Goal: Task Accomplishment & Management: Manage account settings

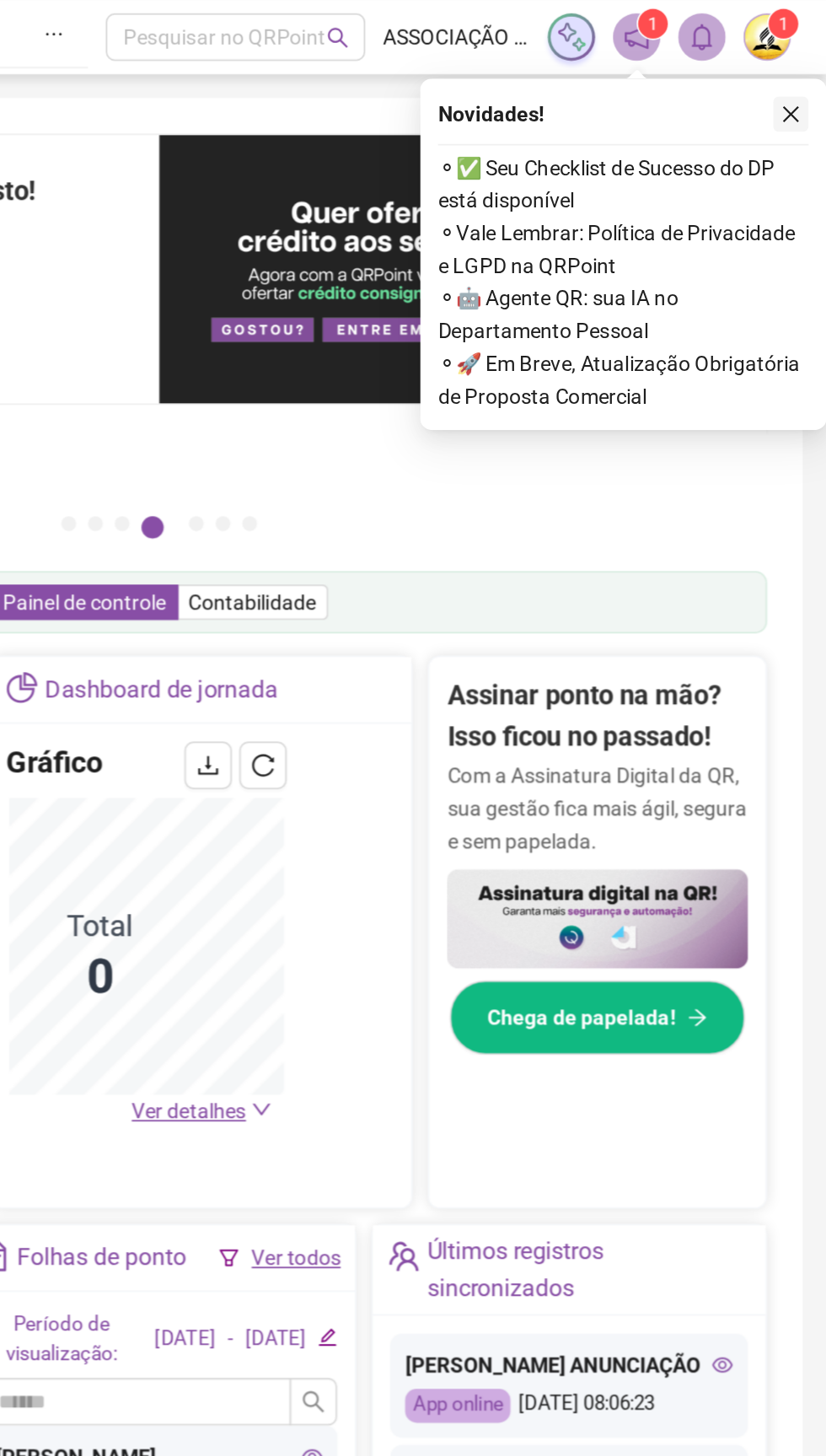
click at [800, 68] on icon "close" at bounding box center [806, 65] width 12 height 12
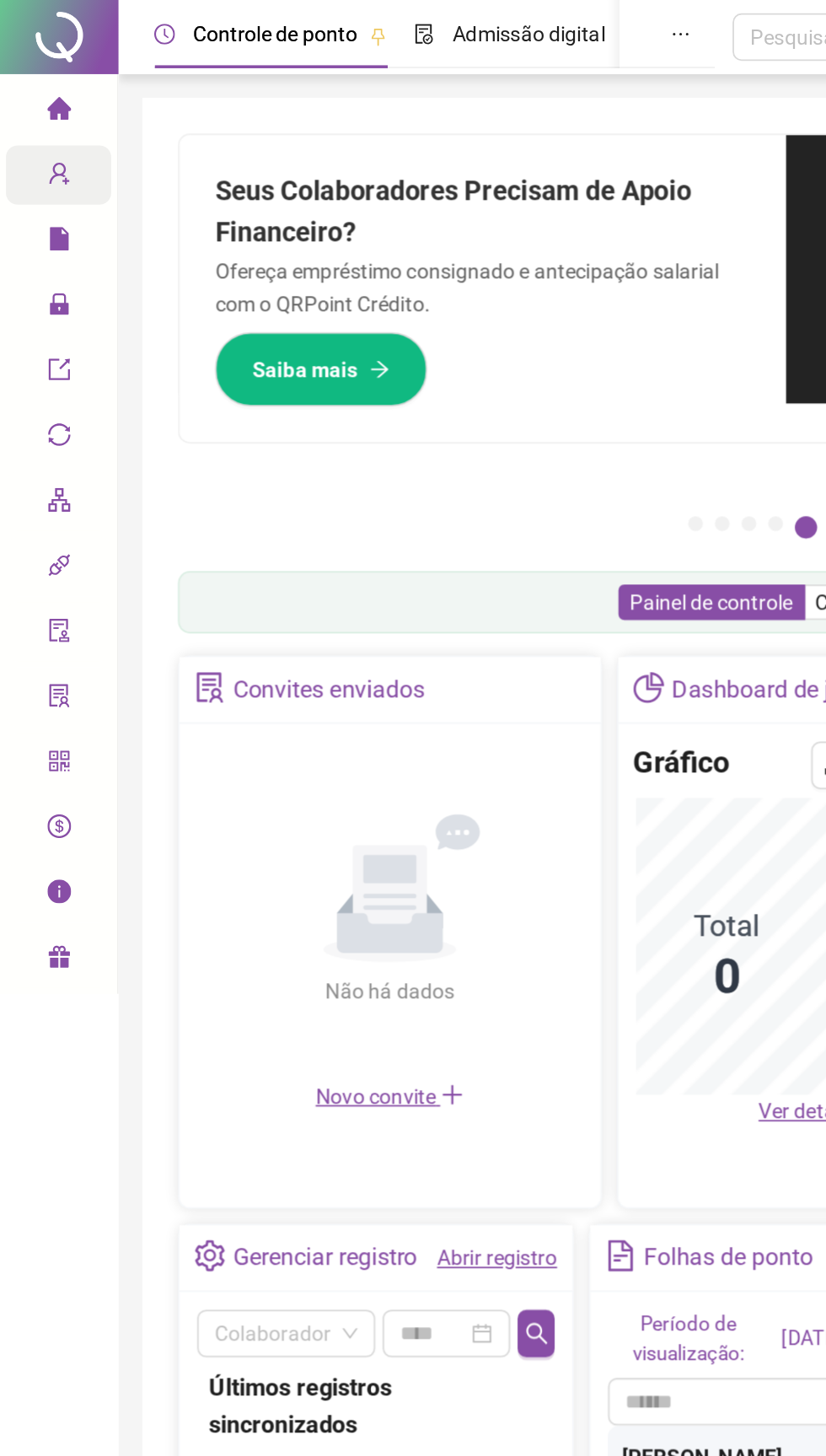
click at [21, 107] on div "Cadastros" at bounding box center [33, 99] width 60 height 34
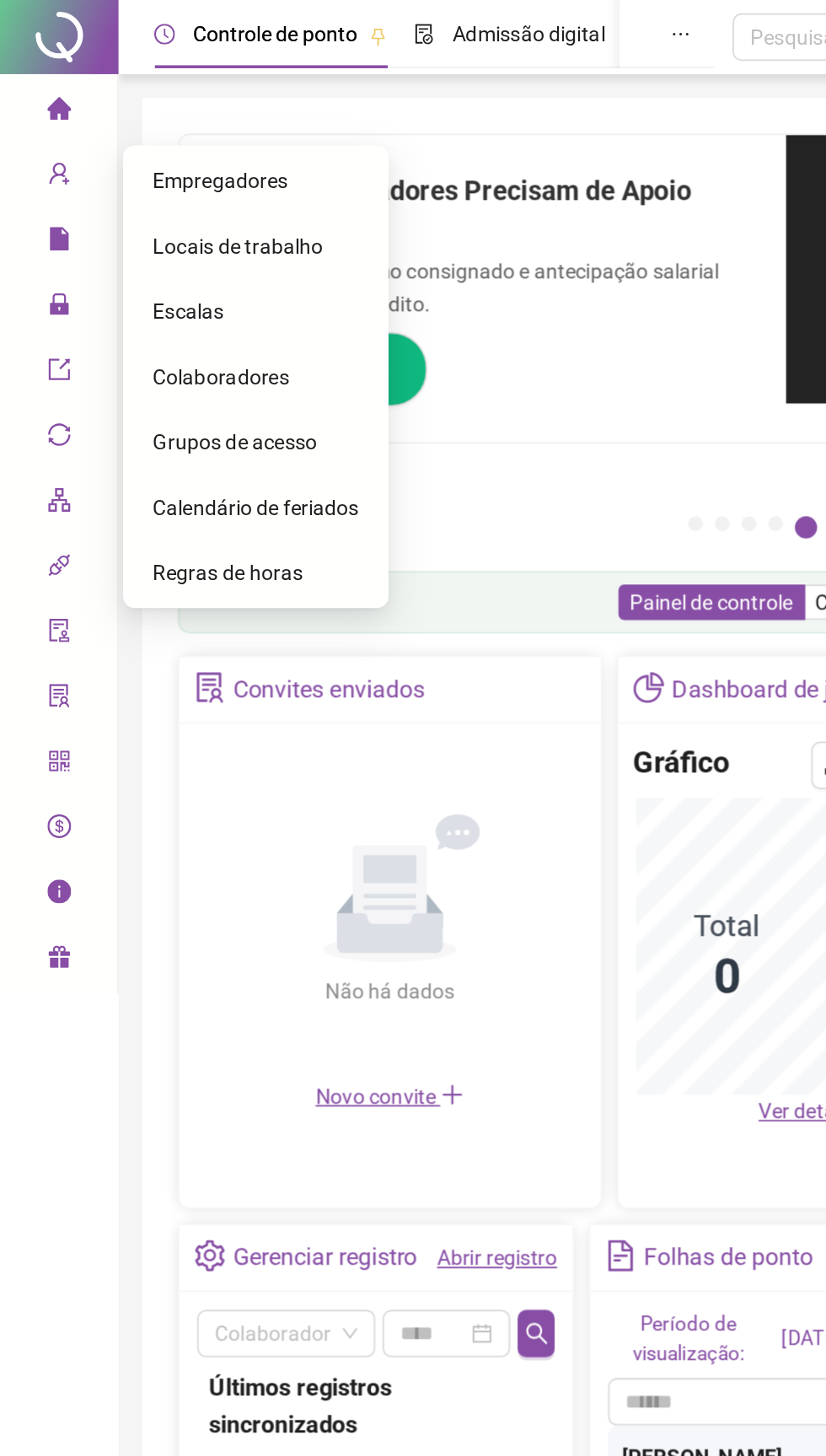
click at [96, 222] on div "Colaboradores" at bounding box center [145, 214] width 117 height 34
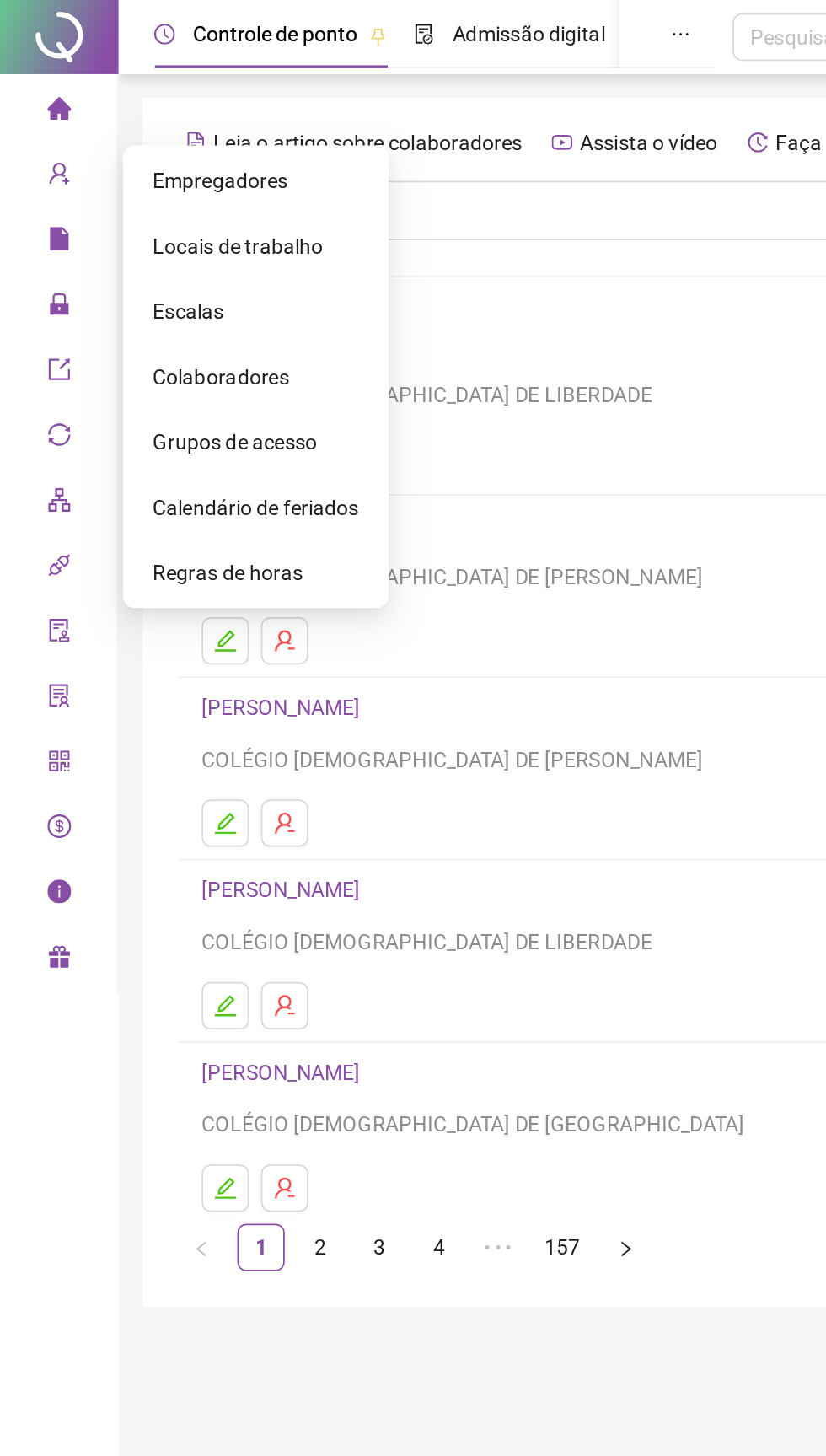
click at [98, 218] on span "Colaboradores" at bounding box center [125, 214] width 77 height 14
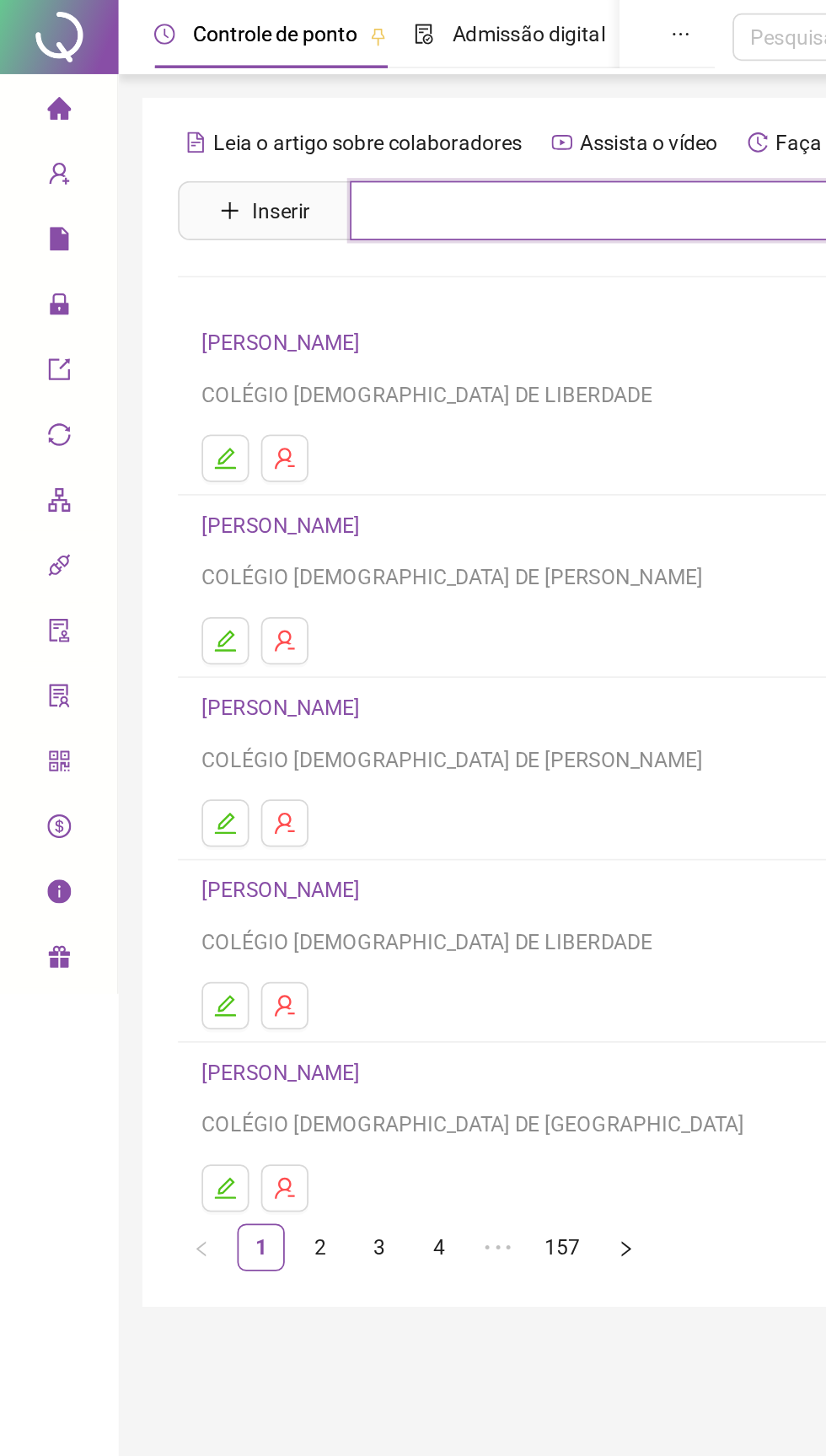
click at [237, 123] on input "text" at bounding box center [459, 120] width 520 height 34
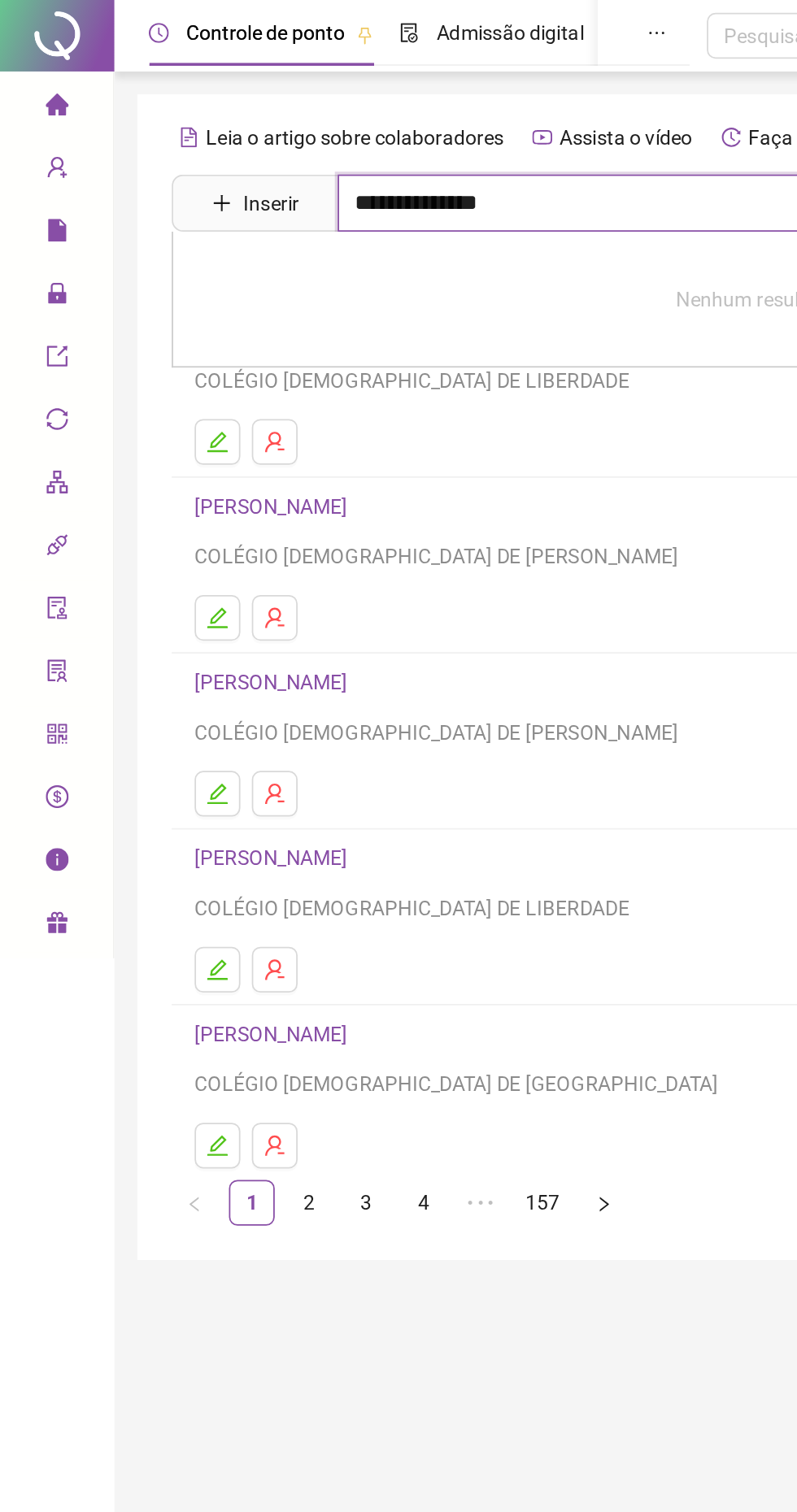
type input "**********"
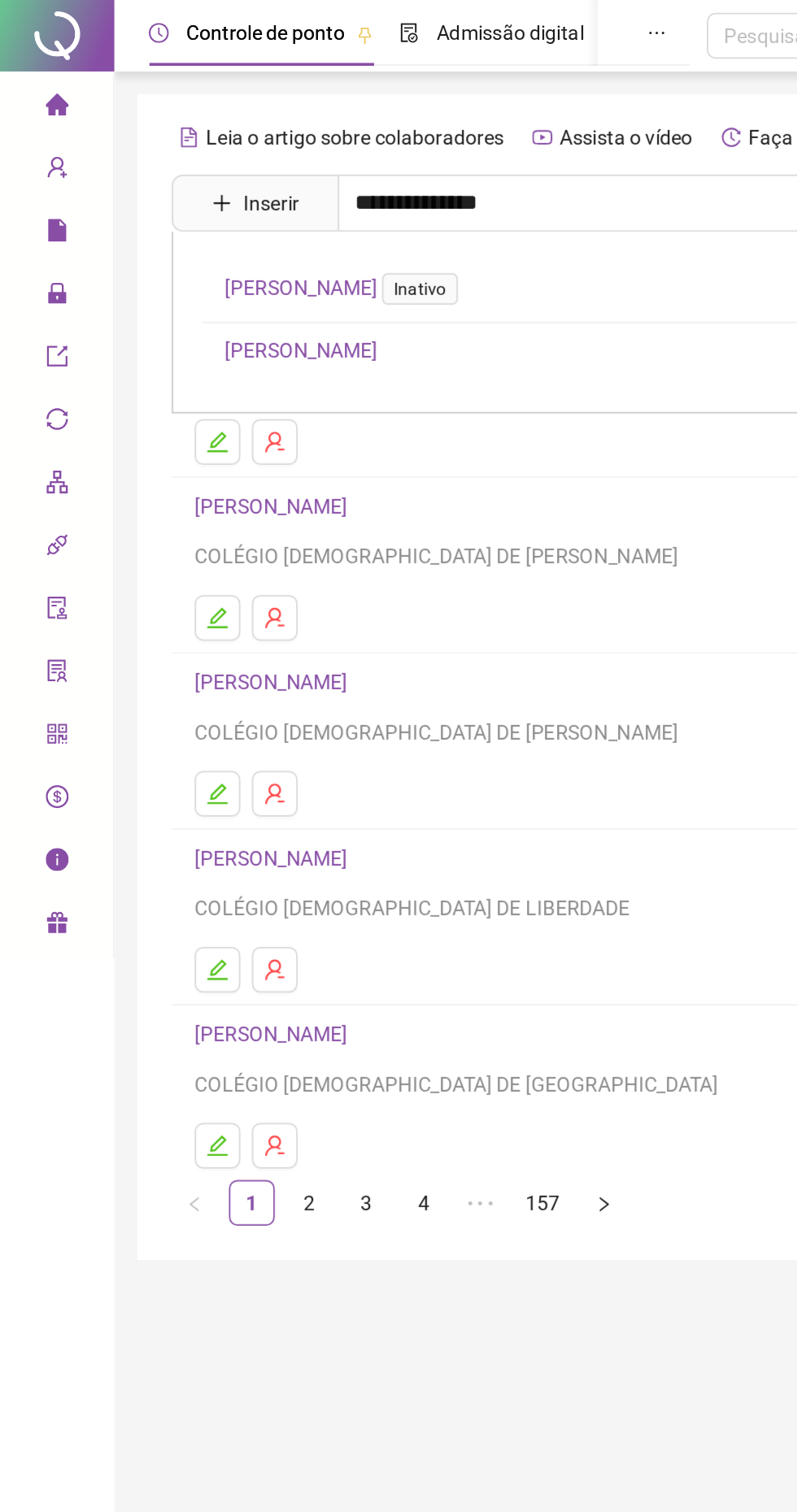
click at [183, 194] on link "[PERSON_NAME]" at bounding box center [171, 200] width 87 height 13
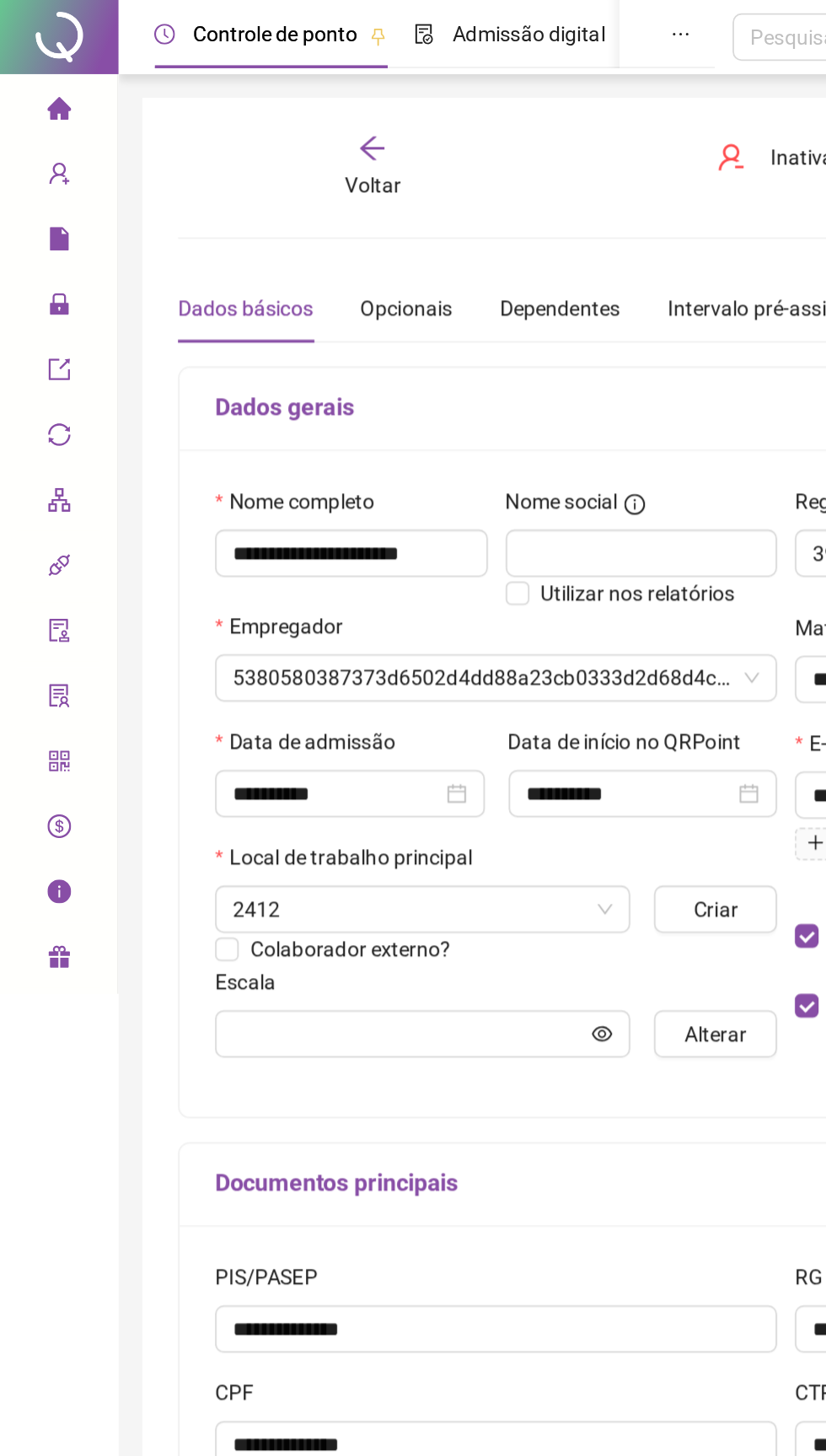
type input "**********"
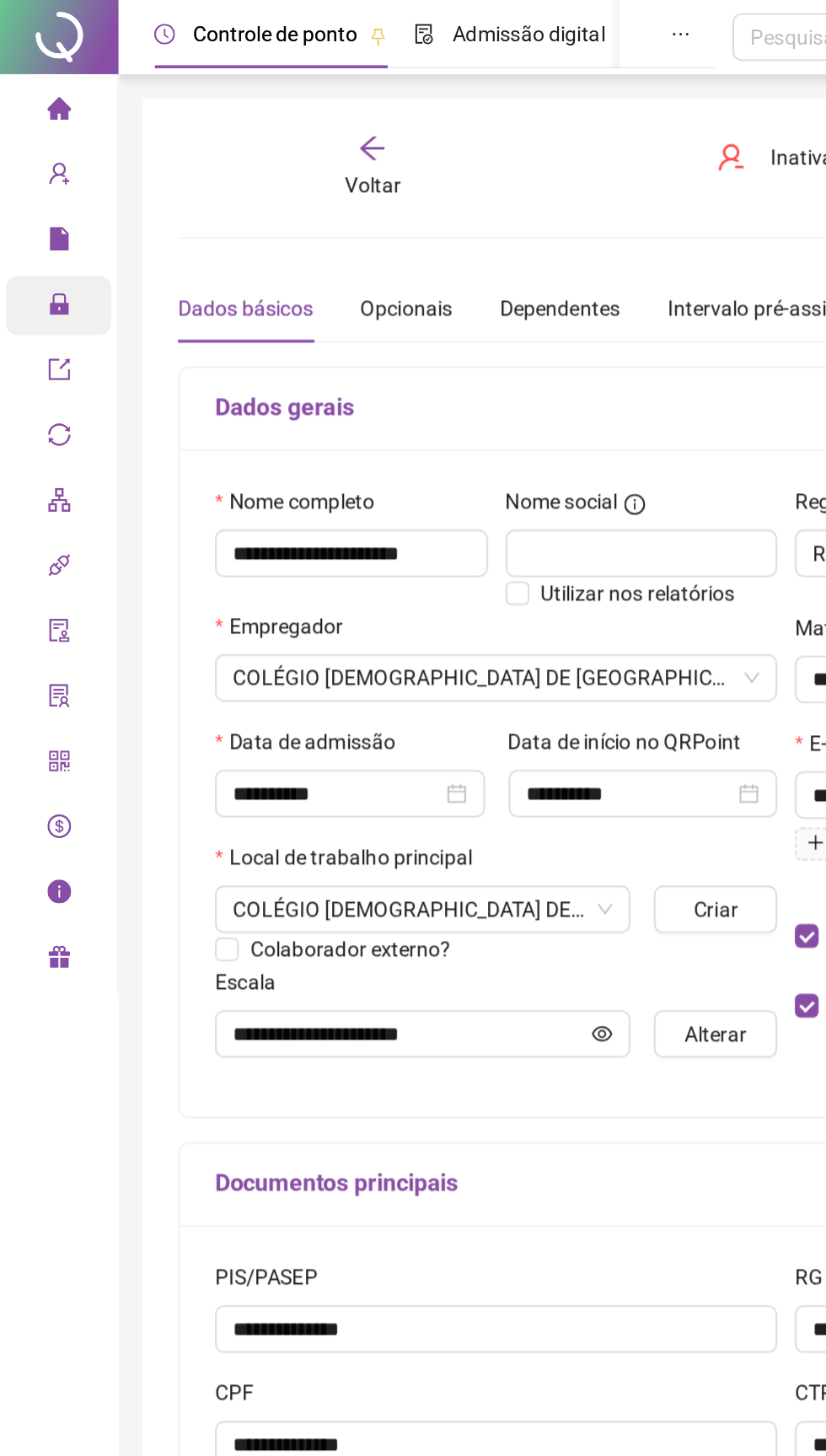
click at [23, 176] on div "Administração" at bounding box center [33, 173] width 60 height 34
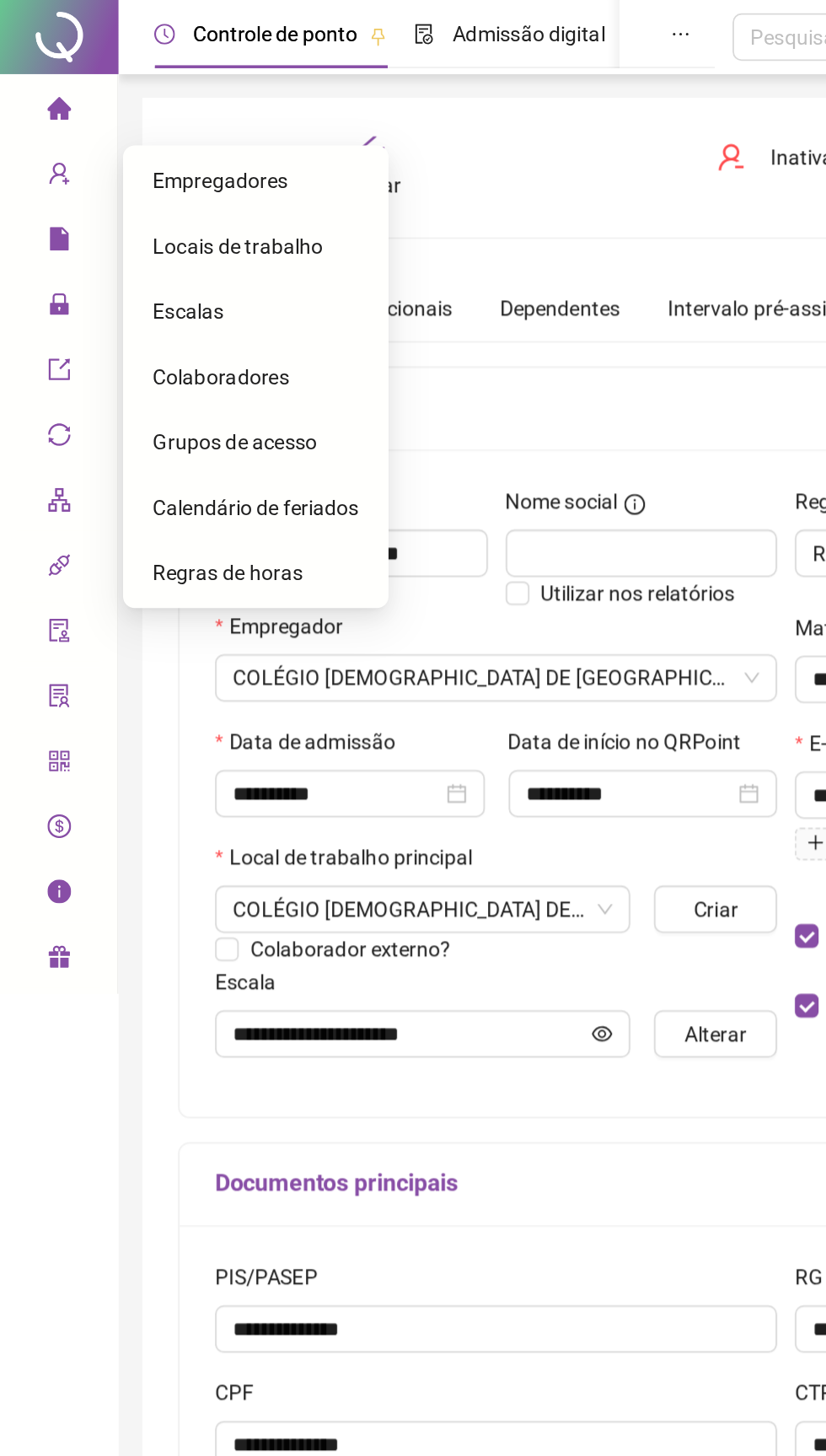
click at [120, 250] on span "Grupos de acesso" at bounding box center [133, 251] width 94 height 14
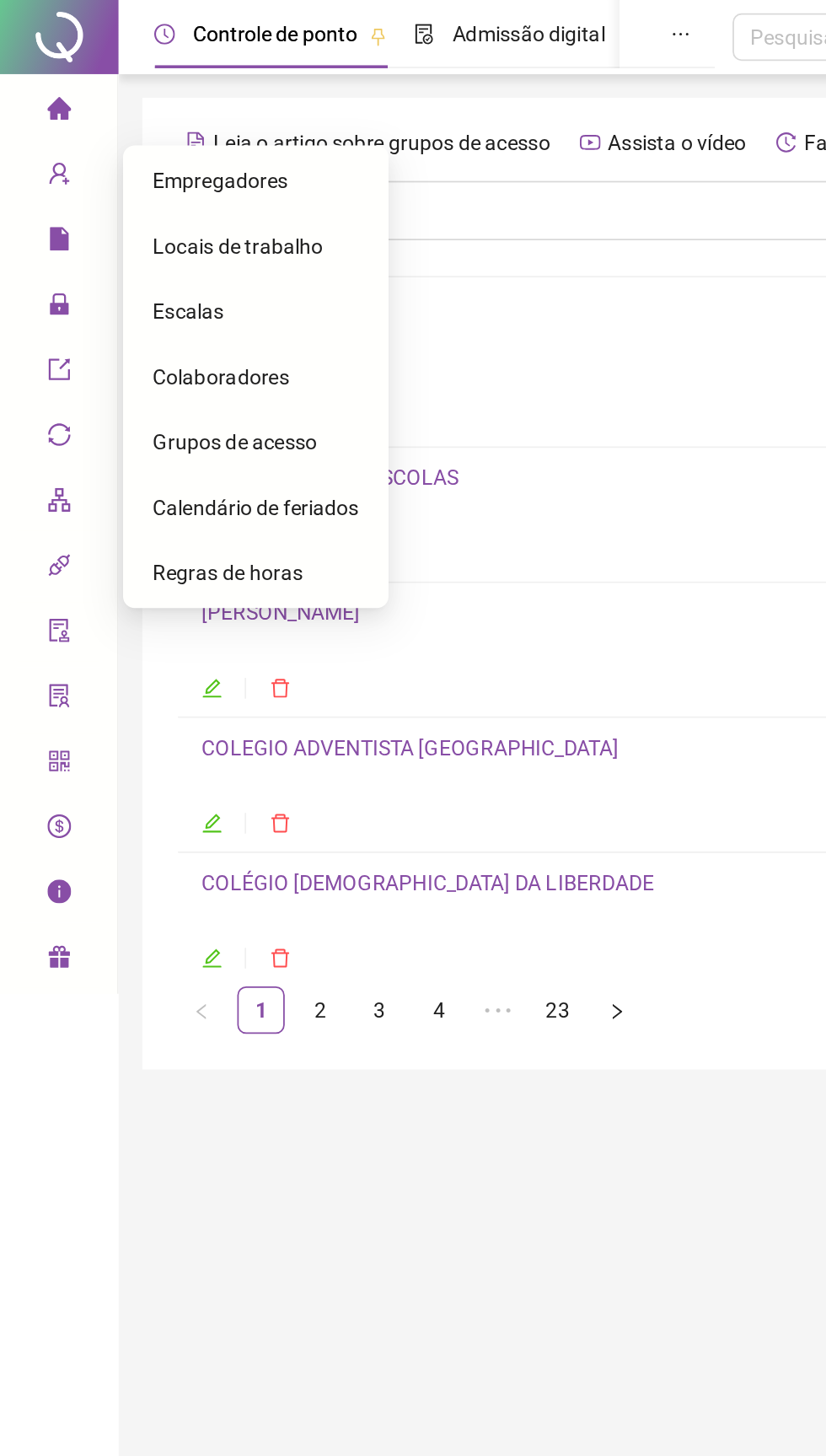
click at [104, 248] on span "Grupos de acesso" at bounding box center [133, 251] width 94 height 14
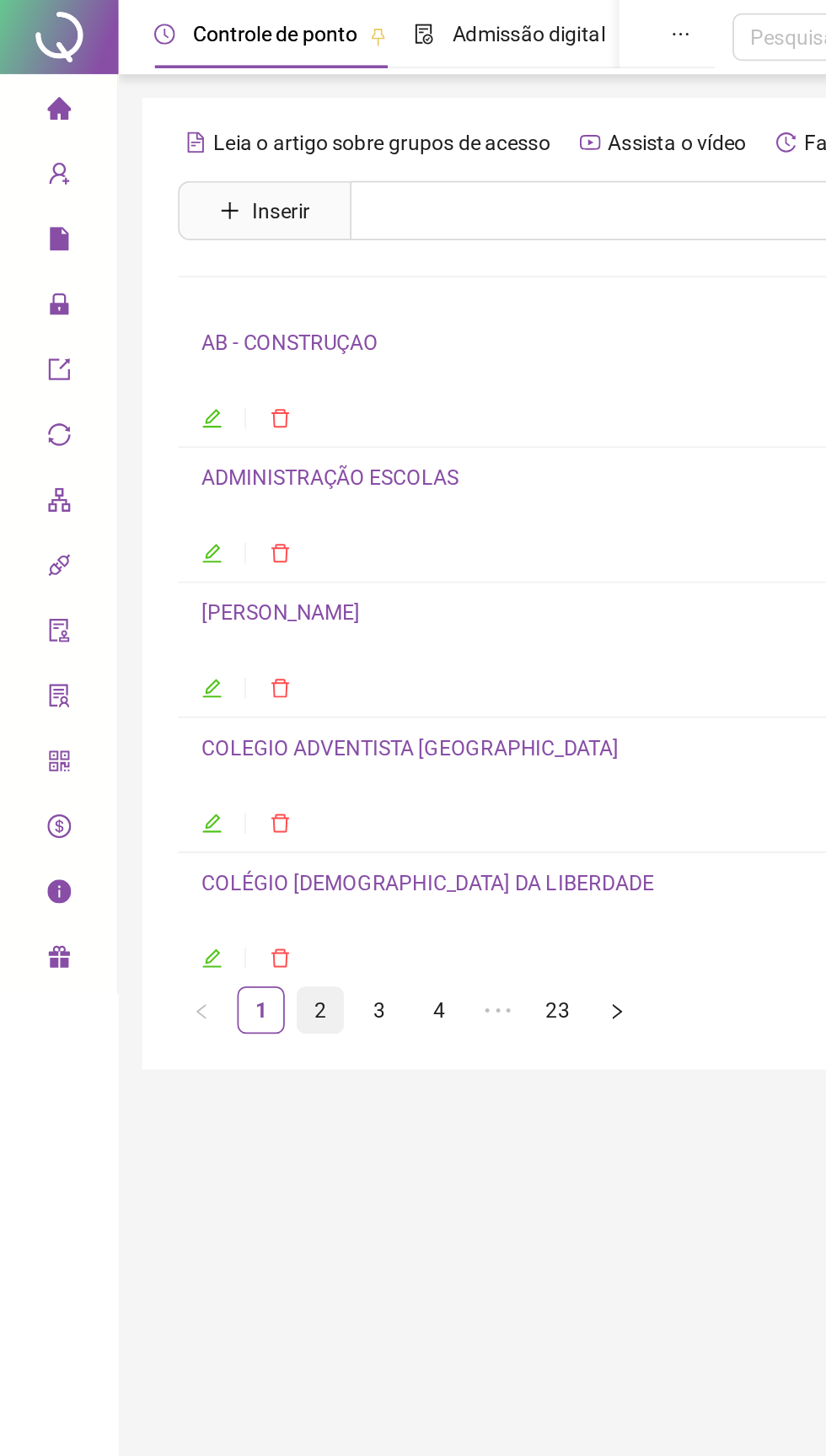
click at [182, 572] on link "2" at bounding box center [182, 574] width 25 height 25
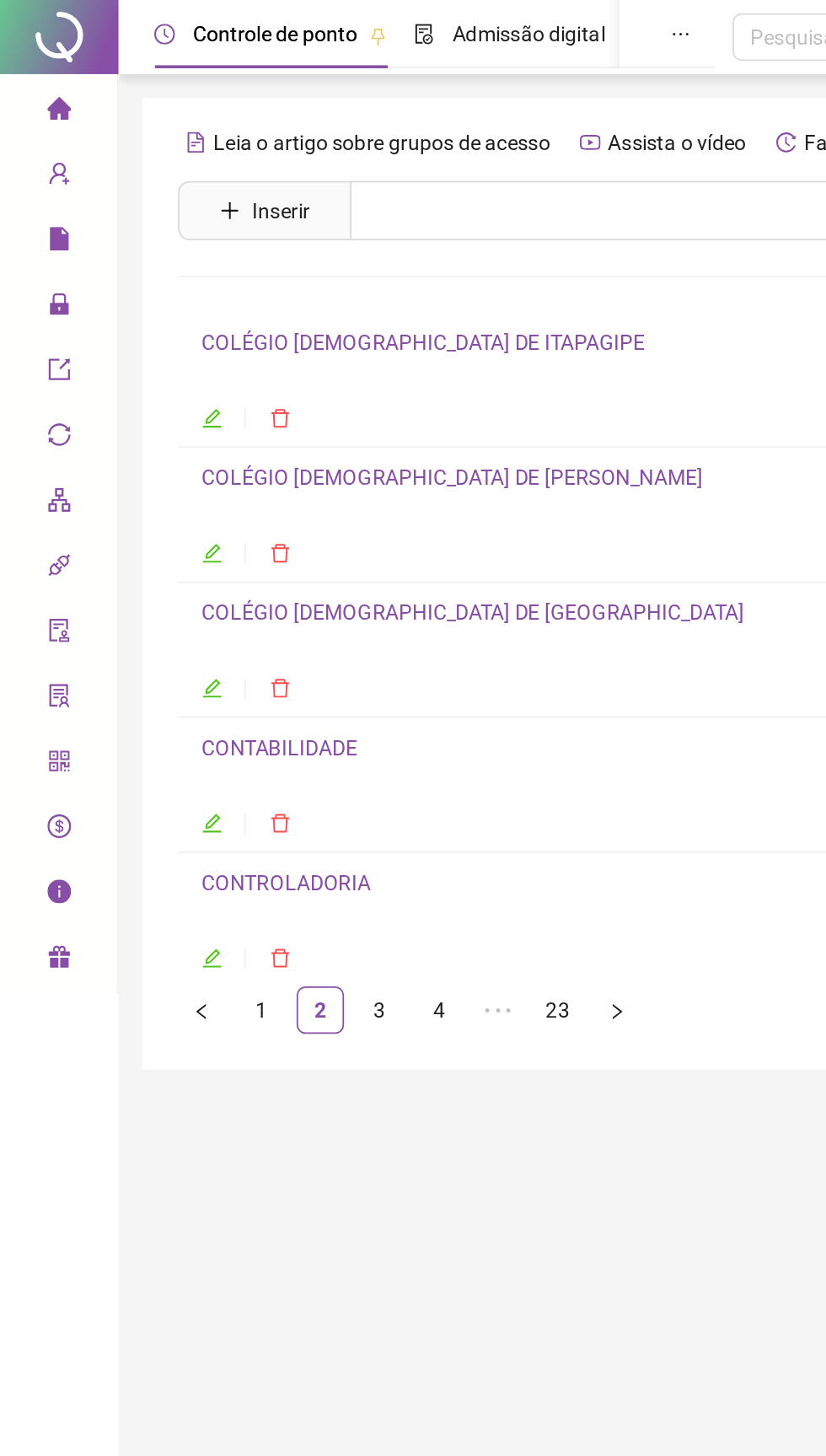
click at [136, 348] on link "COLÉGIO ADVENTISTA DE SALVADOR" at bounding box center [269, 348] width 309 height 14
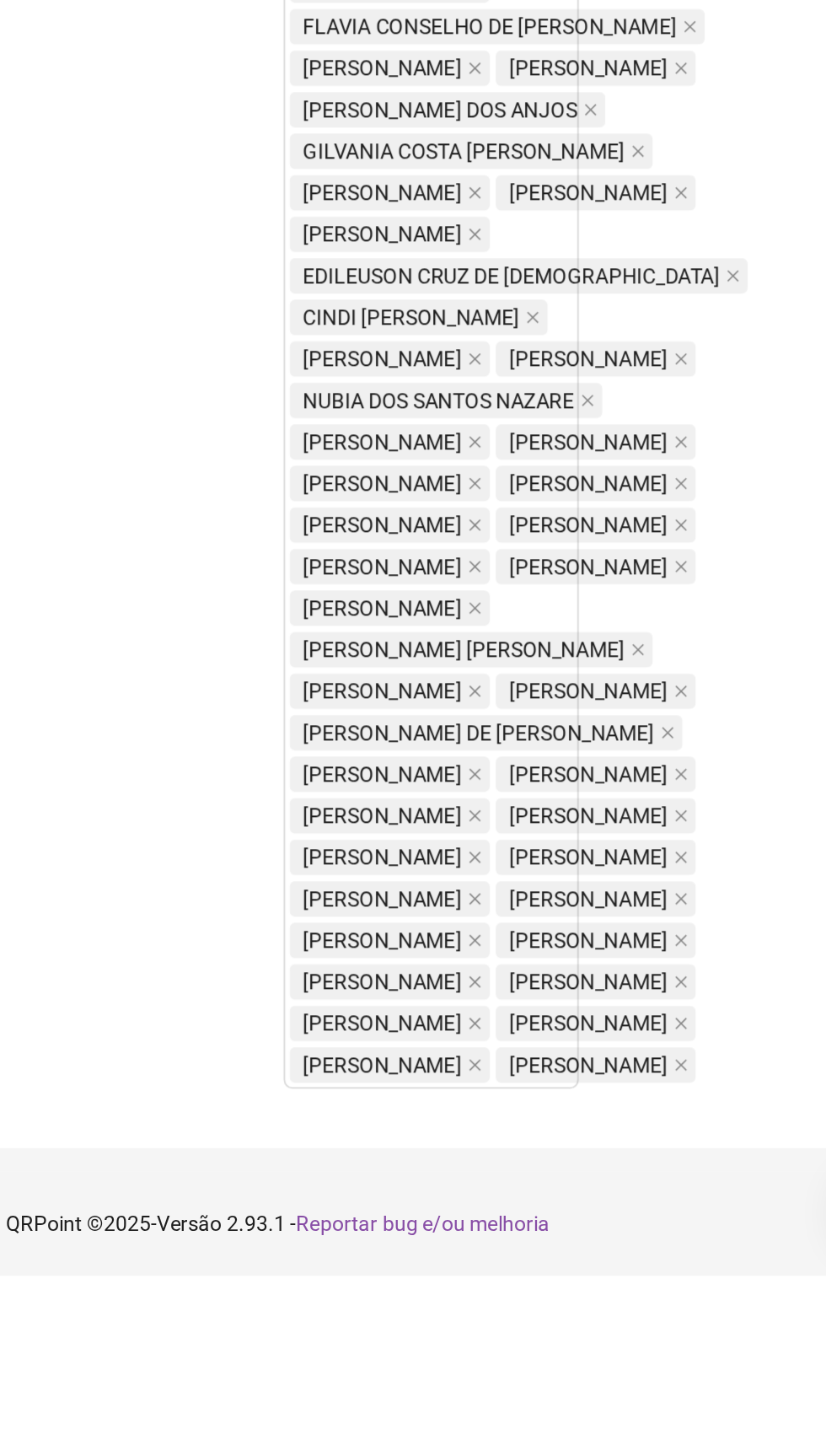
scroll to position [825, 0]
click at [488, 1348] on div "Ezequiel Cabral dos Santos CAIQUE MARCEL DA SILVA NASCIMENTO VIVIANE FERREIRA D…" at bounding box center [585, 640] width 263 height 1416
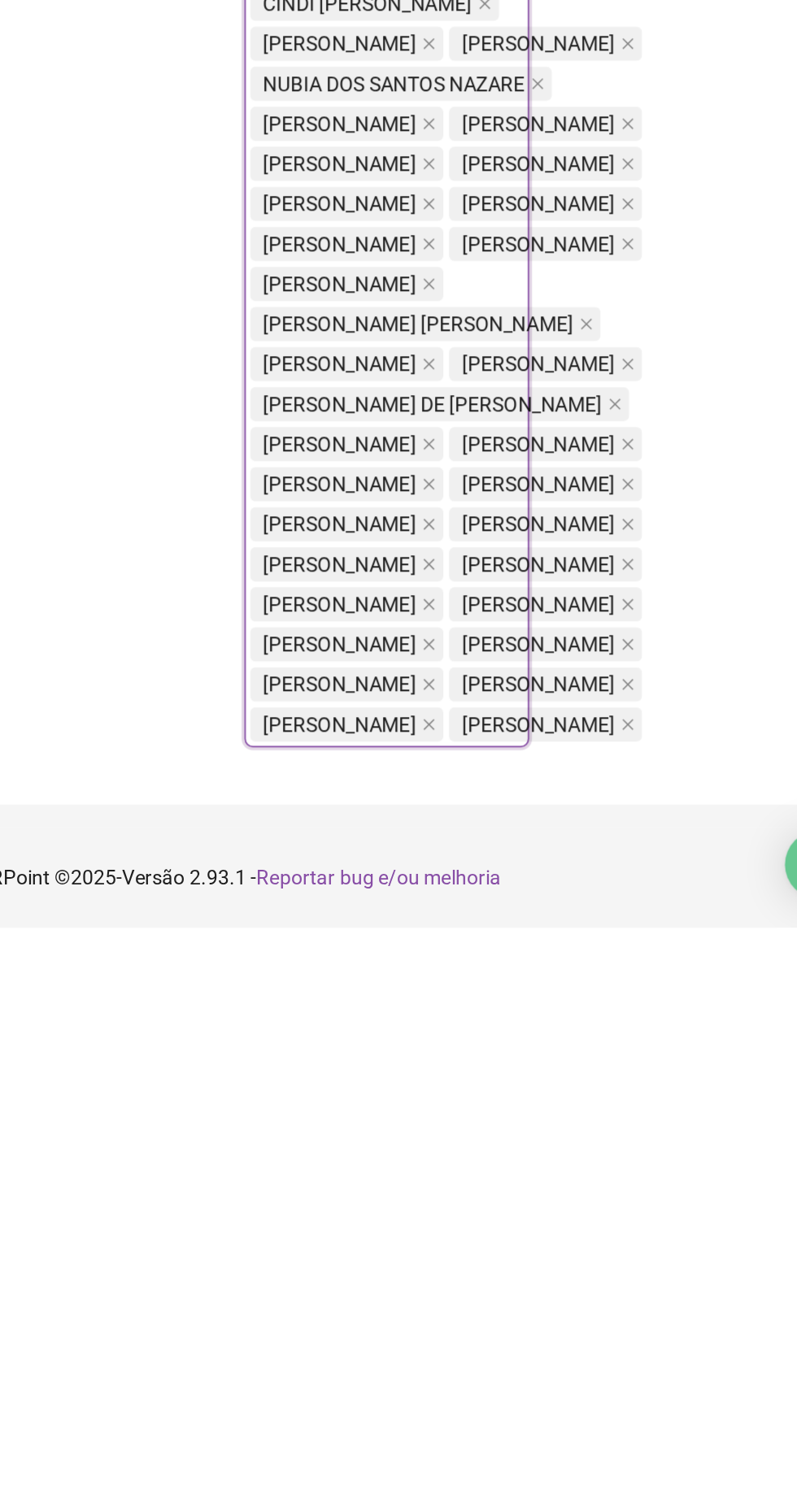
scroll to position [848, 0]
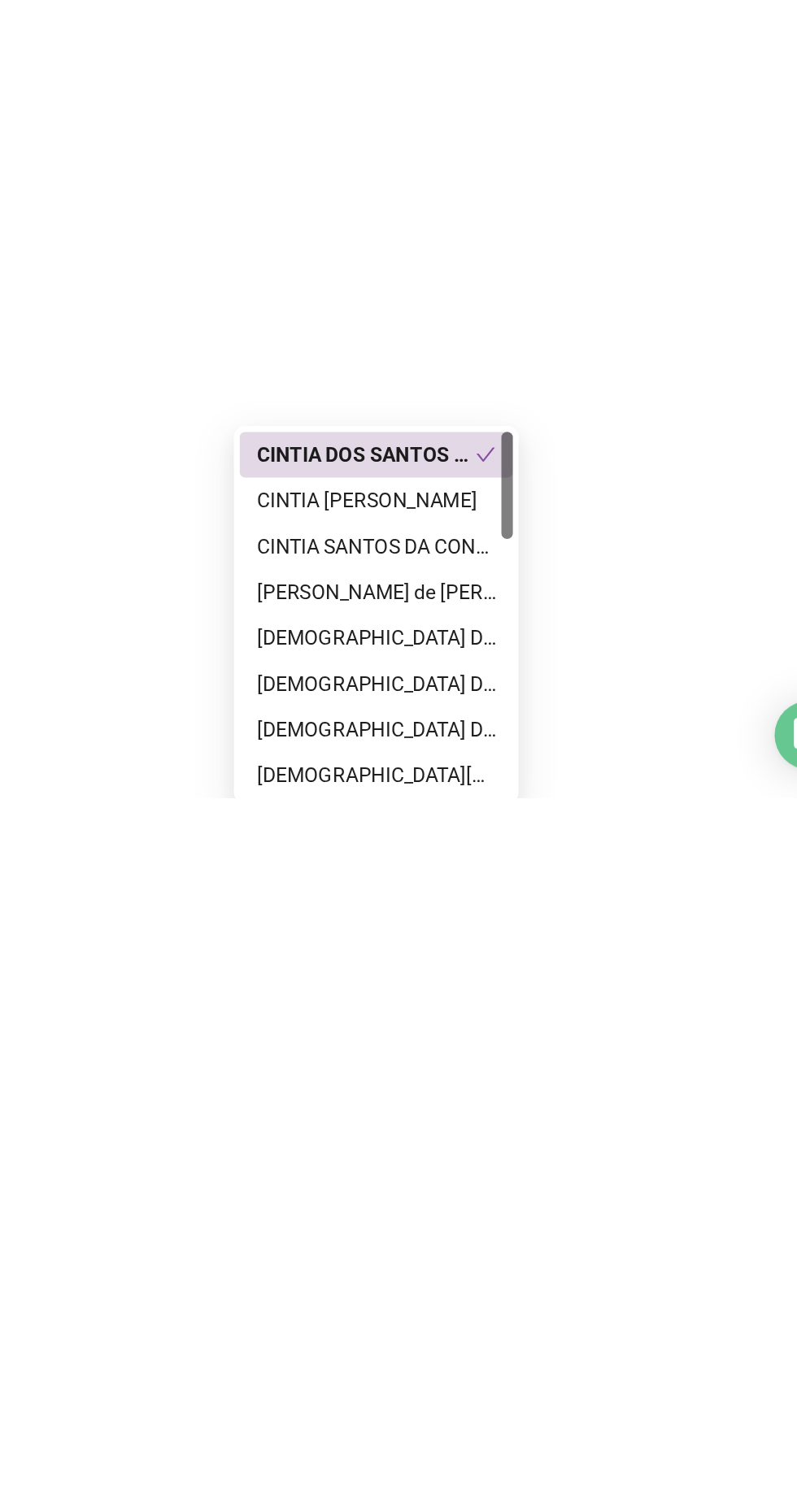
type input "****"
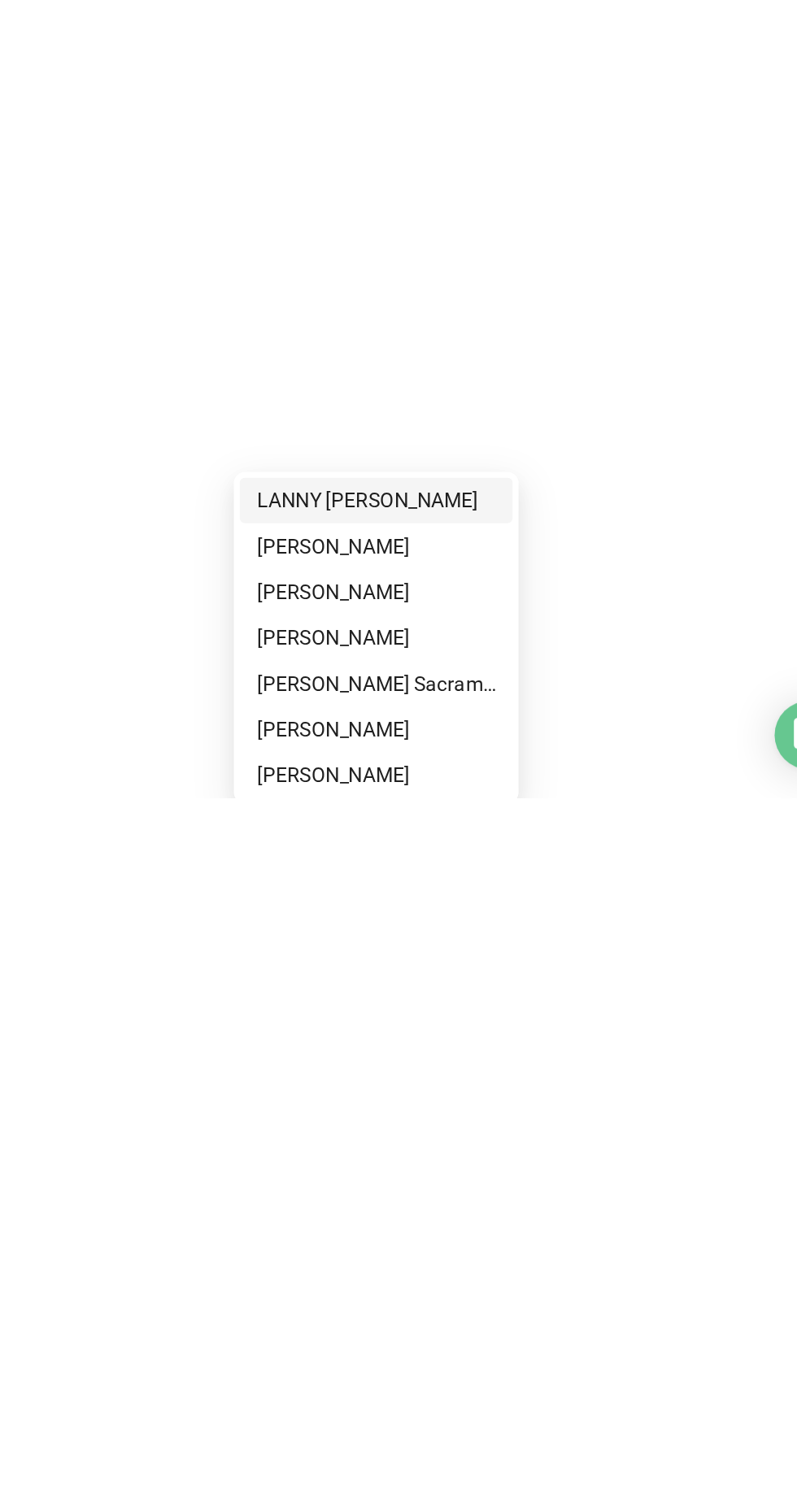
click at [502, 1403] on div "TIAGO TEIXEIRA SANTOS" at bounding box center [515, 1473] width 135 height 18
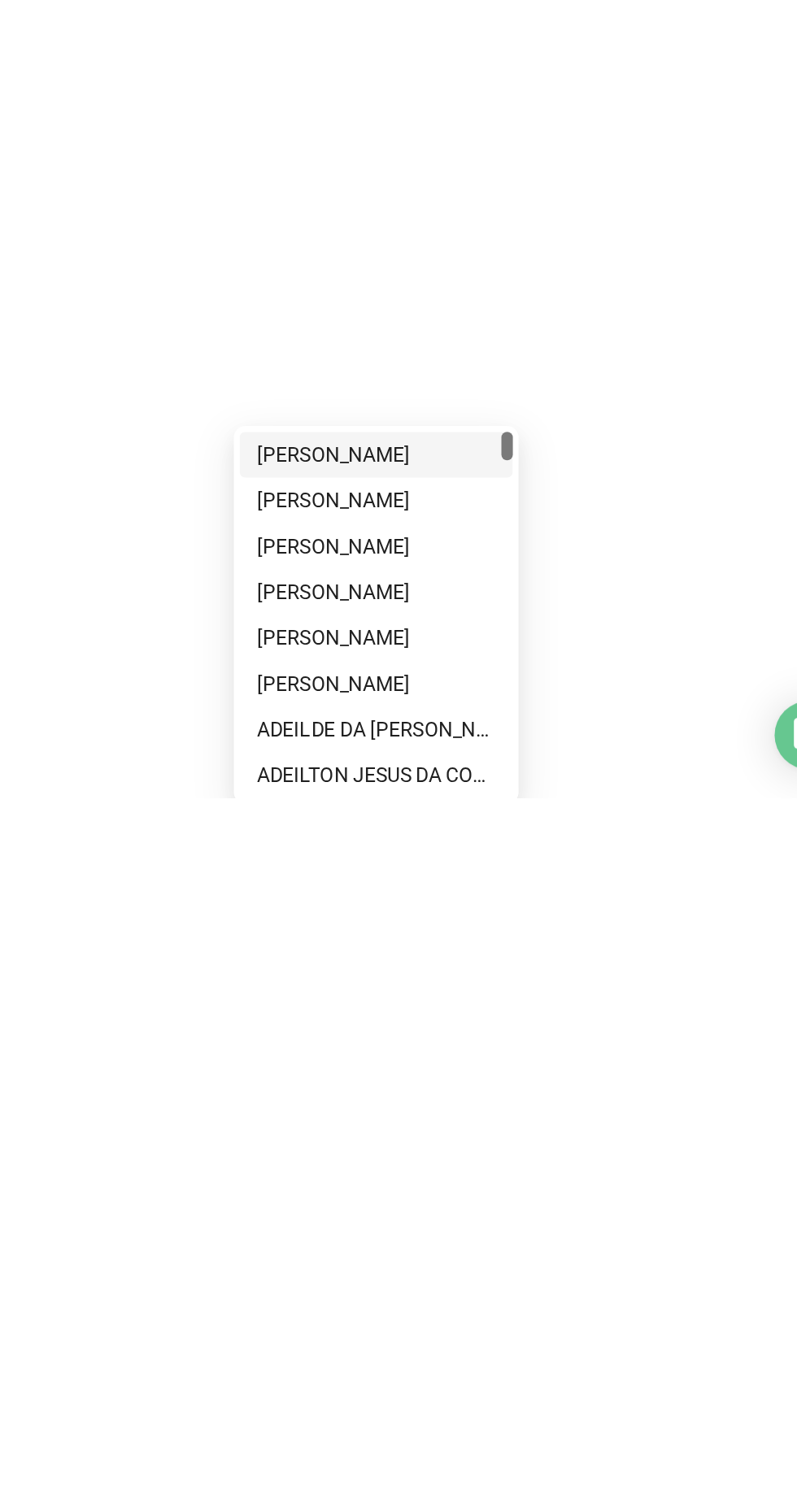
click at [376, 909] on div "Locais de trabalho" at bounding box center [346, 195] width 168 height 1429
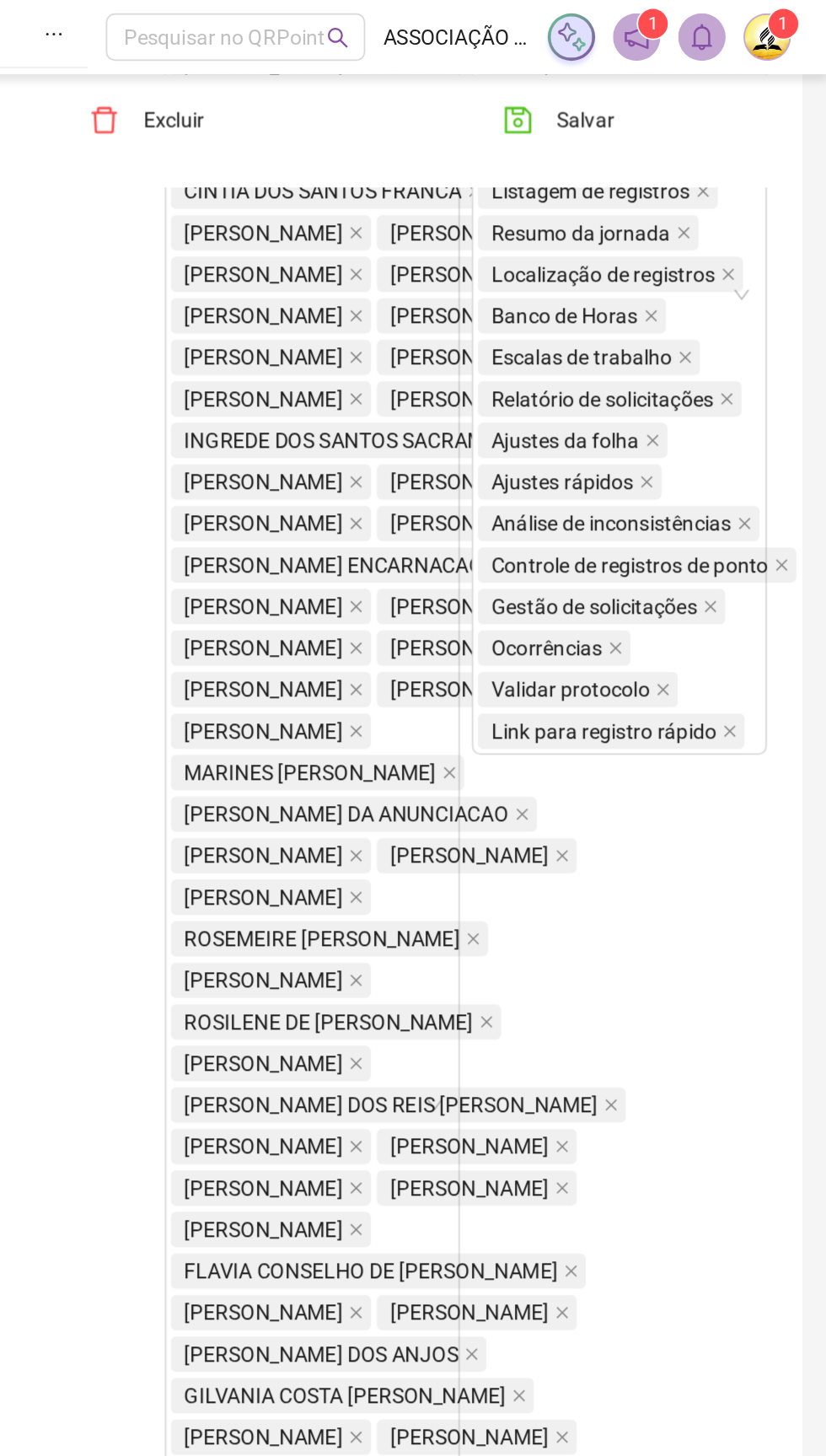
scroll to position [688, 0]
click at [684, 77] on button "Salvar" at bounding box center [674, 68] width 88 height 27
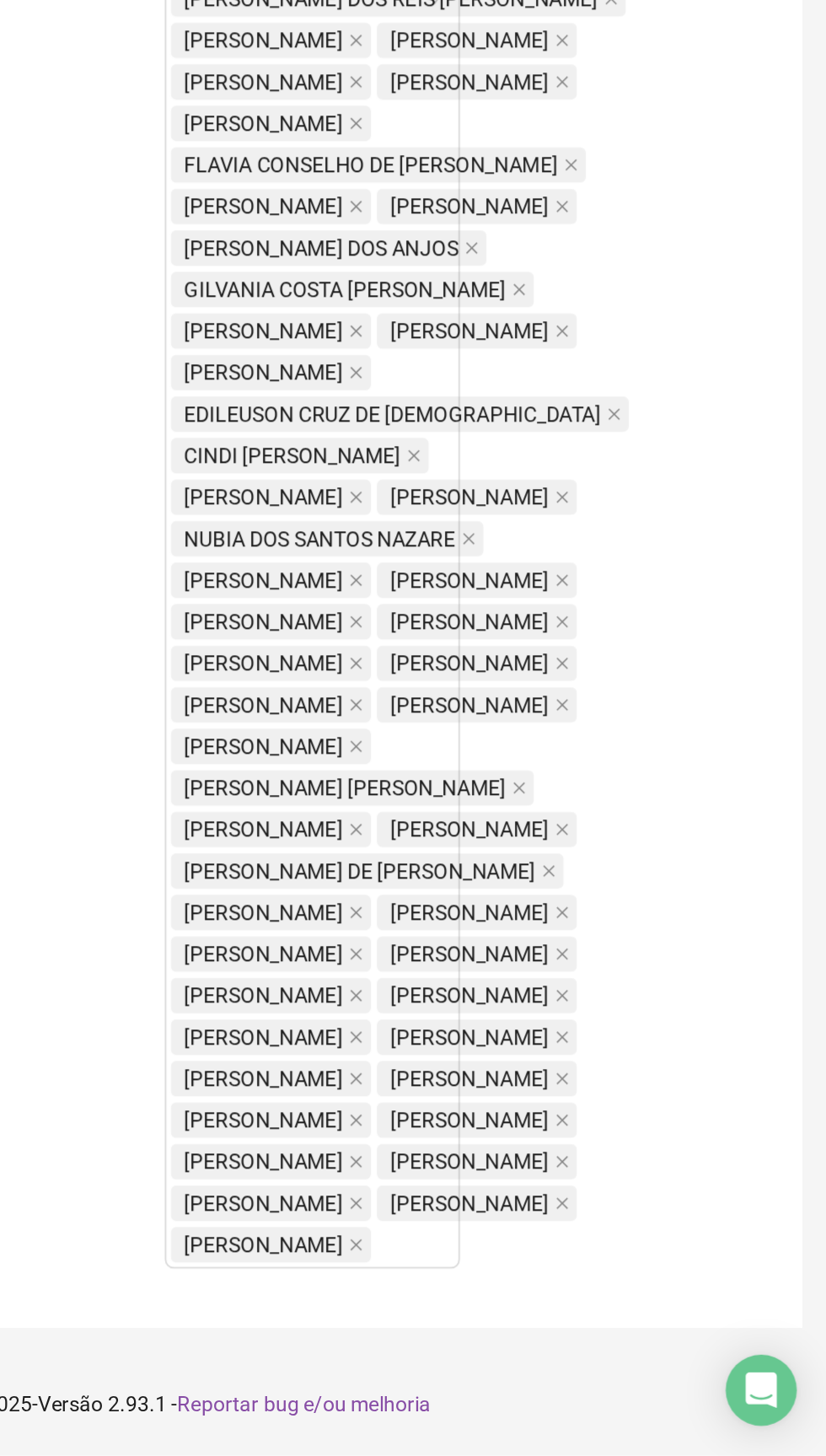
scroll to position [1071, 0]
click at [669, 1345] on div "Menus Empregadores Locais de trabalho Escalas Colaboradores Calendário de feria…" at bounding box center [708, 622] width 174 height 1482
click at [668, 1346] on div "Menus Empregadores Locais de trabalho Escalas Colaboradores Calendário de feria…" at bounding box center [708, 622] width 174 height 1482
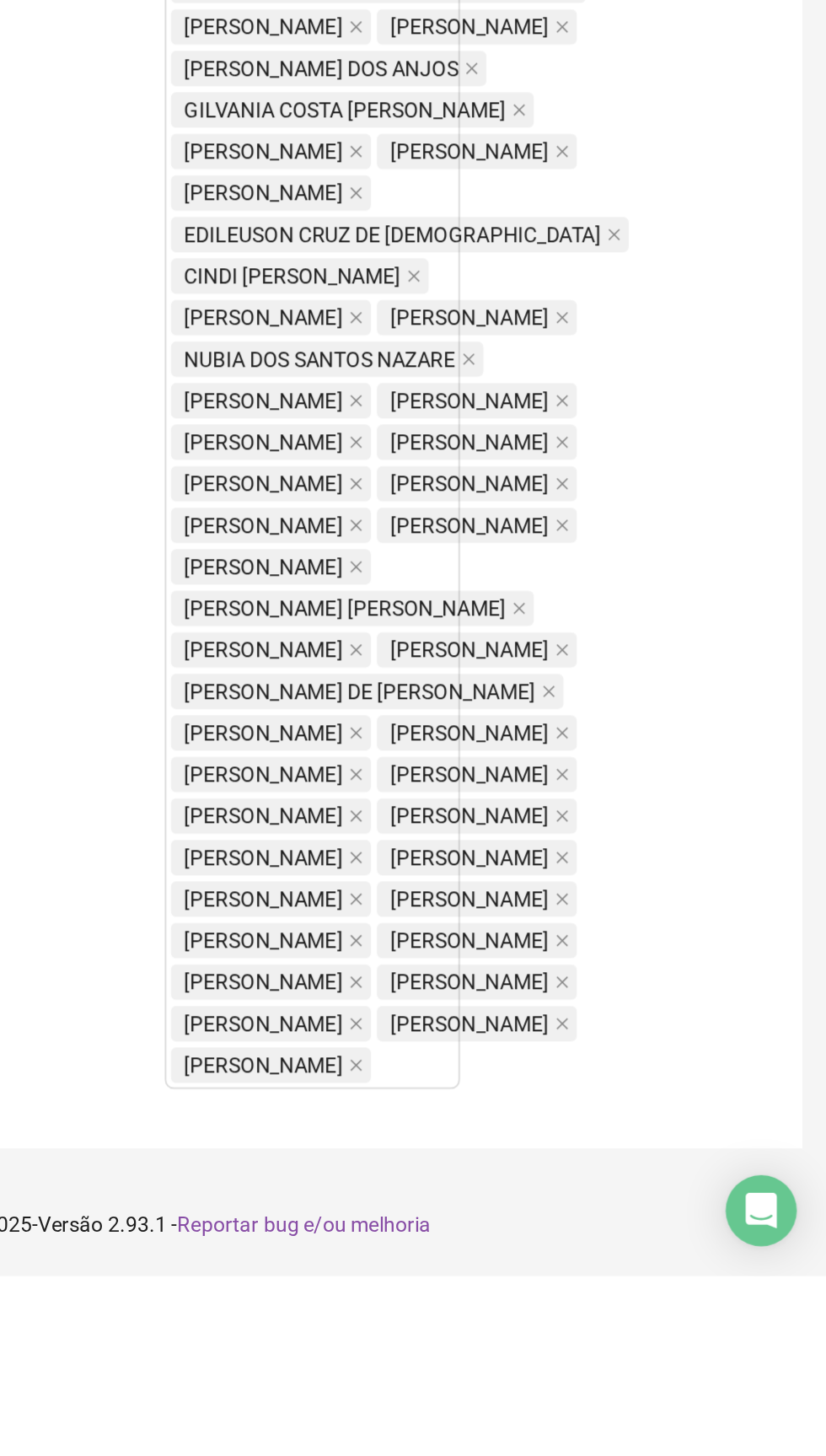
click at [669, 1363] on div "Menus Empregadores Locais de trabalho Escalas Colaboradores Calendário de feria…" at bounding box center [708, 622] width 174 height 1482
click at [510, 1363] on div "Colaboradores Ezequiel Cabral dos Santos CAIQUE MARCEL DA SILVA NASCIMENTO VIVI…" at bounding box center [534, 622] width 174 height 1482
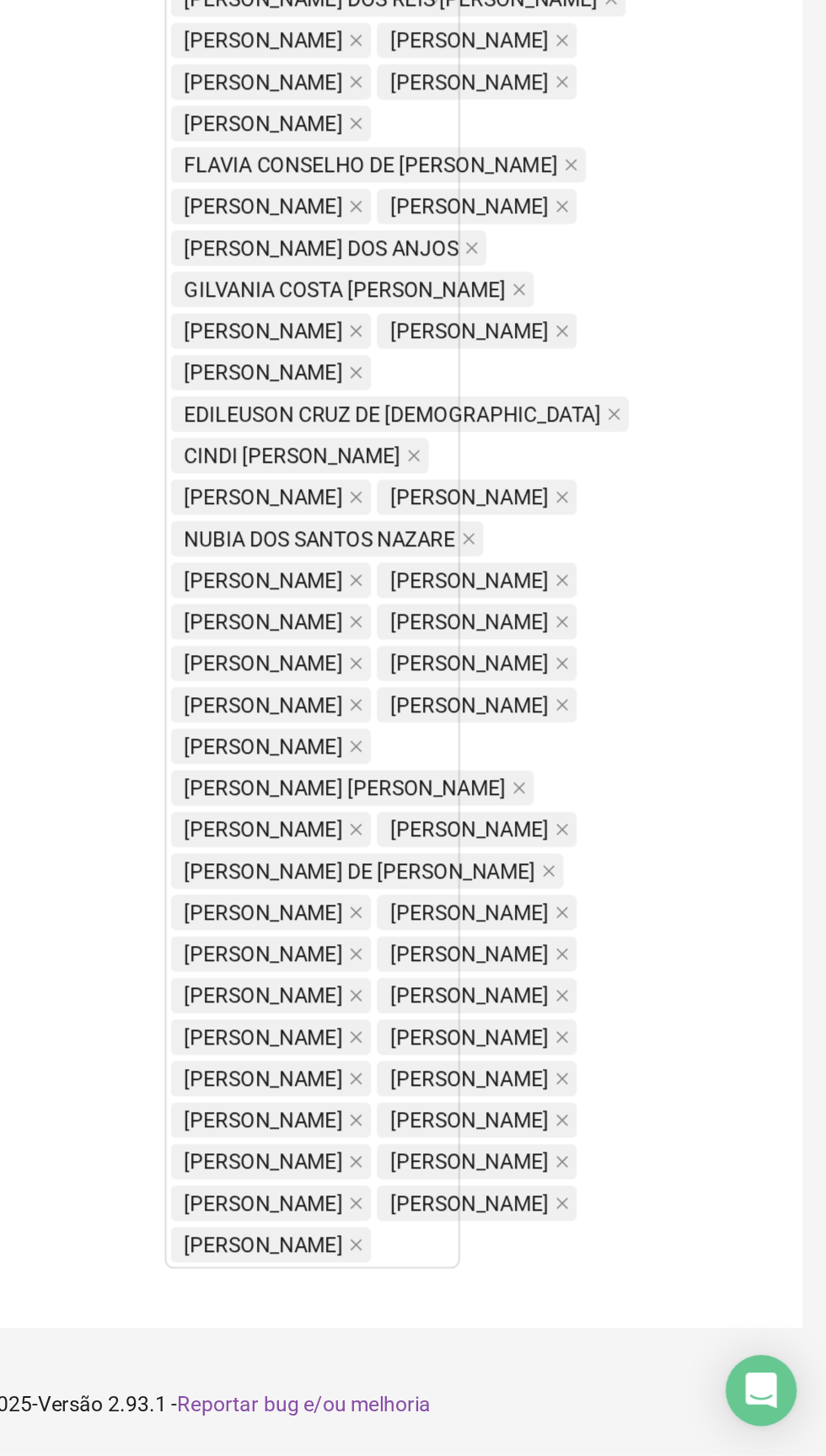
scroll to position [1071, 0]
click at [673, 1345] on div "Menus Empregadores Locais de trabalho Escalas Colaboradores Calendário de feria…" at bounding box center [708, 622] width 174 height 1482
click at [685, 1348] on div "Menus Empregadores Locais de trabalho Escalas Colaboradores Calendário de feria…" at bounding box center [708, 622] width 174 height 1482
click at [470, 1361] on div "Colaboradores Ezequiel Cabral dos Santos CAIQUE MARCEL DA SILVA NASCIMENTO VIVI…" at bounding box center [534, 622] width 174 height 1482
click at [644, 1347] on div "Menus Empregadores Locais de trabalho Escalas Colaboradores Calendário de feria…" at bounding box center [708, 622] width 174 height 1482
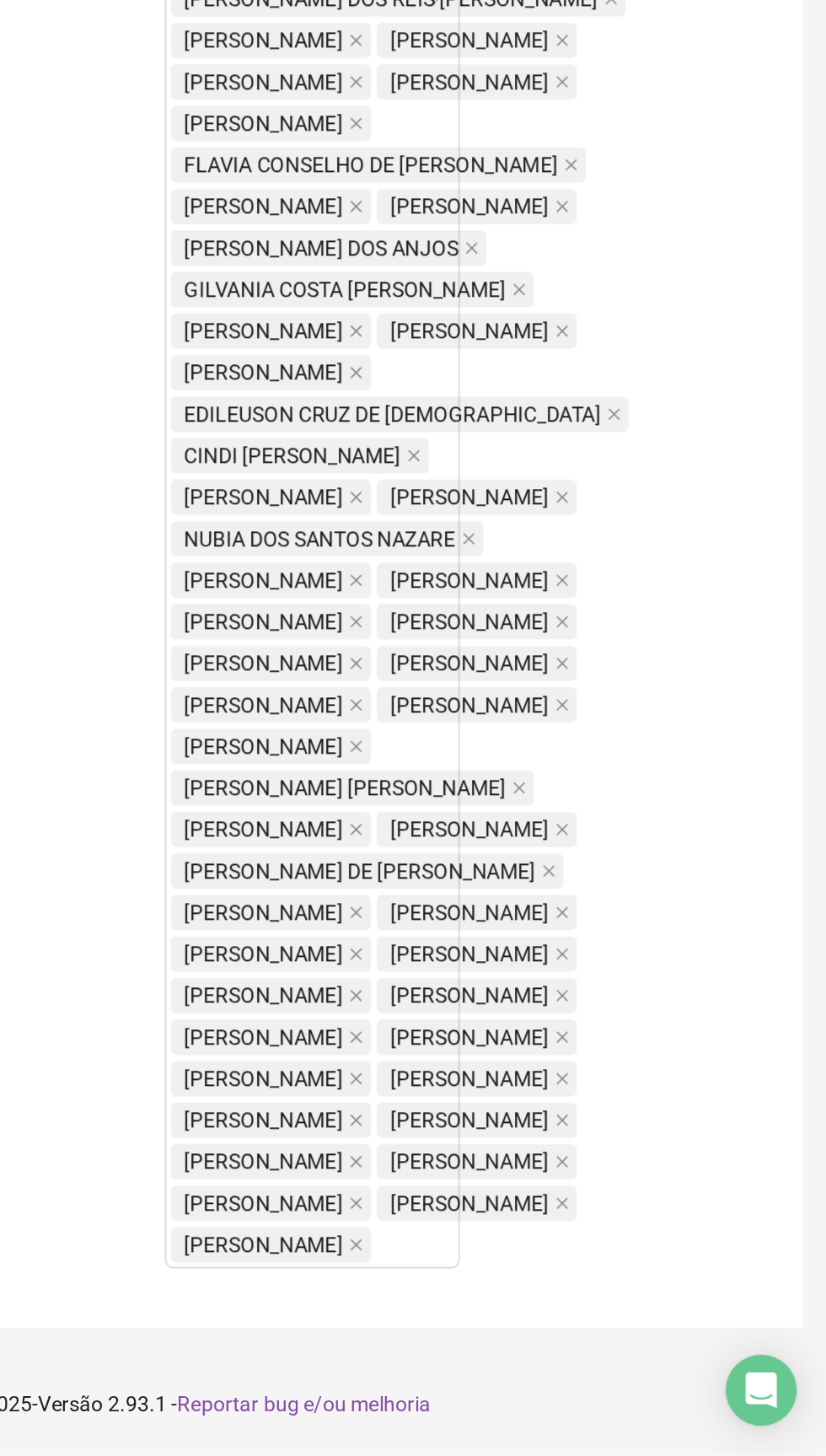
click at [696, 1359] on div "Menus Empregadores Locais de trabalho Escalas Colaboradores Calendário de feria…" at bounding box center [708, 622] width 174 height 1482
click at [727, 1403] on footer "QRPoint © 2025 - Versão 2.93.1 - Reportar bug e/ou melhoria" at bounding box center [446, 1427] width 758 height 59
click at [712, 1420] on footer "QRPoint © 2025 - Versão 2.93.1 - Reportar bug e/ou melhoria" at bounding box center [446, 1427] width 758 height 59
click at [485, 1361] on div "Colaboradores Ezequiel Cabral dos Santos CAIQUE MARCEL DA SILVA NASCIMENTO VIVI…" at bounding box center [534, 622] width 174 height 1482
click at [485, 997] on body "**********" at bounding box center [413, 269] width 826 height 1456
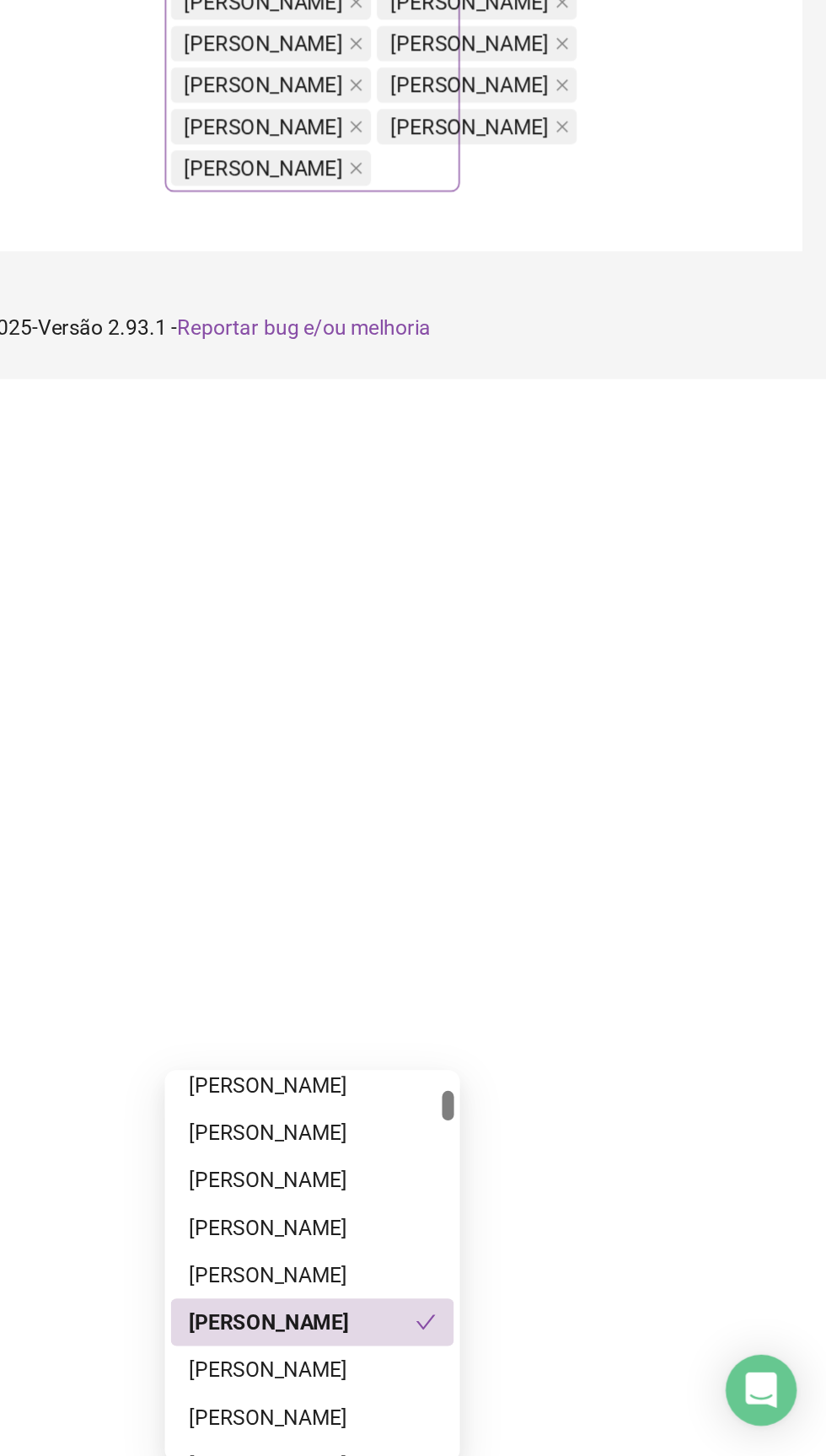
scroll to position [917, 0]
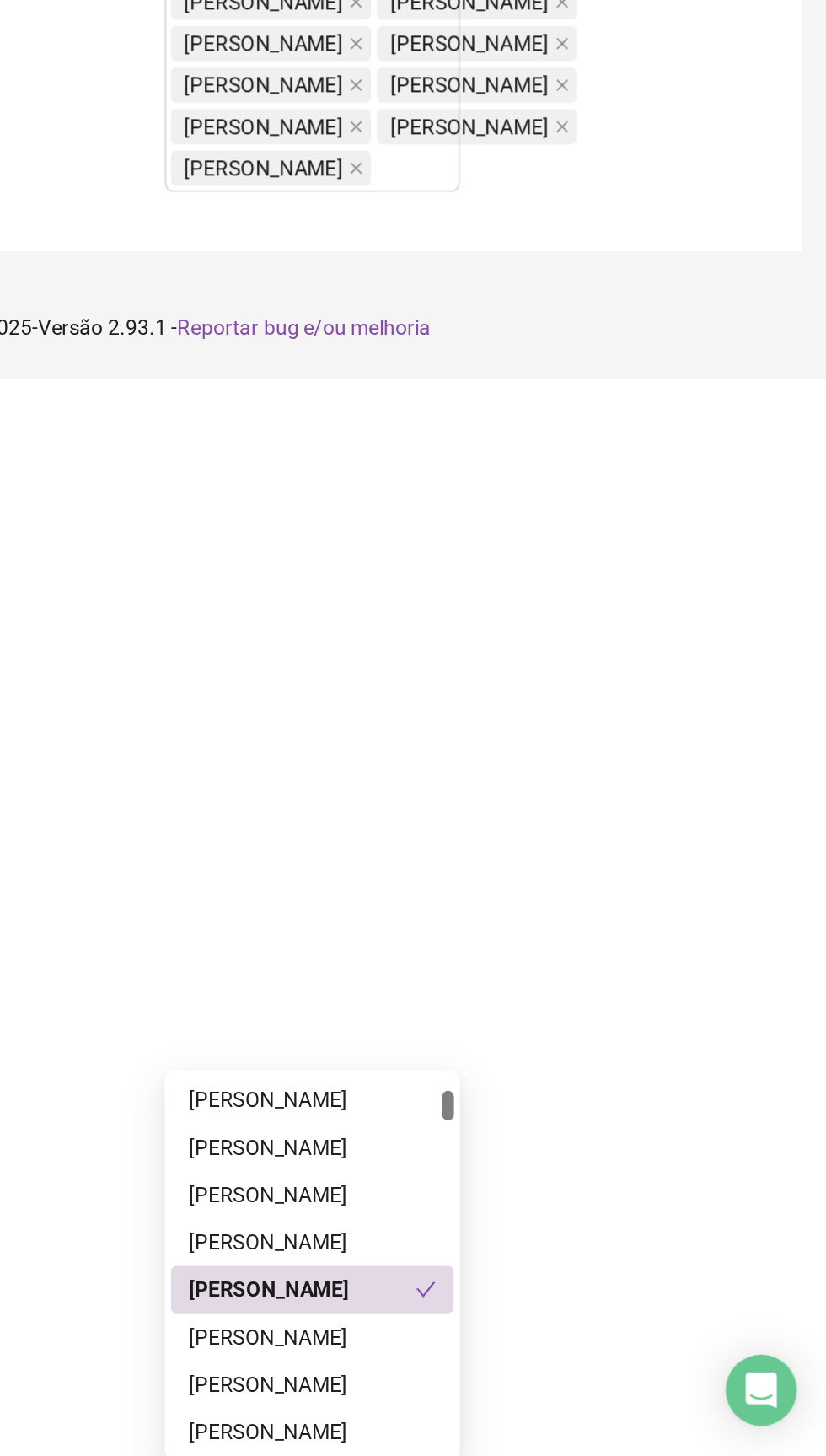
click at [544, 1310] on div "ALEXANDRE NASCIMENTO DOS SANTOS" at bounding box center [534, 1307] width 140 height 18
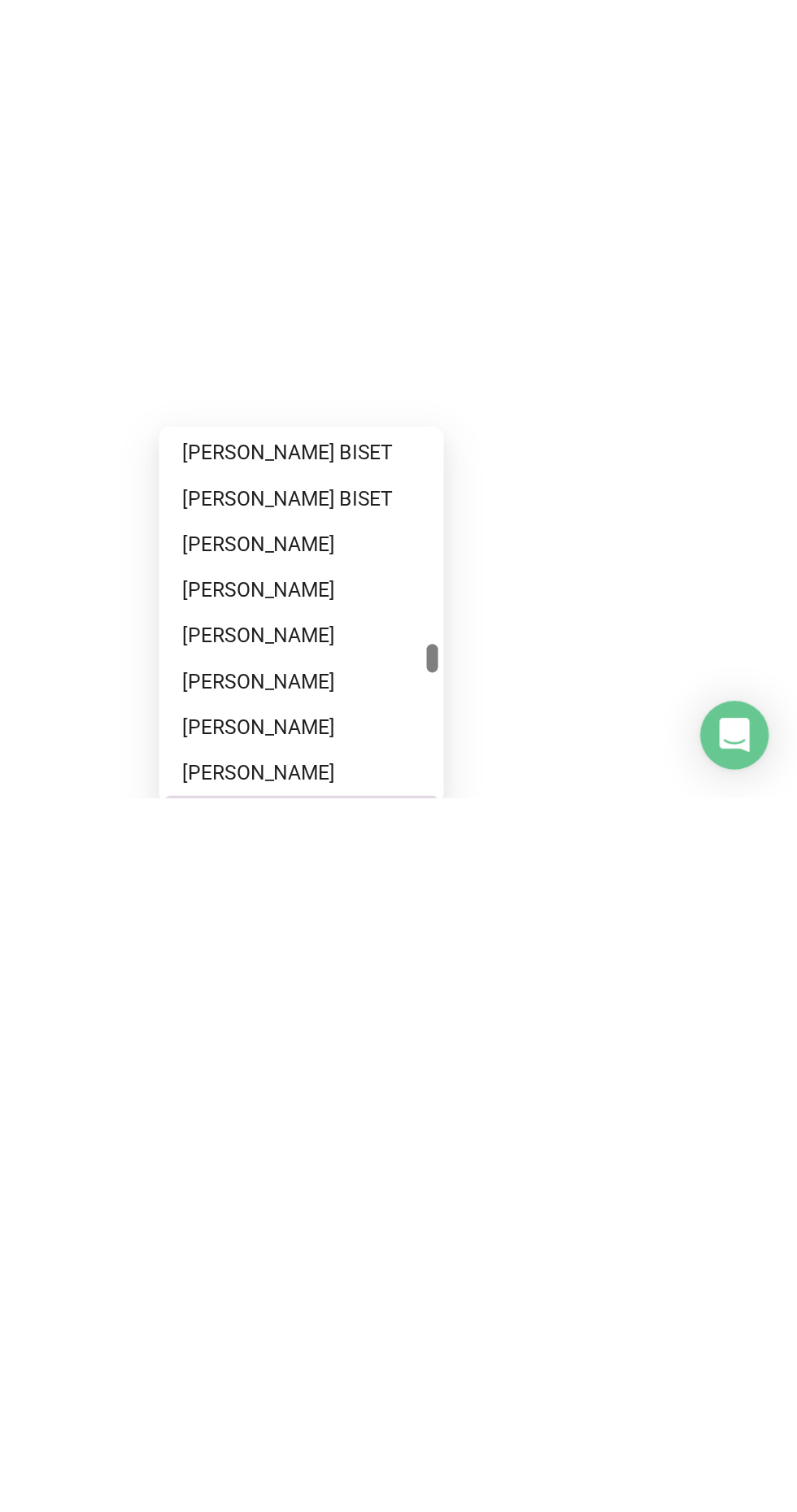
scroll to position [12653, 0]
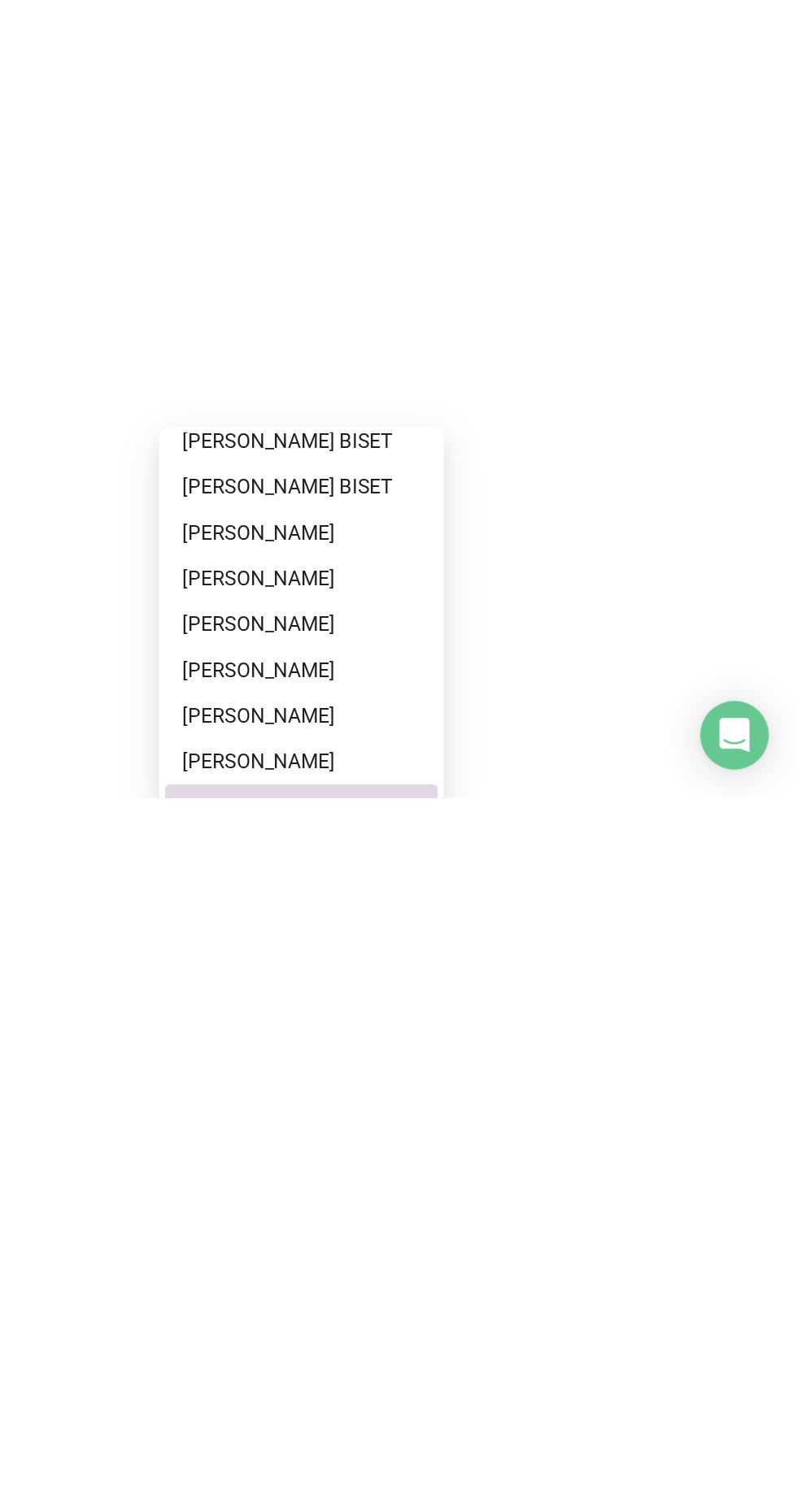
click at [662, 897] on footer "QRPoint © 2025 - Versão 2.93.1 - Reportar bug e/ou melhoria" at bounding box center [431, 868] width 732 height 57
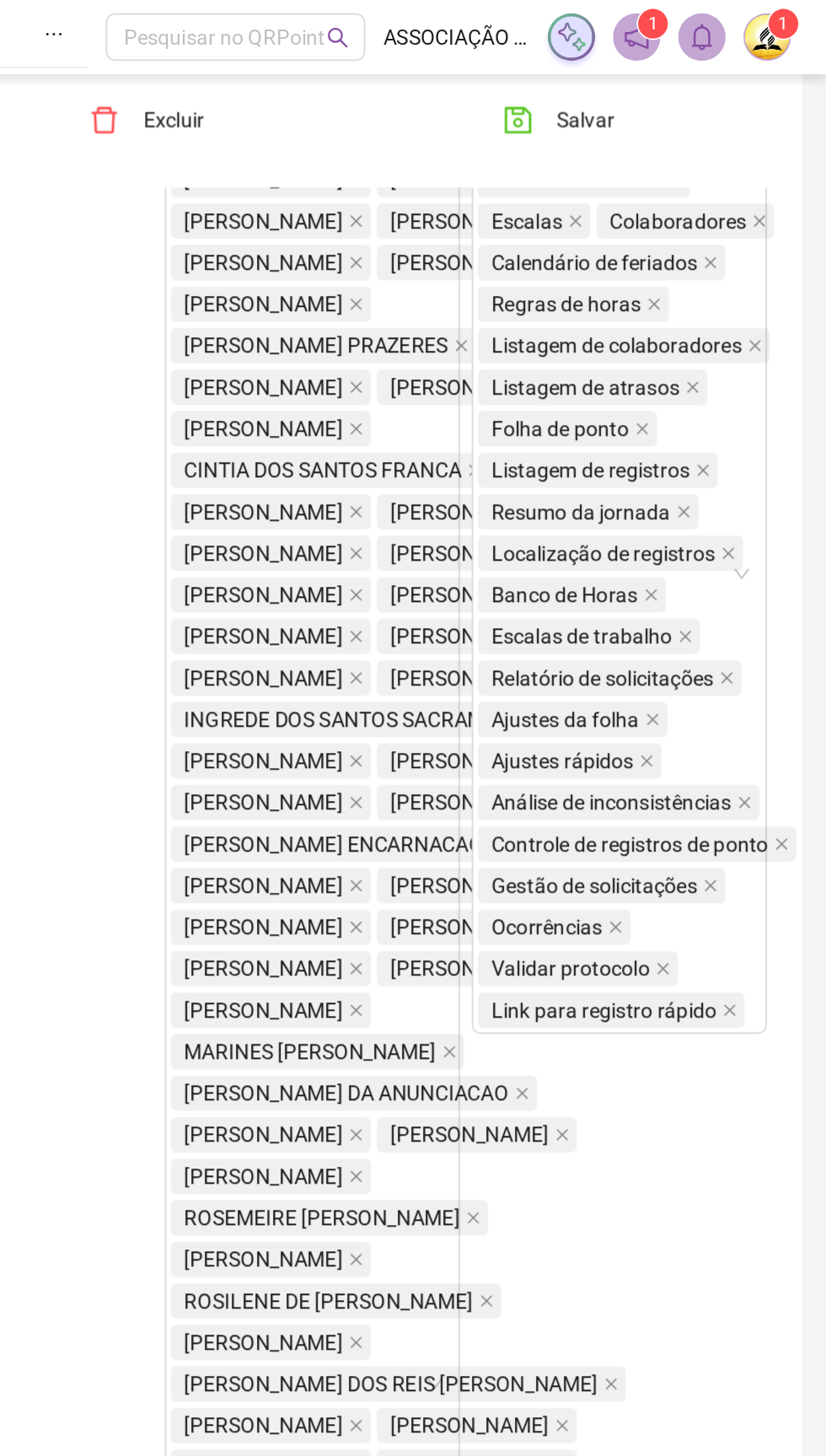
scroll to position [0, 0]
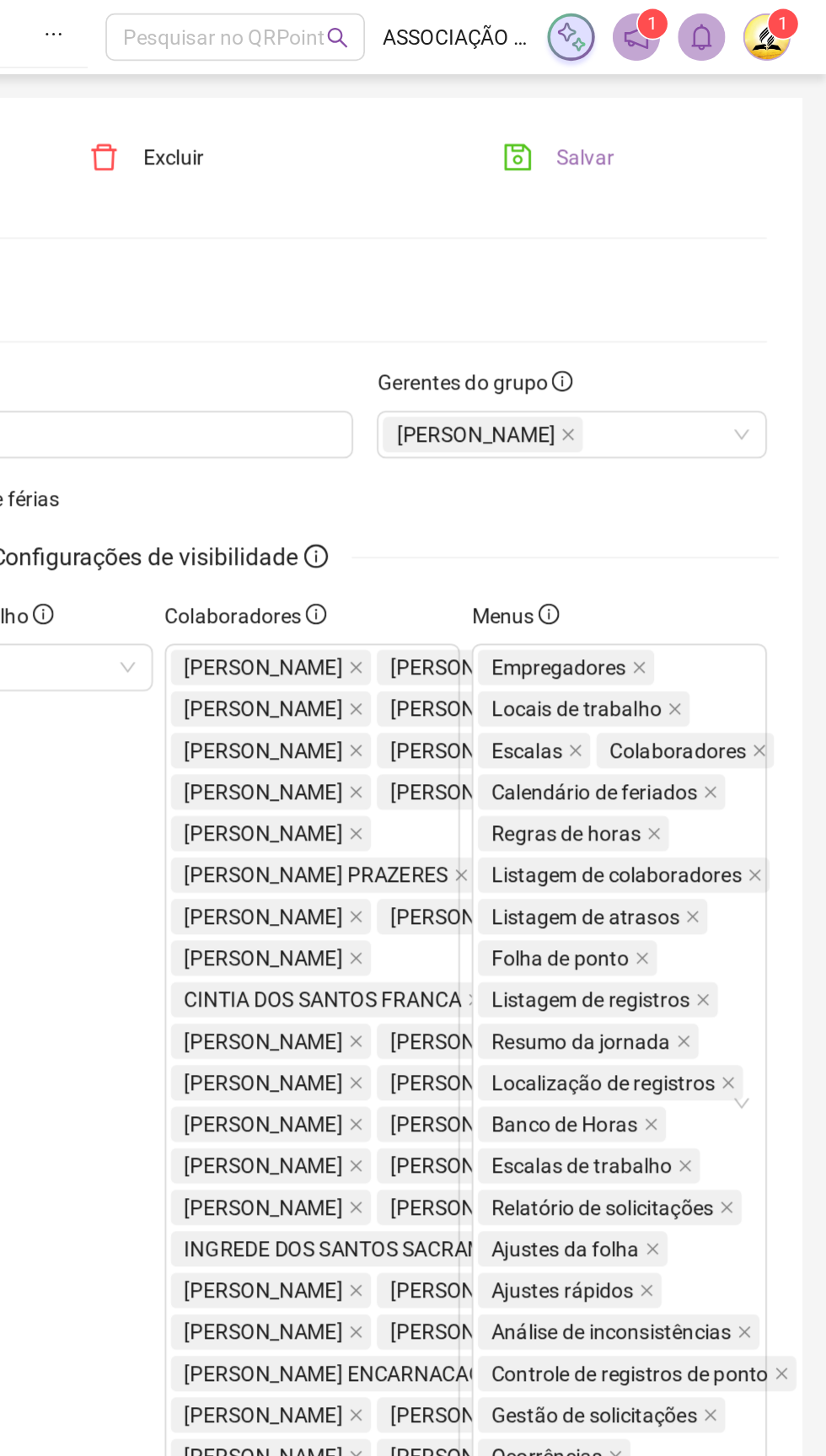
click at [689, 95] on span "Salvar" at bounding box center [689, 88] width 33 height 18
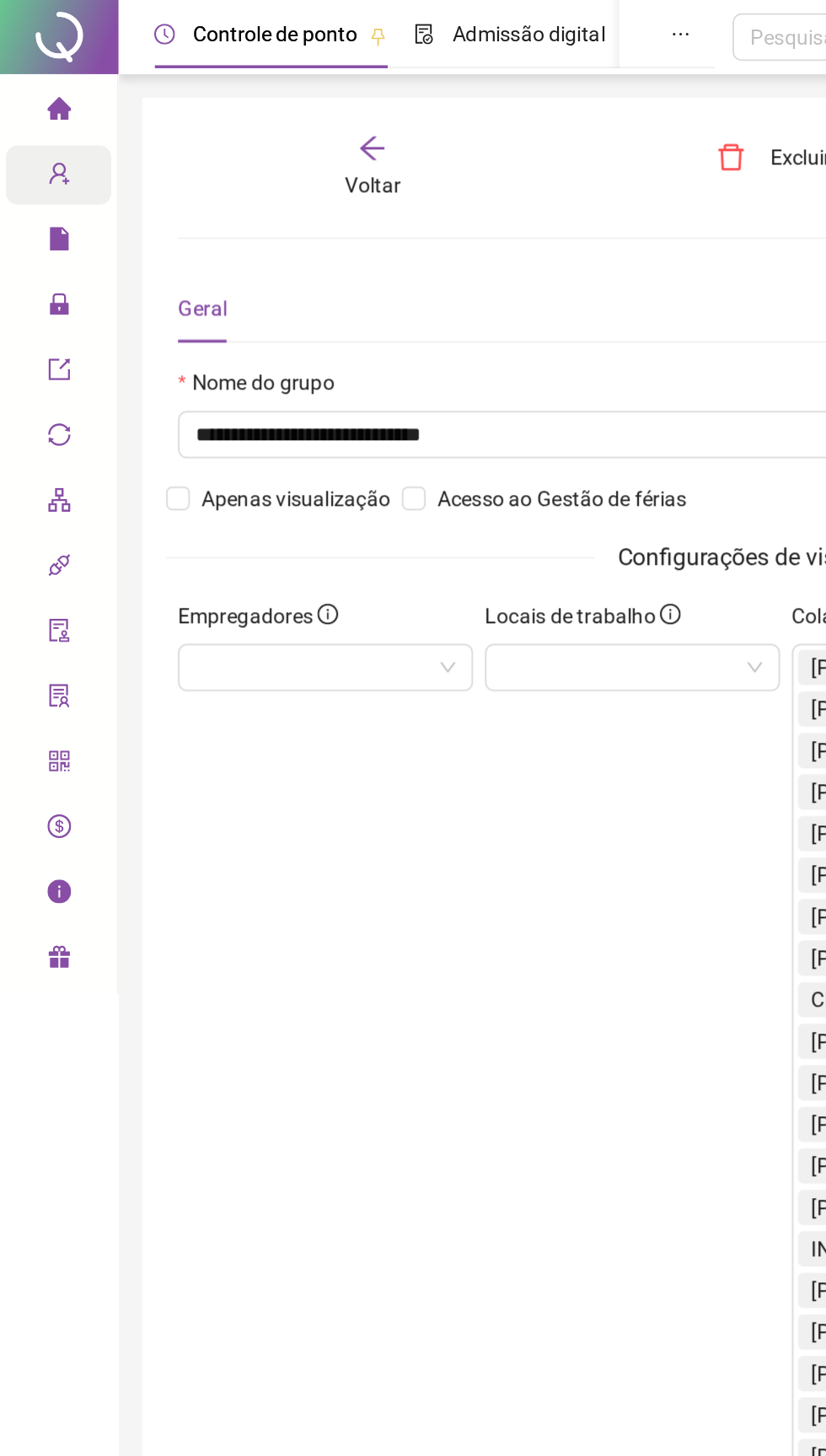
click at [27, 102] on icon "user-add" at bounding box center [34, 99] width 14 height 14
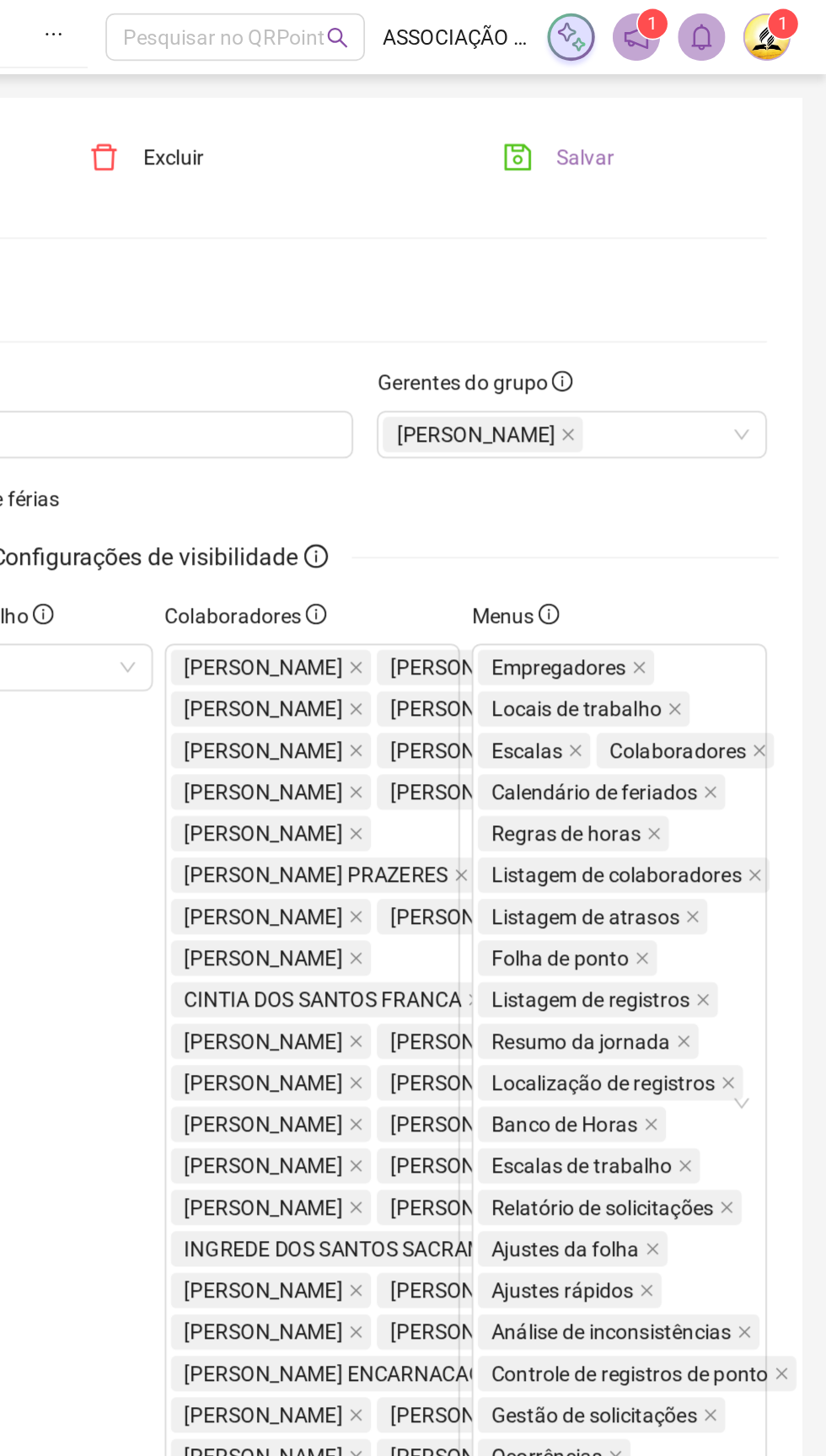
click at [667, 88] on button "Salvar" at bounding box center [674, 89] width 88 height 27
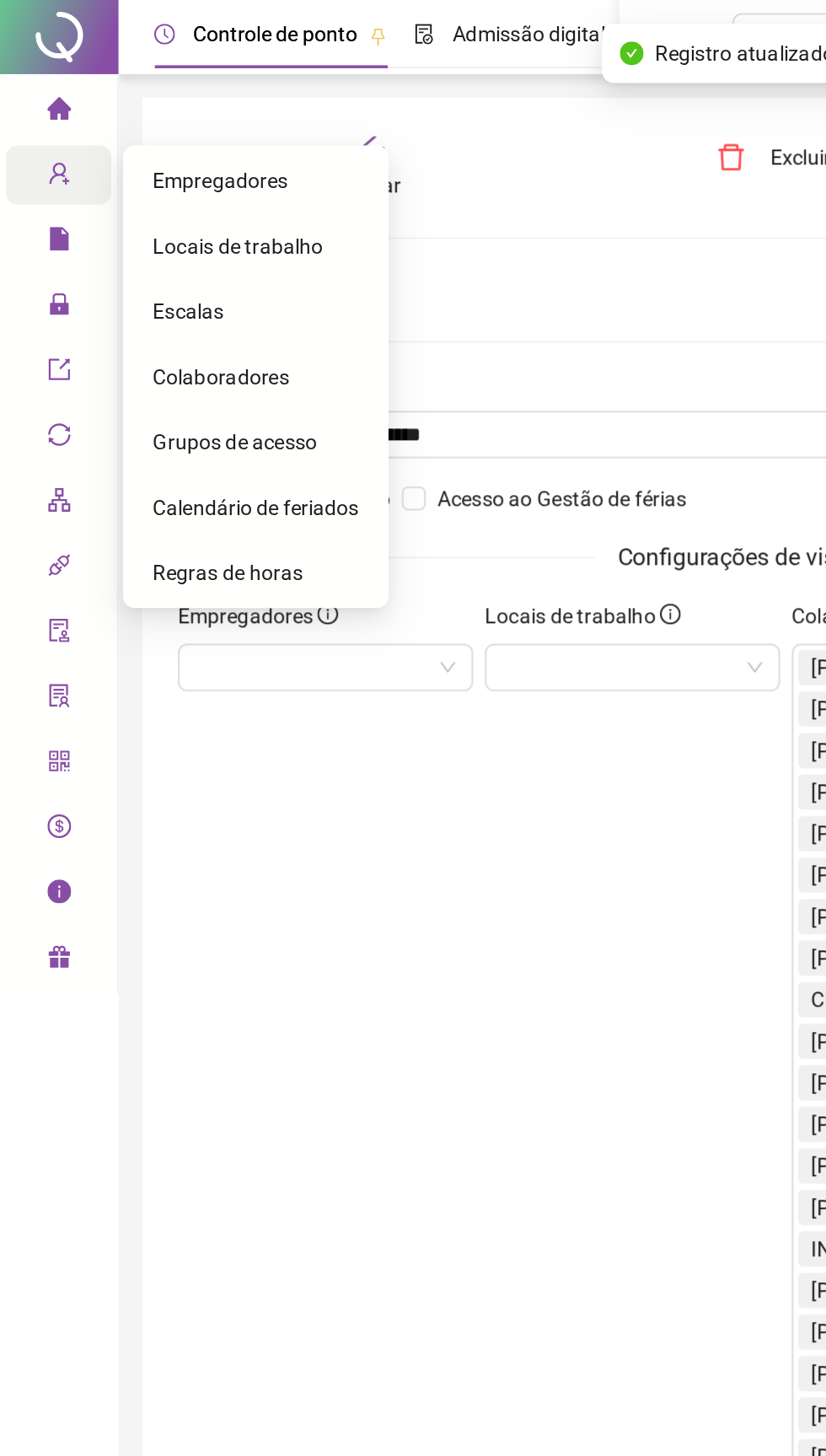
click at [91, 215] on span "Colaboradores" at bounding box center [125, 214] width 77 height 14
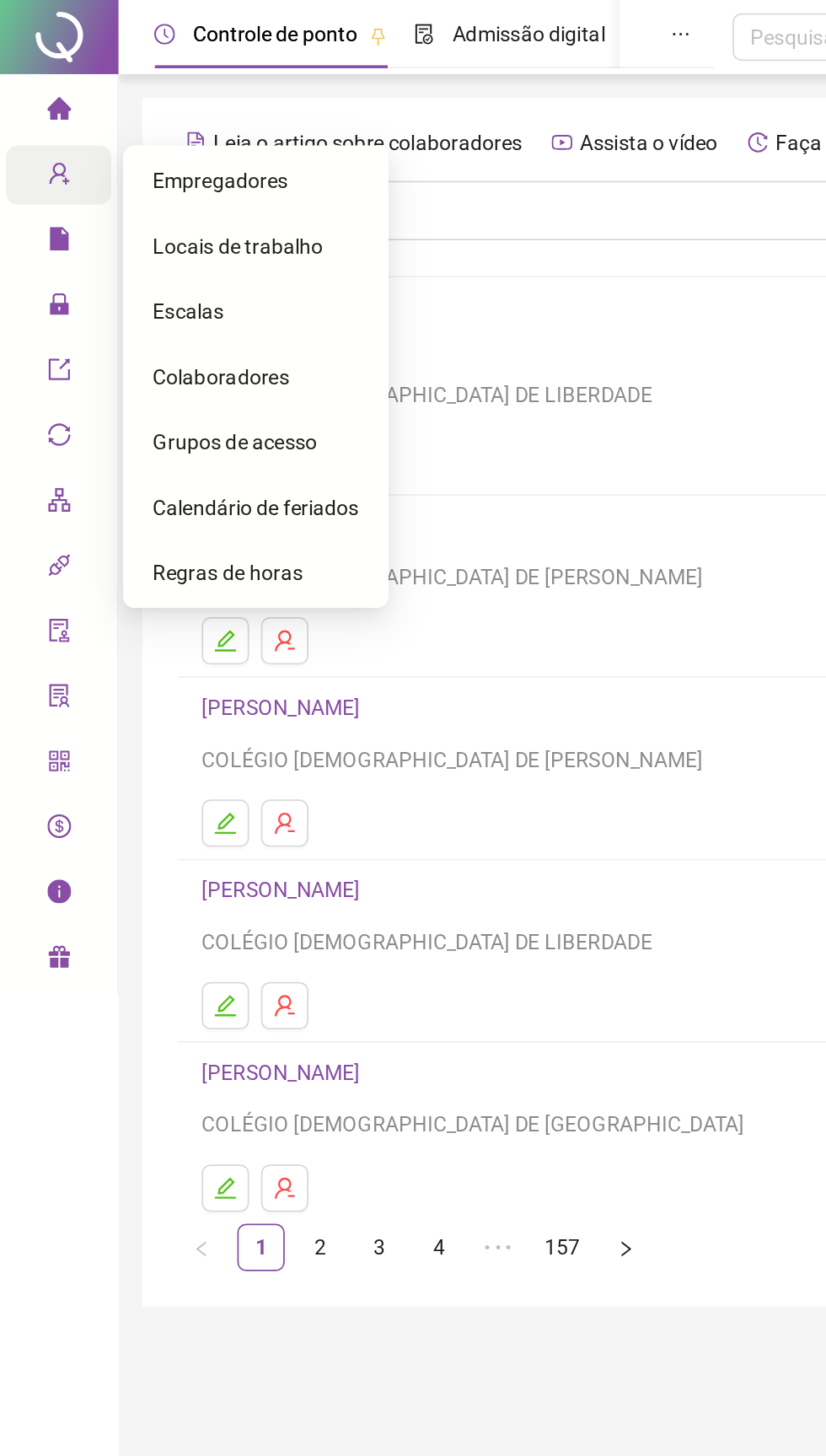
click at [103, 217] on span "Colaboradores" at bounding box center [125, 214] width 77 height 14
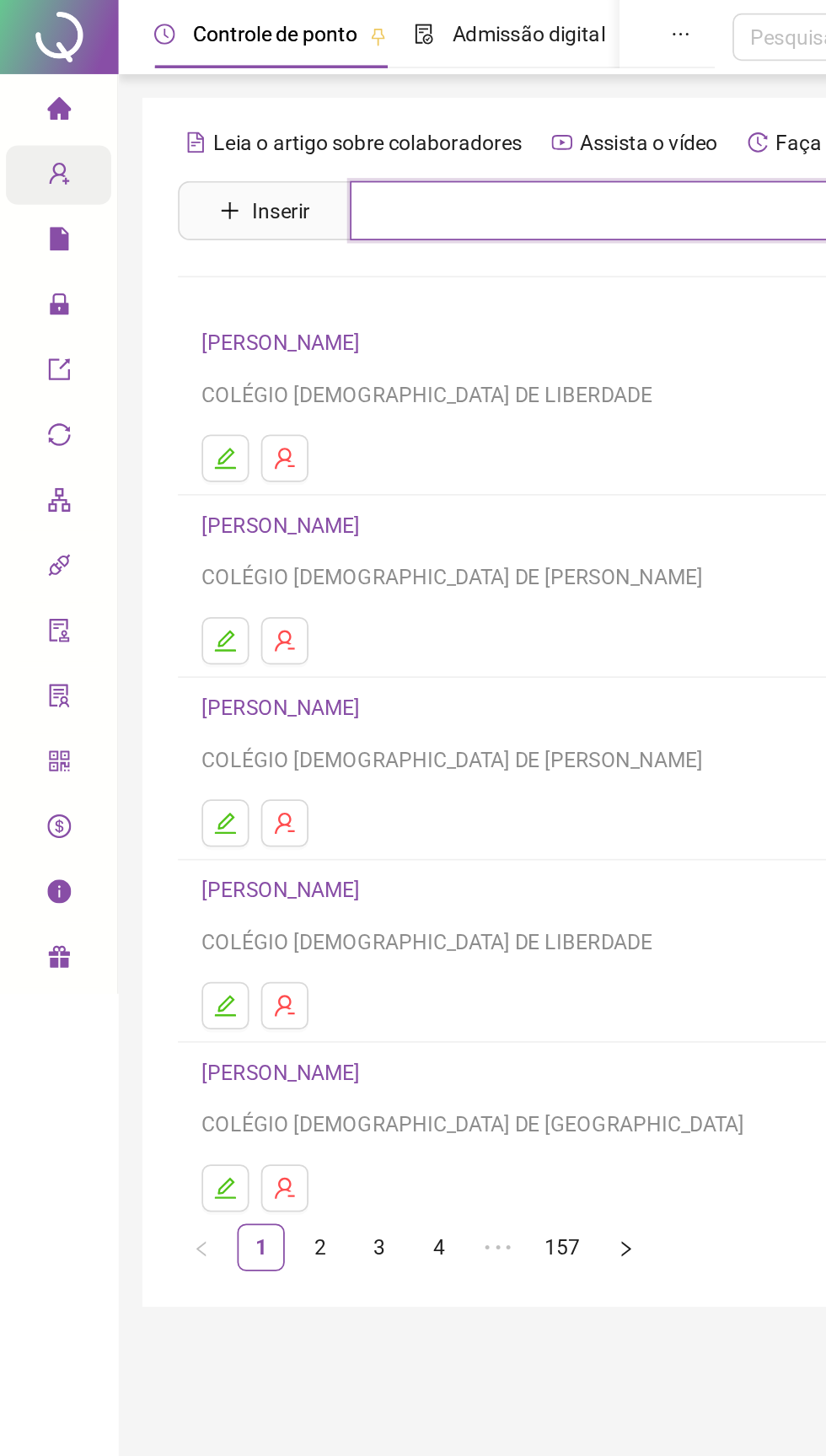
click at [226, 125] on input "text" at bounding box center [459, 120] width 520 height 34
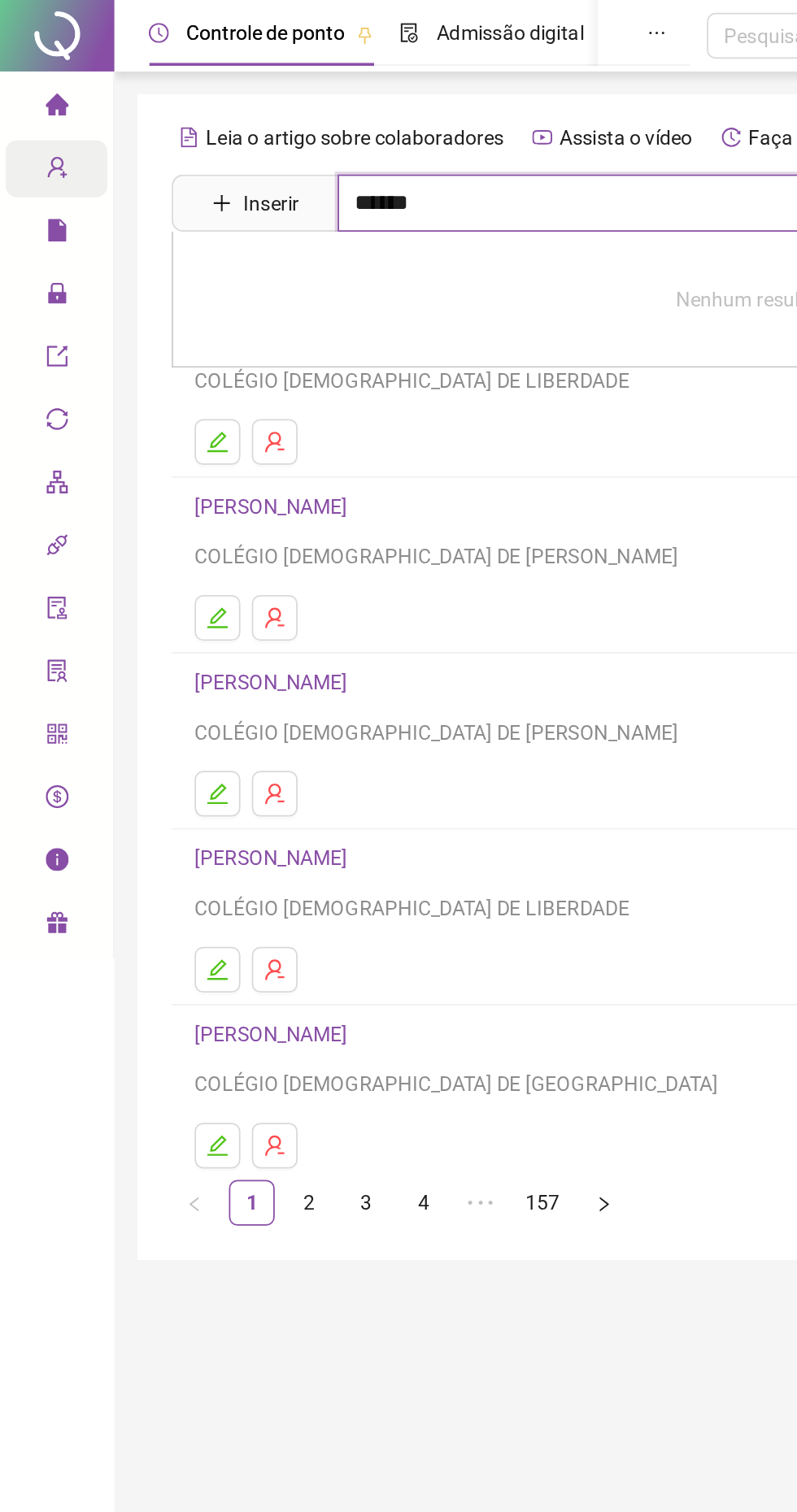
type input "******"
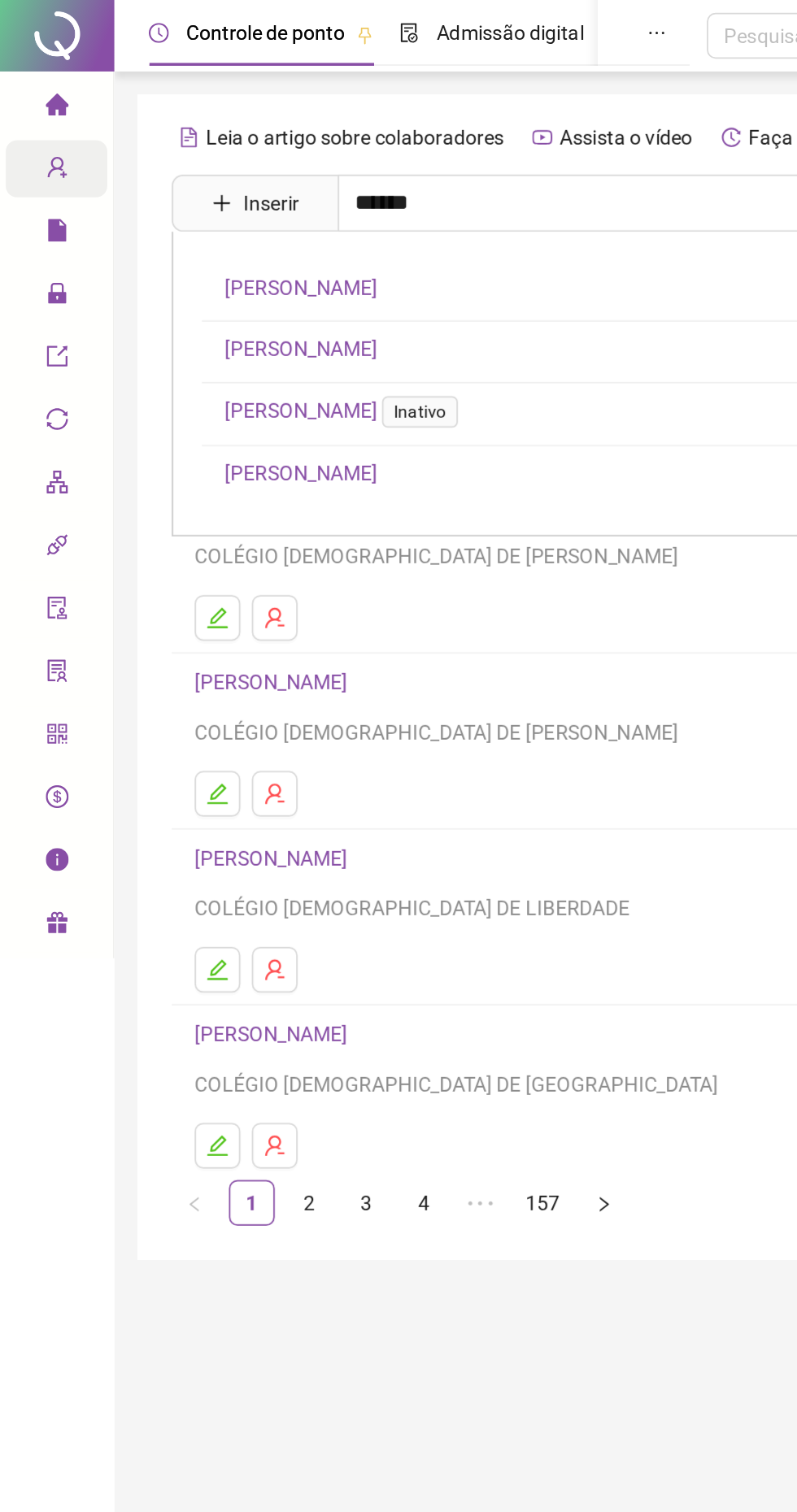
click at [163, 163] on link "LUCIEL ALVES DA SILVA" at bounding box center [171, 164] width 87 height 13
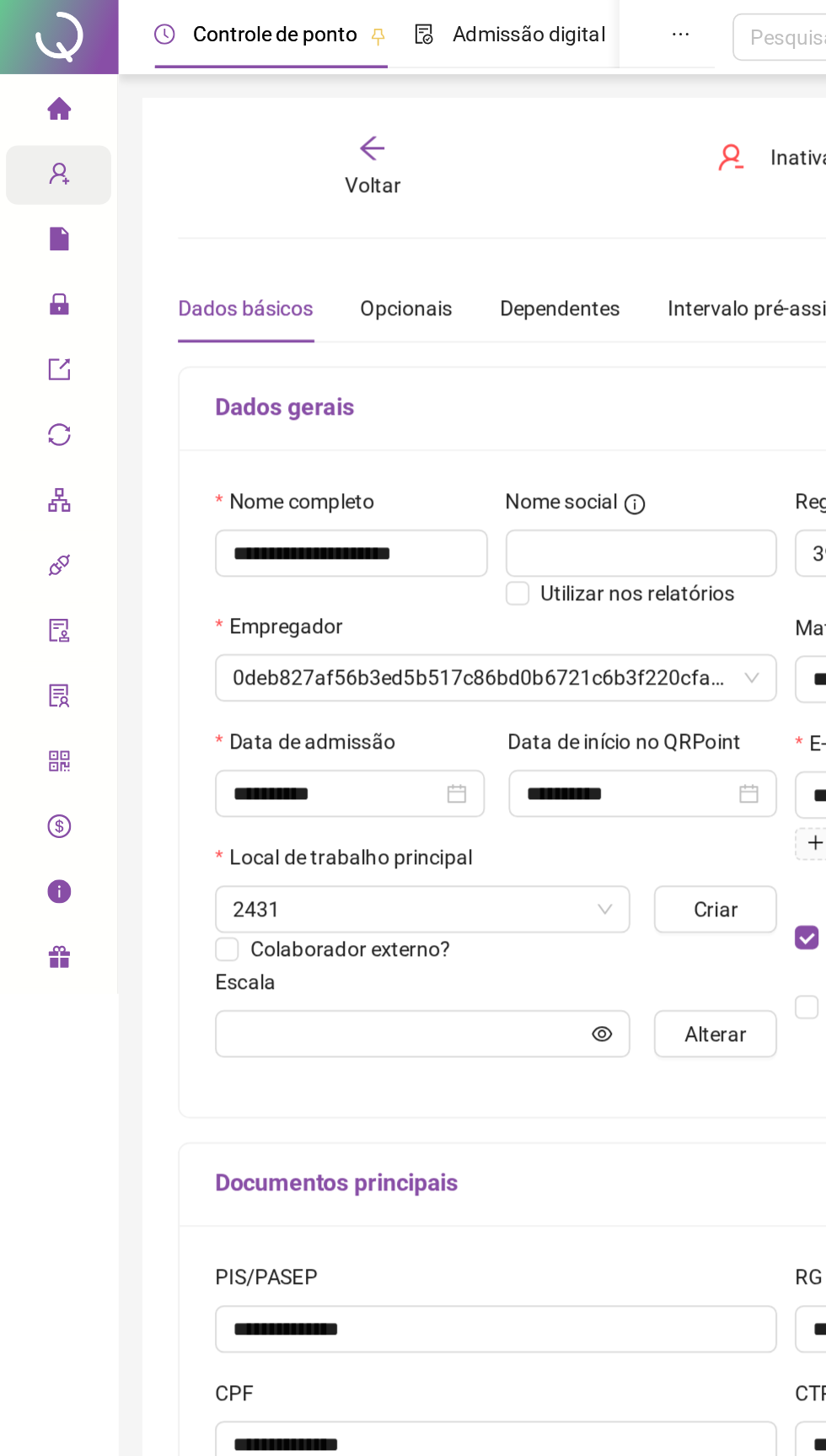
type input "**********"
click at [208, 101] on span "Voltar" at bounding box center [211, 106] width 32 height 14
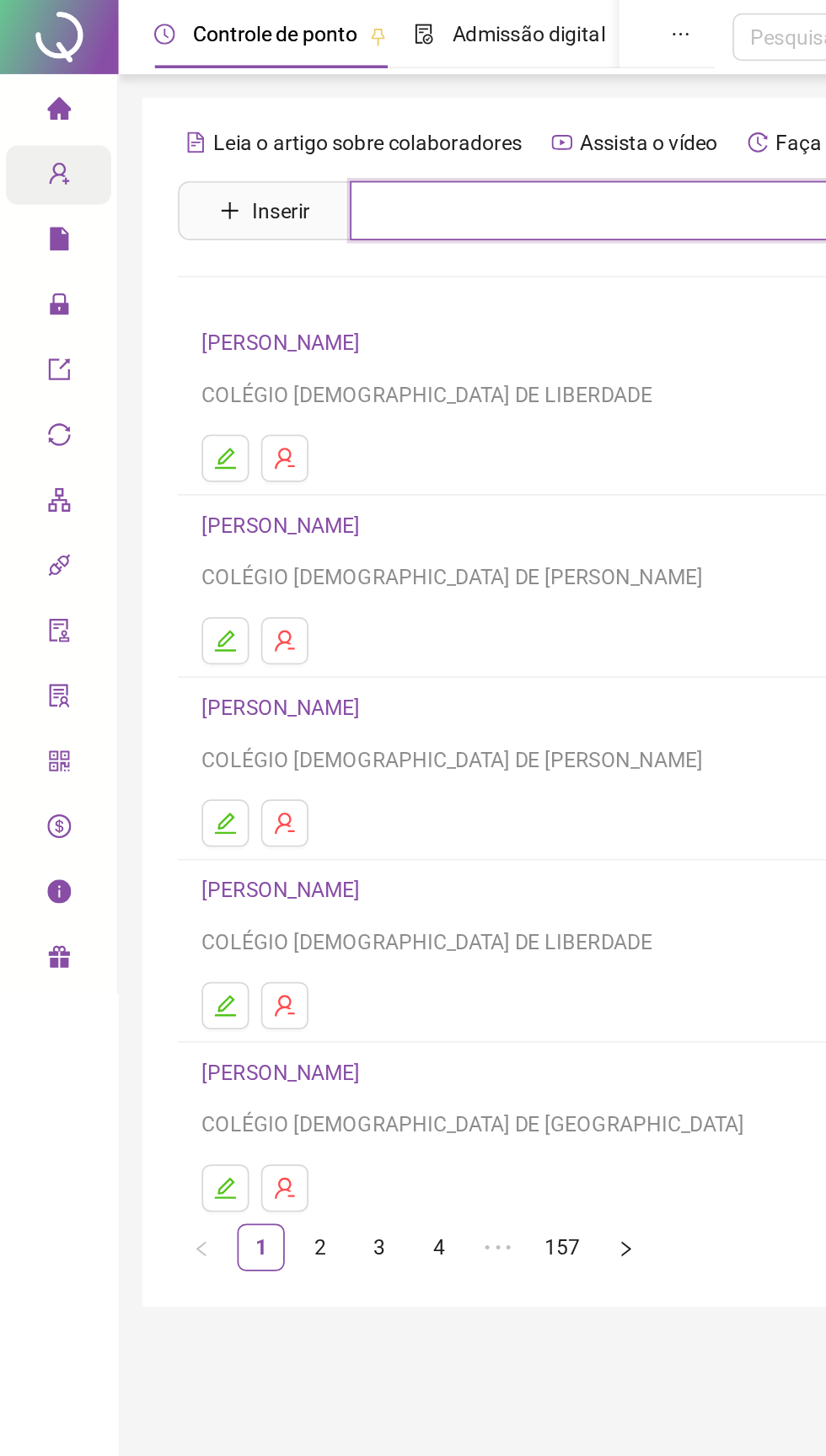
click at [234, 110] on input "text" at bounding box center [459, 120] width 520 height 34
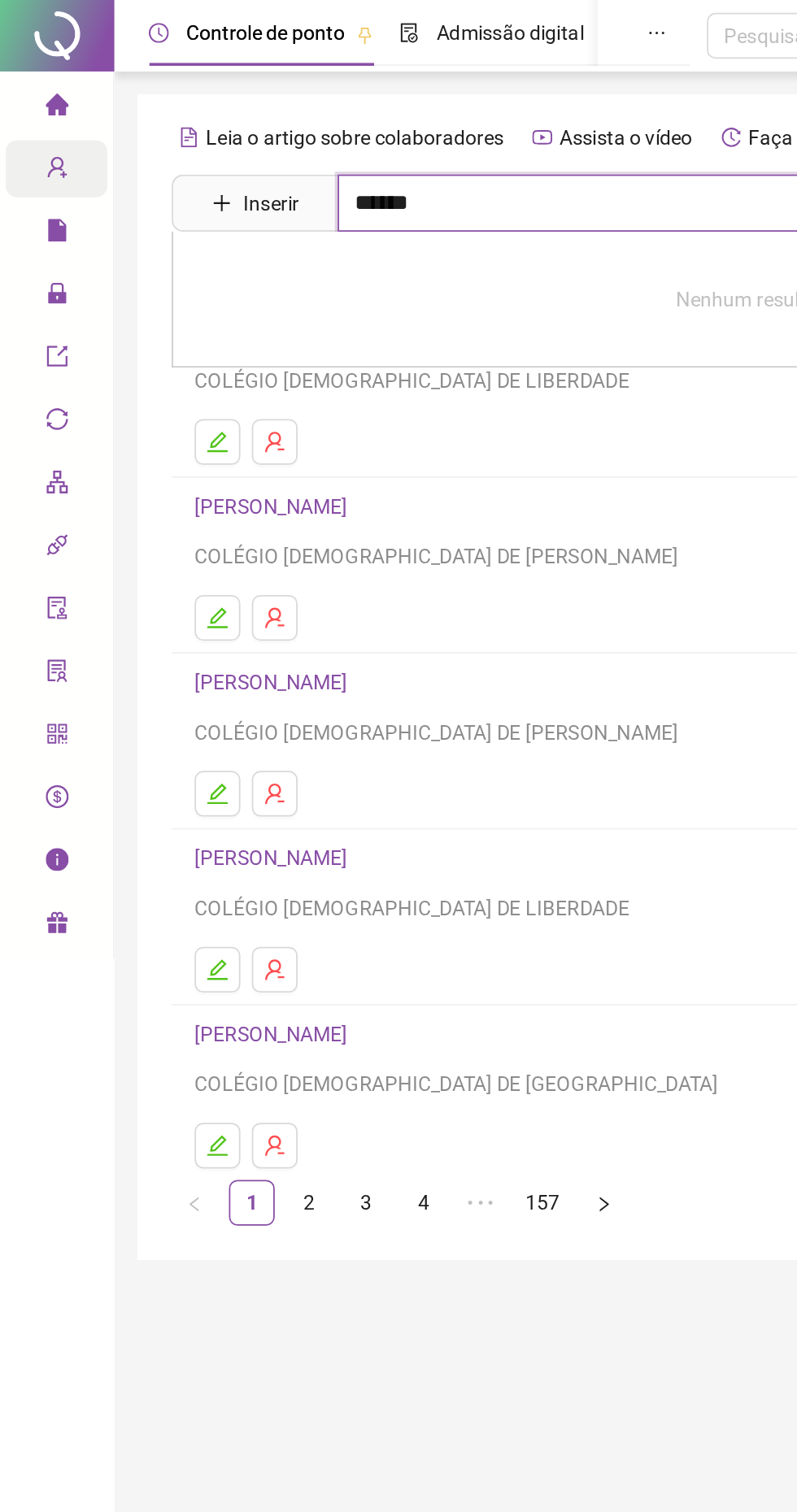
type input "******"
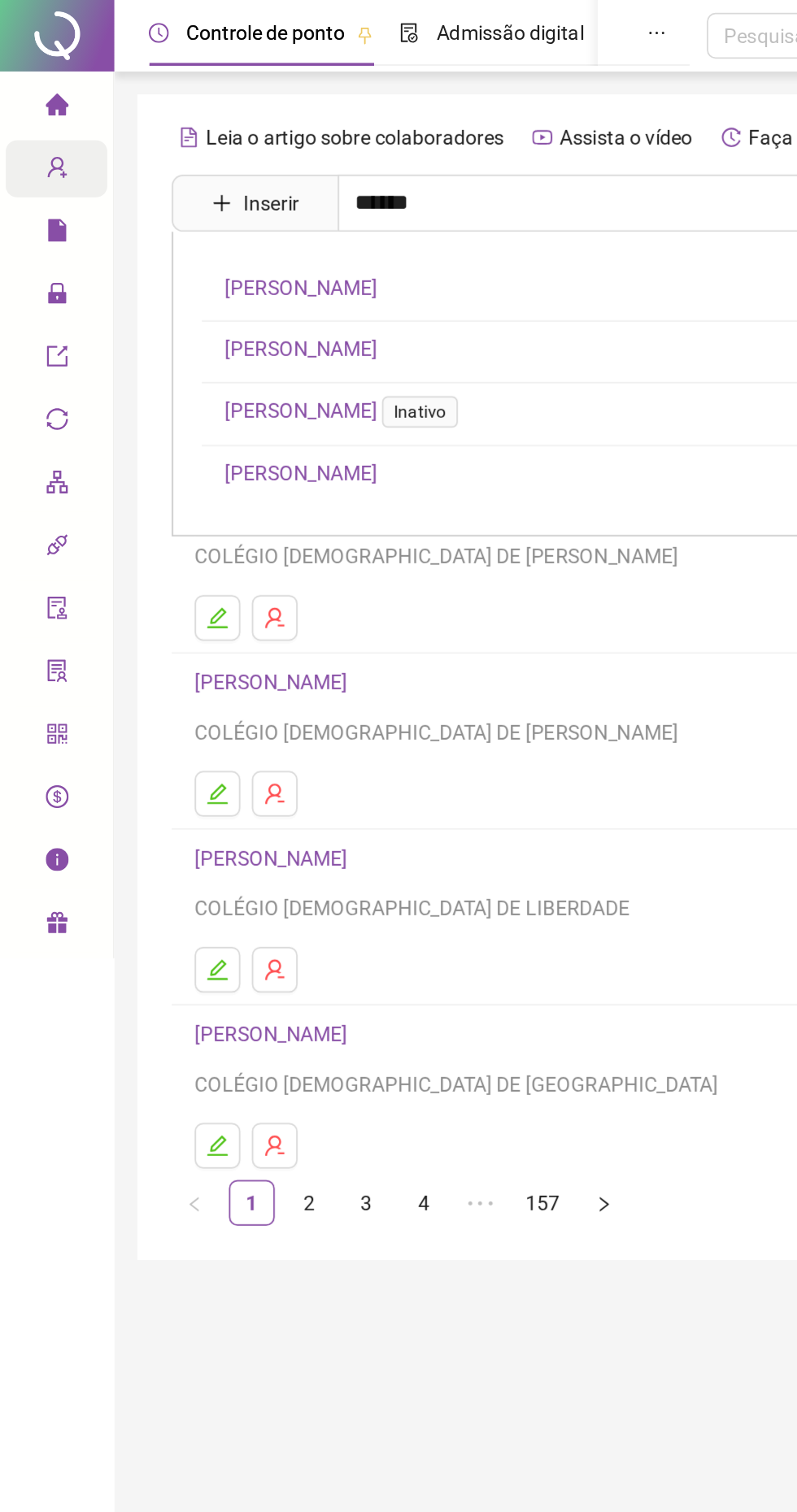
click at [153, 201] on link "LUCIEL ALVES DA SILVA" at bounding box center [171, 199] width 87 height 13
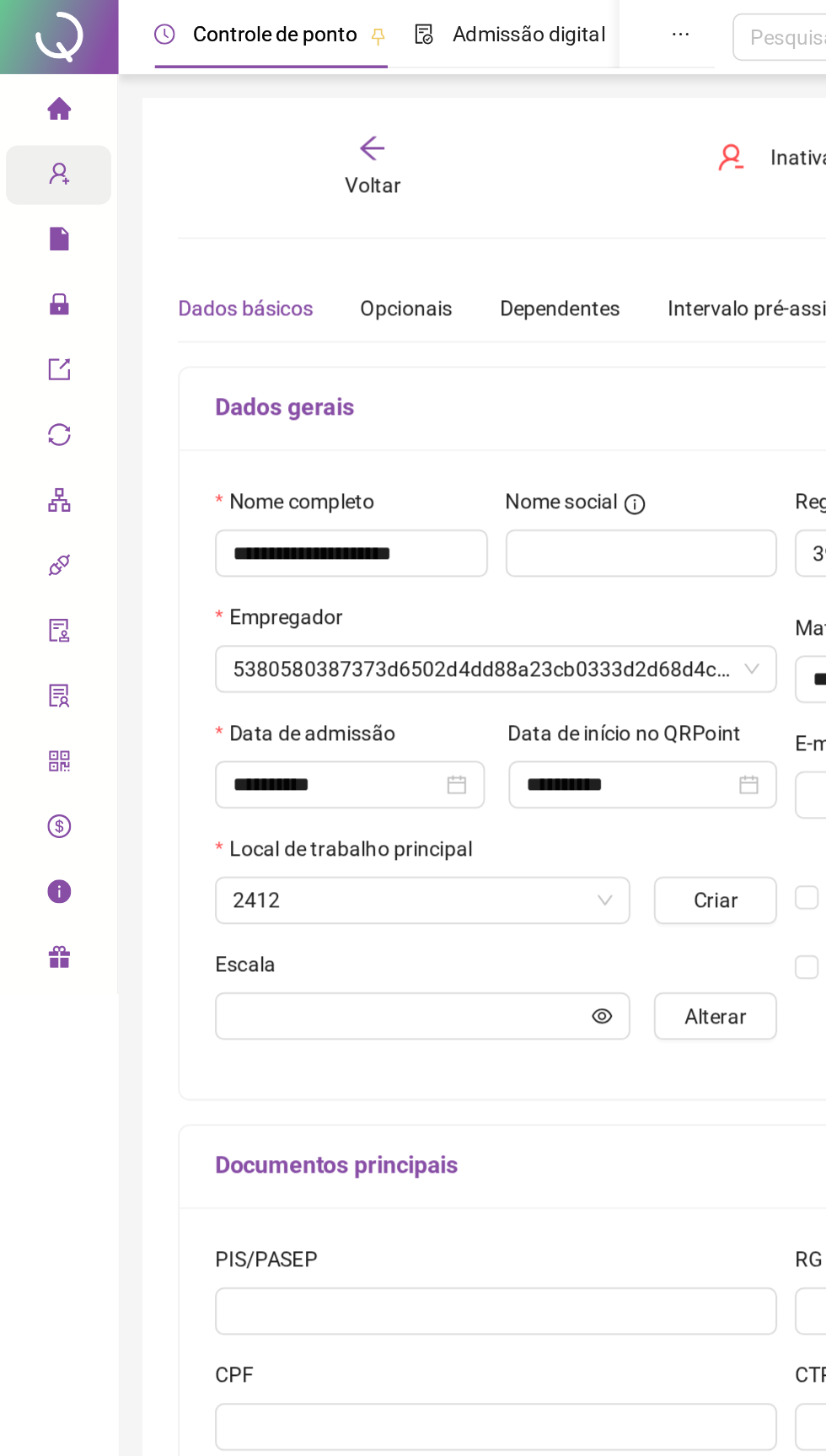
type input "**********"
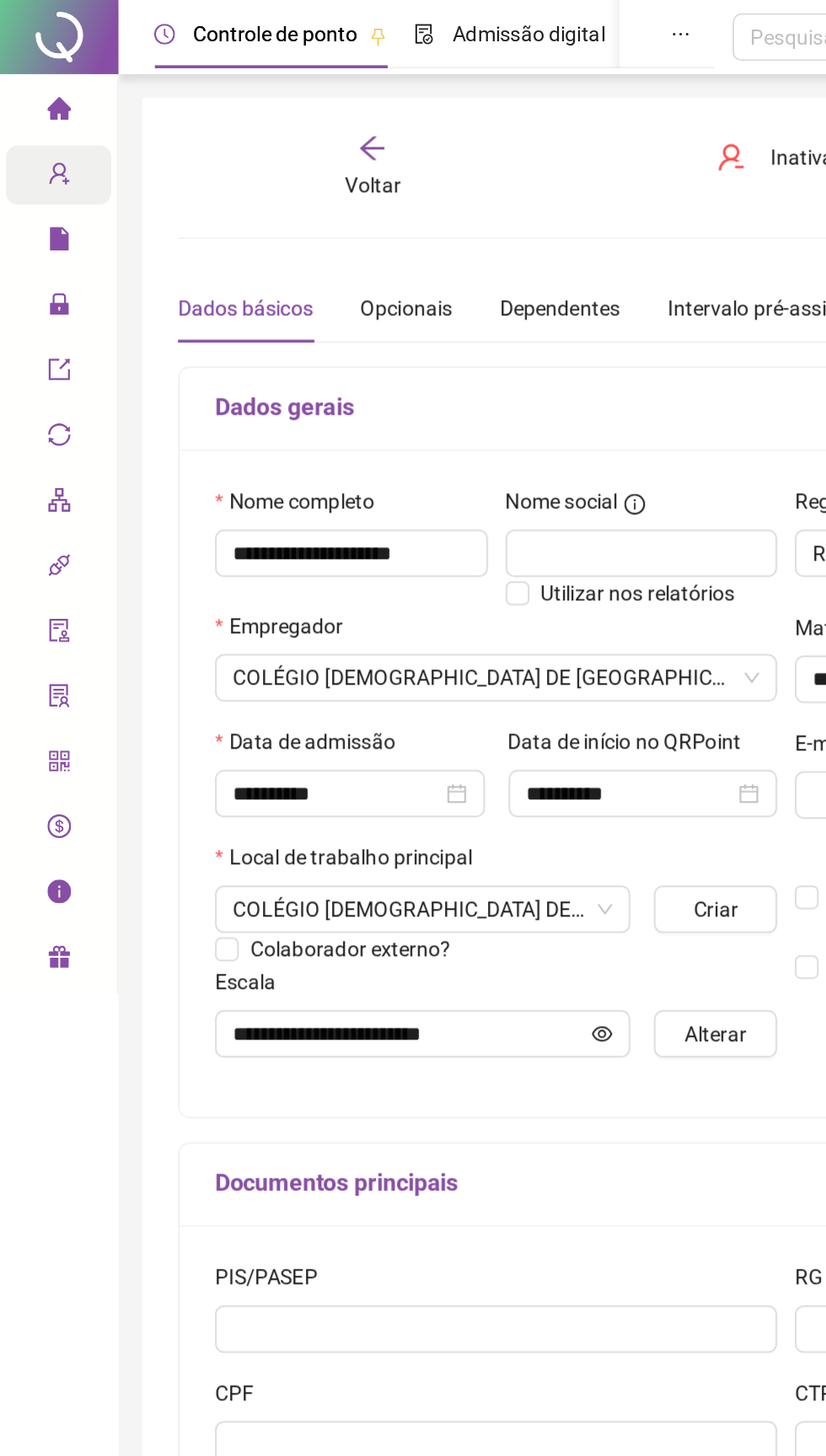
click at [33, 98] on icon "user-add" at bounding box center [34, 99] width 14 height 14
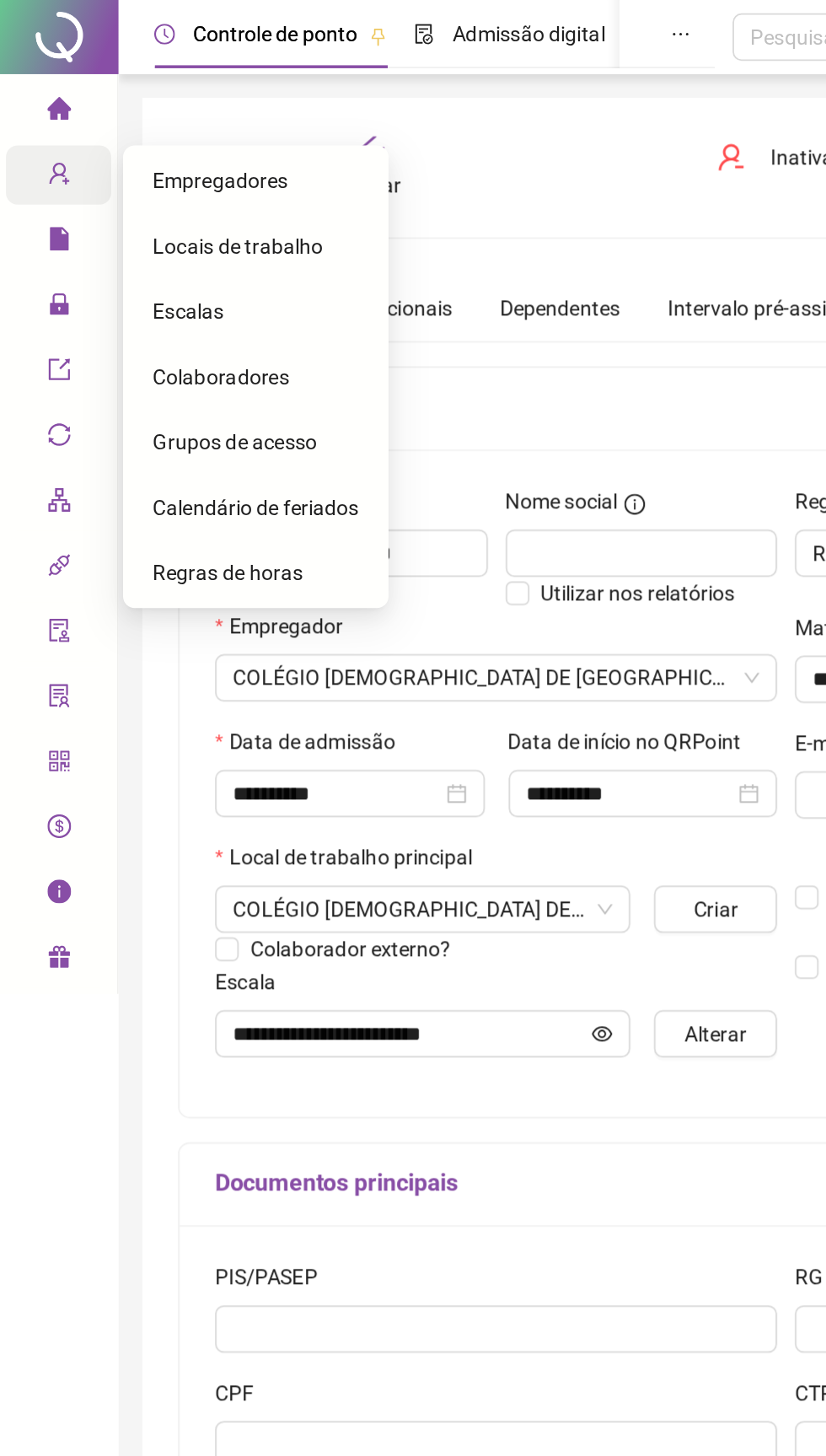
click at [114, 251] on span "Grupos de acesso" at bounding box center [133, 251] width 94 height 14
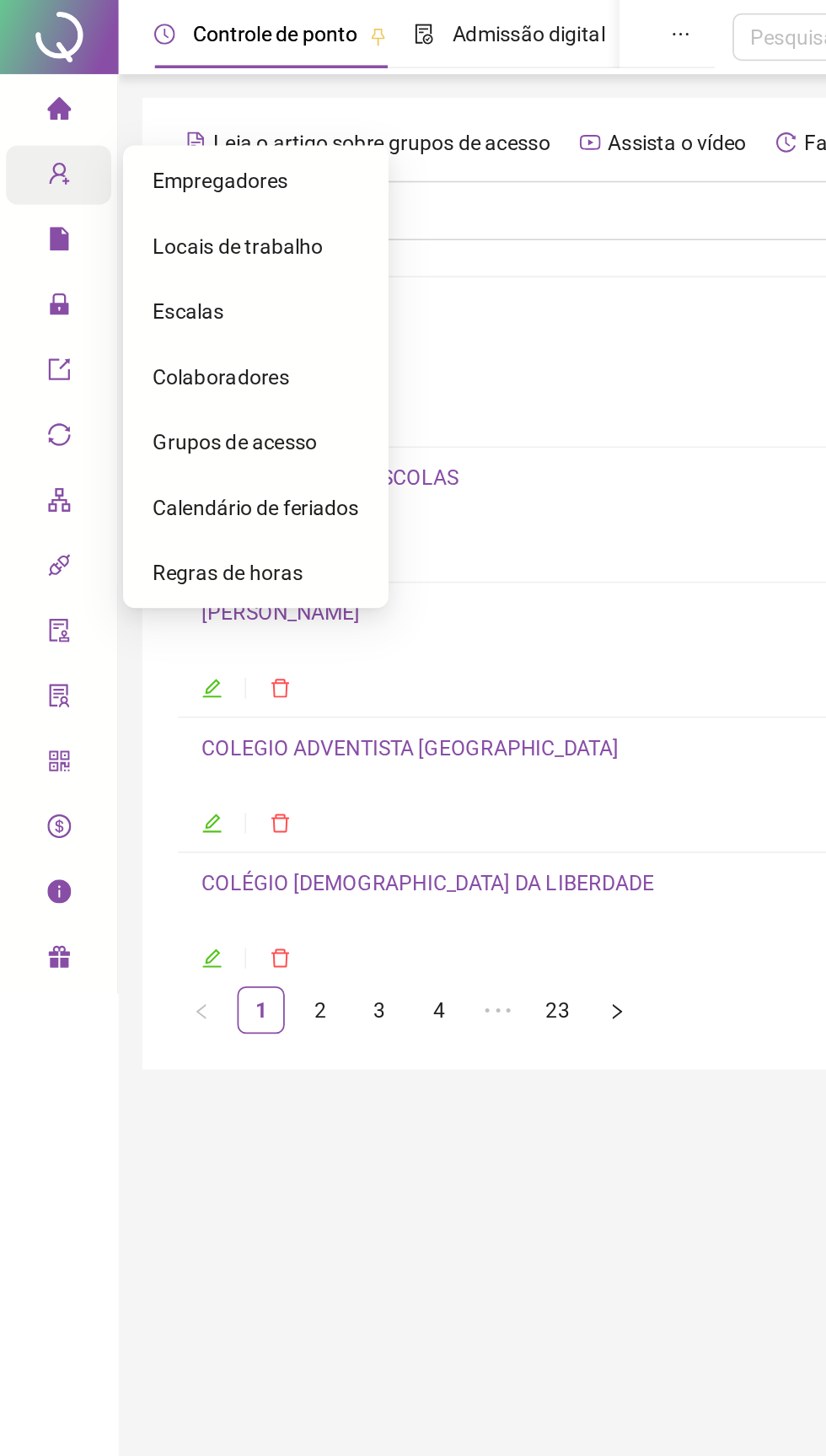
click at [101, 261] on div "Grupos de acesso" at bounding box center [145, 250] width 117 height 34
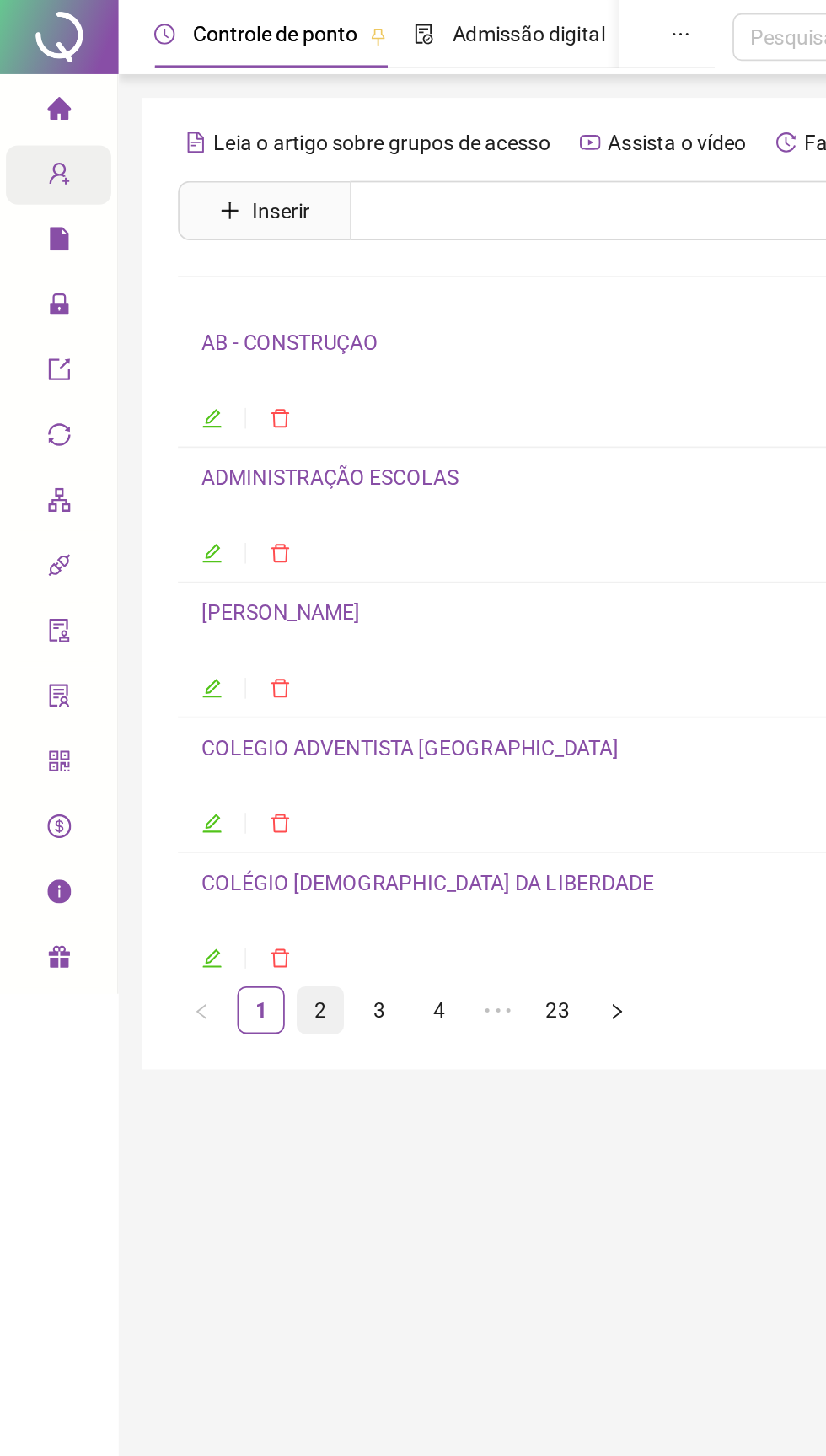
click at [182, 571] on link "2" at bounding box center [182, 574] width 25 height 25
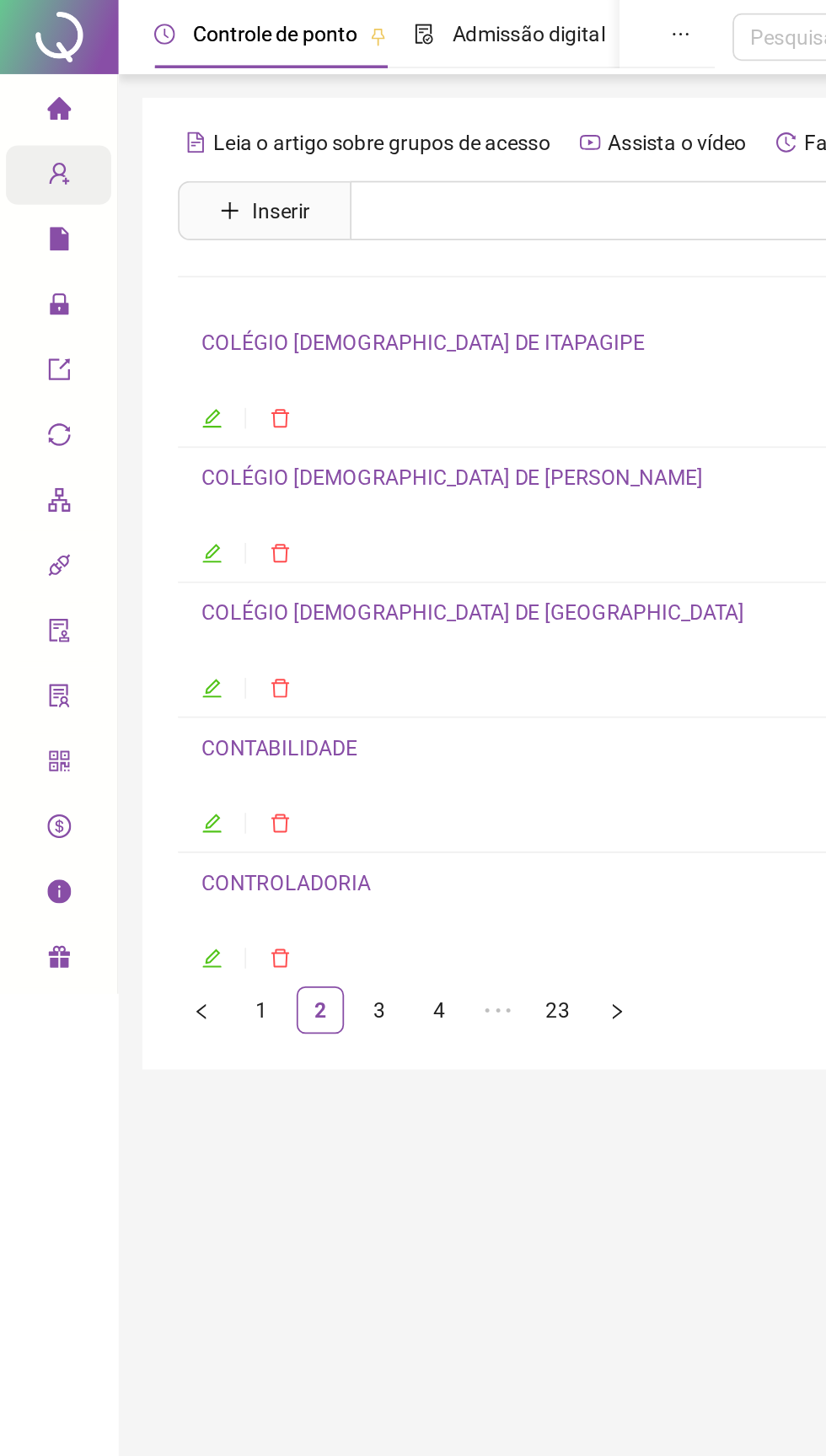
click at [190, 349] on link "COLÉGIO ADVENTISTA DE SALVADOR" at bounding box center [269, 348] width 309 height 14
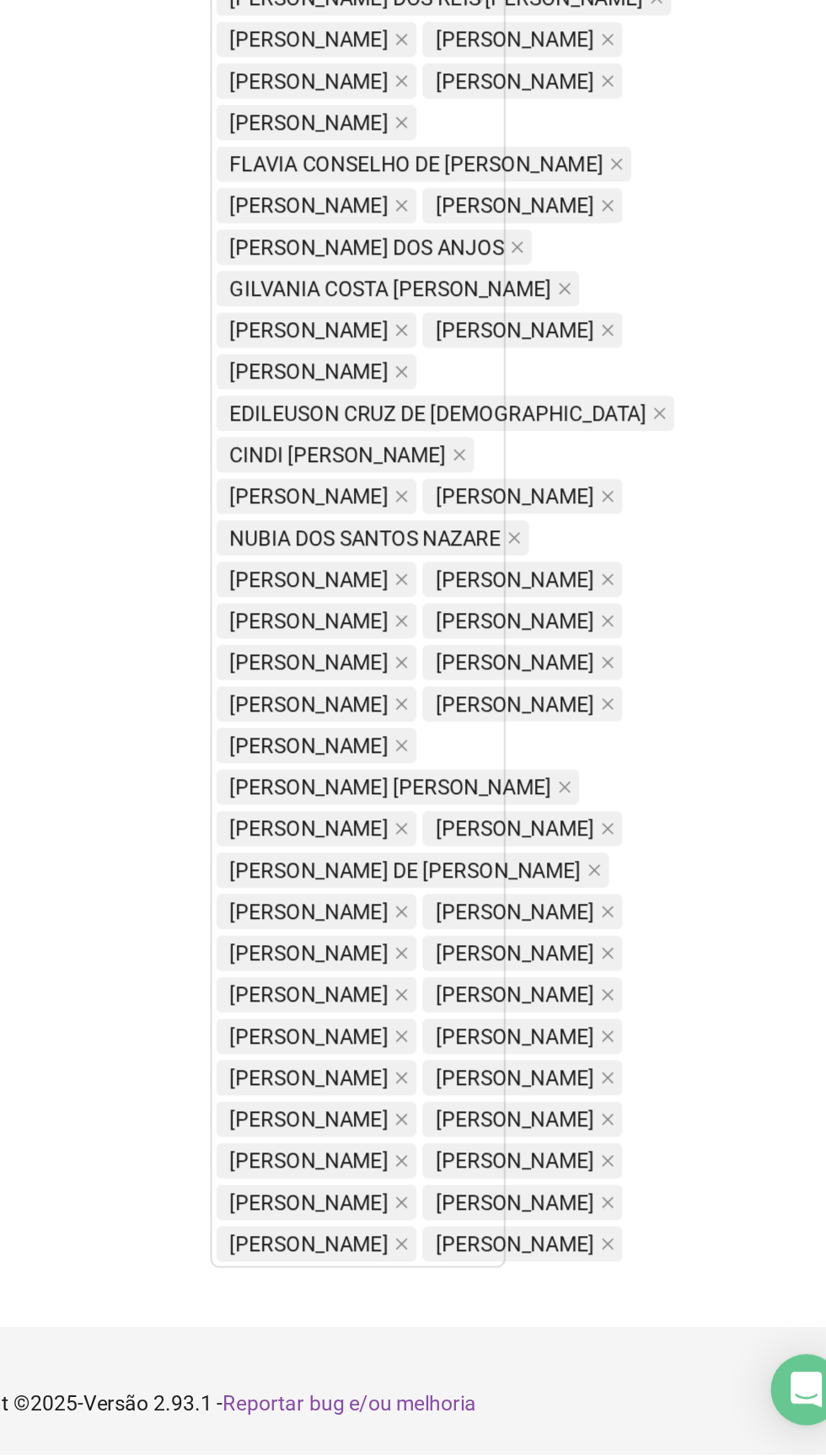
scroll to position [858, 0]
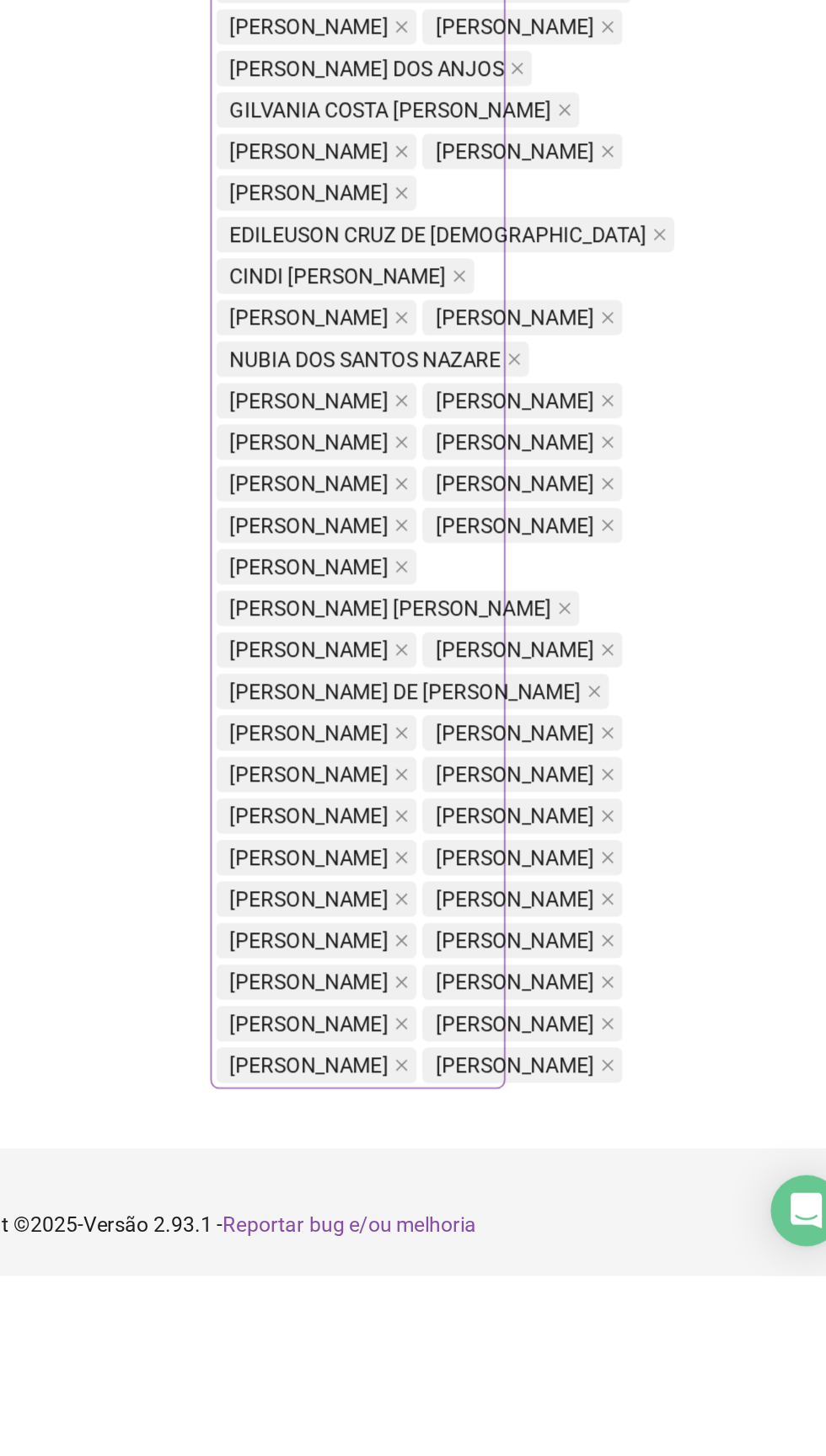
click at [578, 1345] on span "ALEXANDRE NASCIMENTO DOS SANTOS" at bounding box center [623, 1336] width 90 height 18
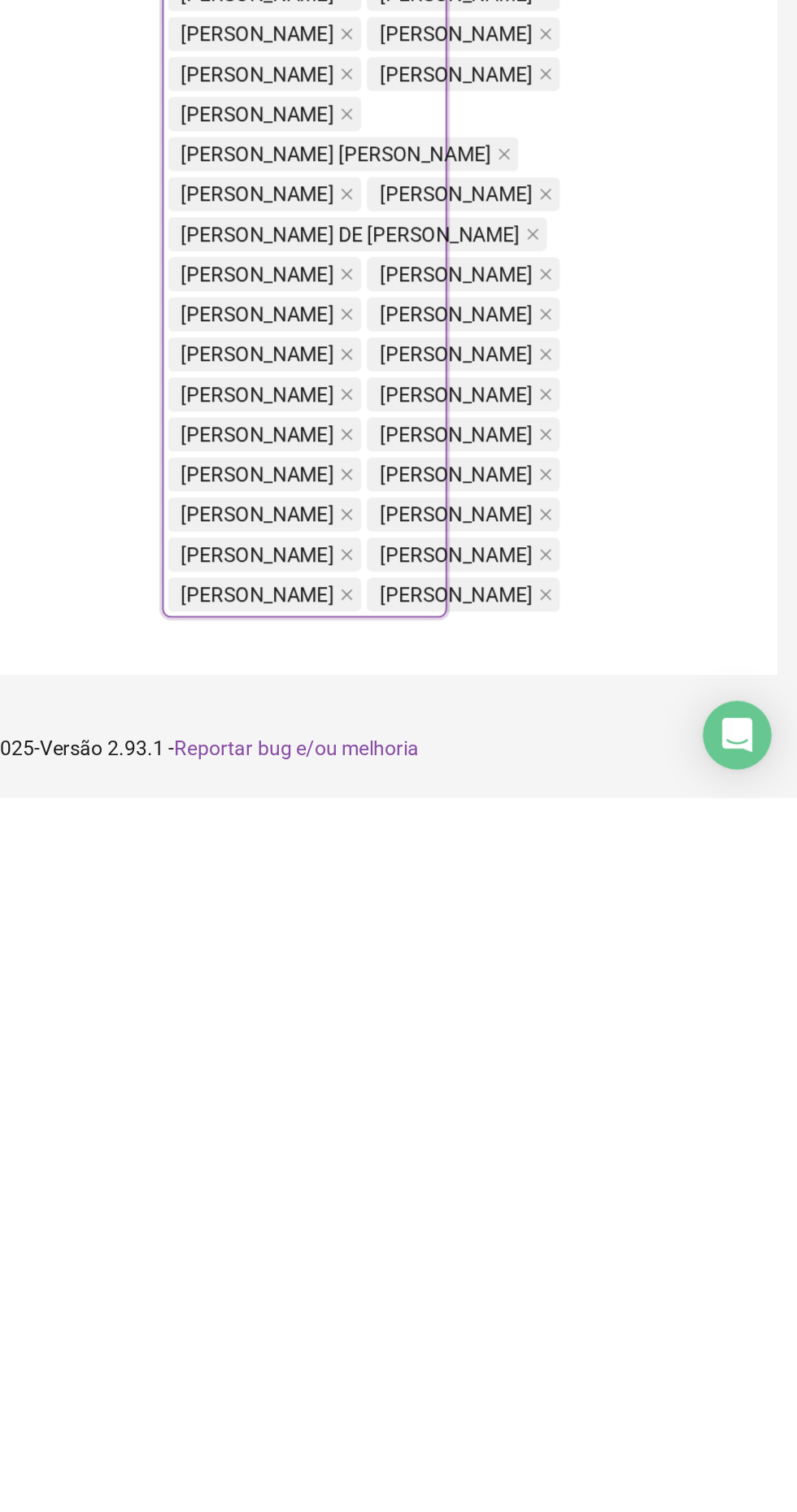
scroll to position [880, 0]
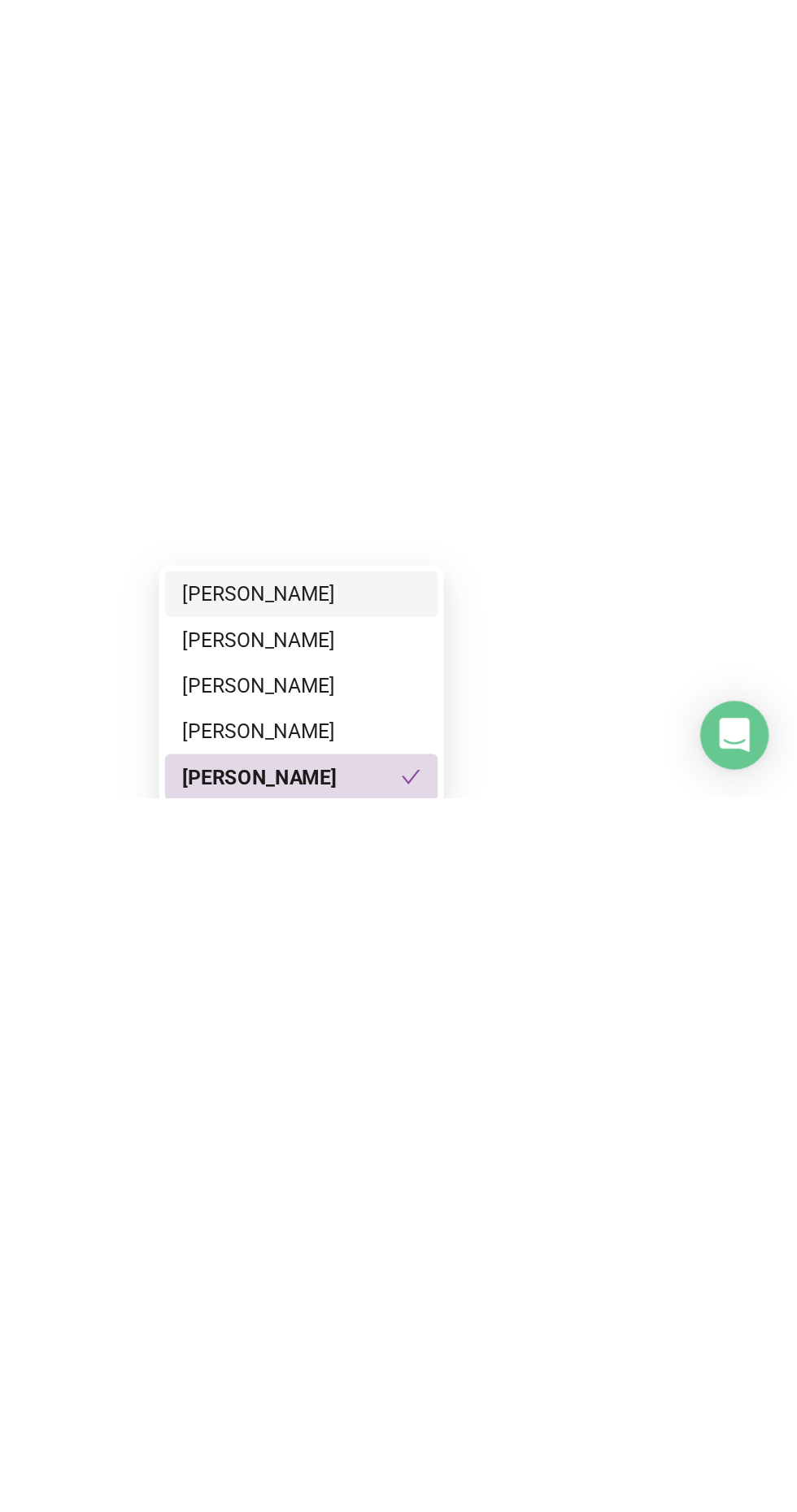
type input "******"
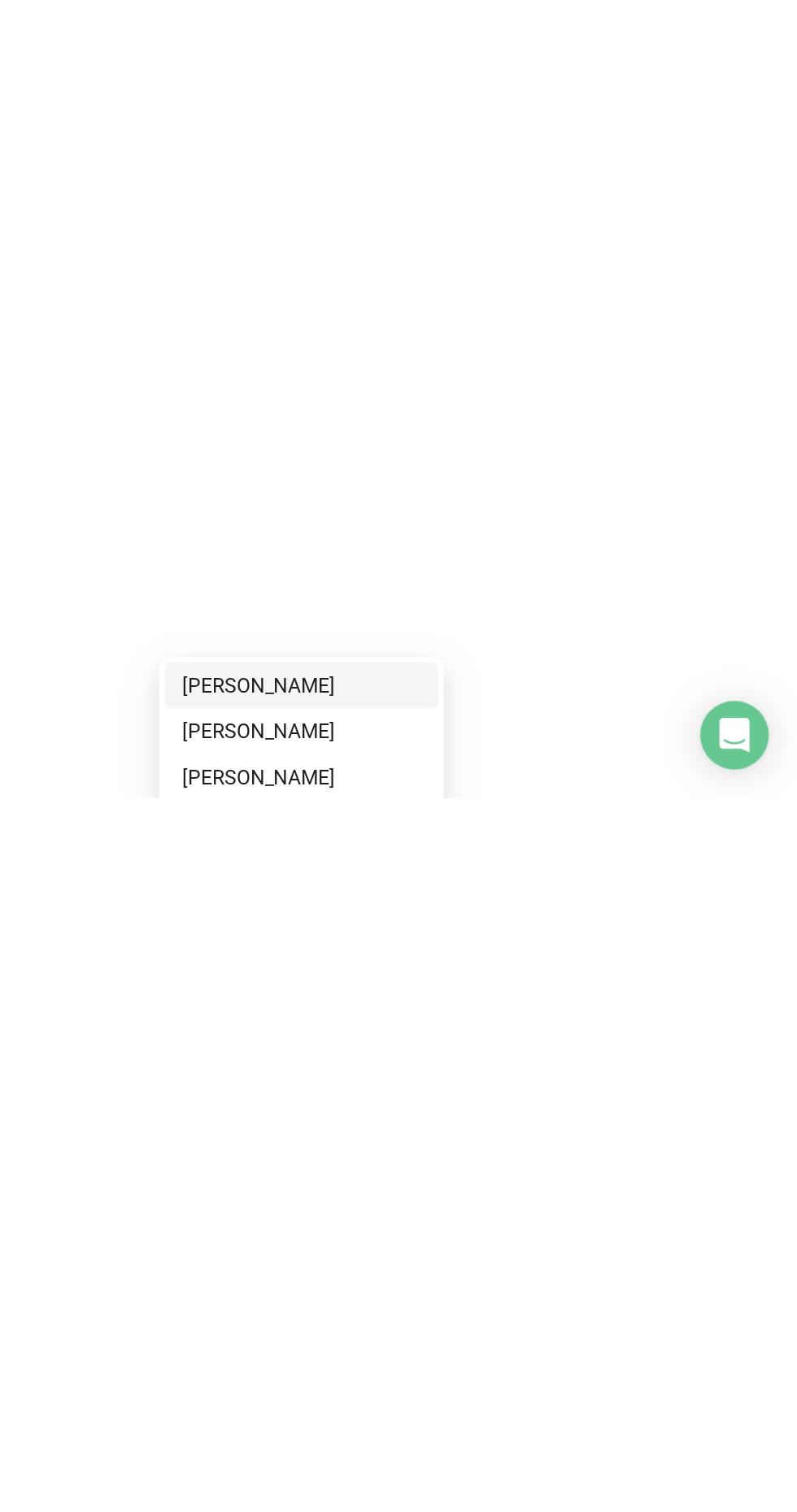
click at [492, 1403] on div "LUCIEL ALVES DA SILVA" at bounding box center [515, 1474] width 135 height 18
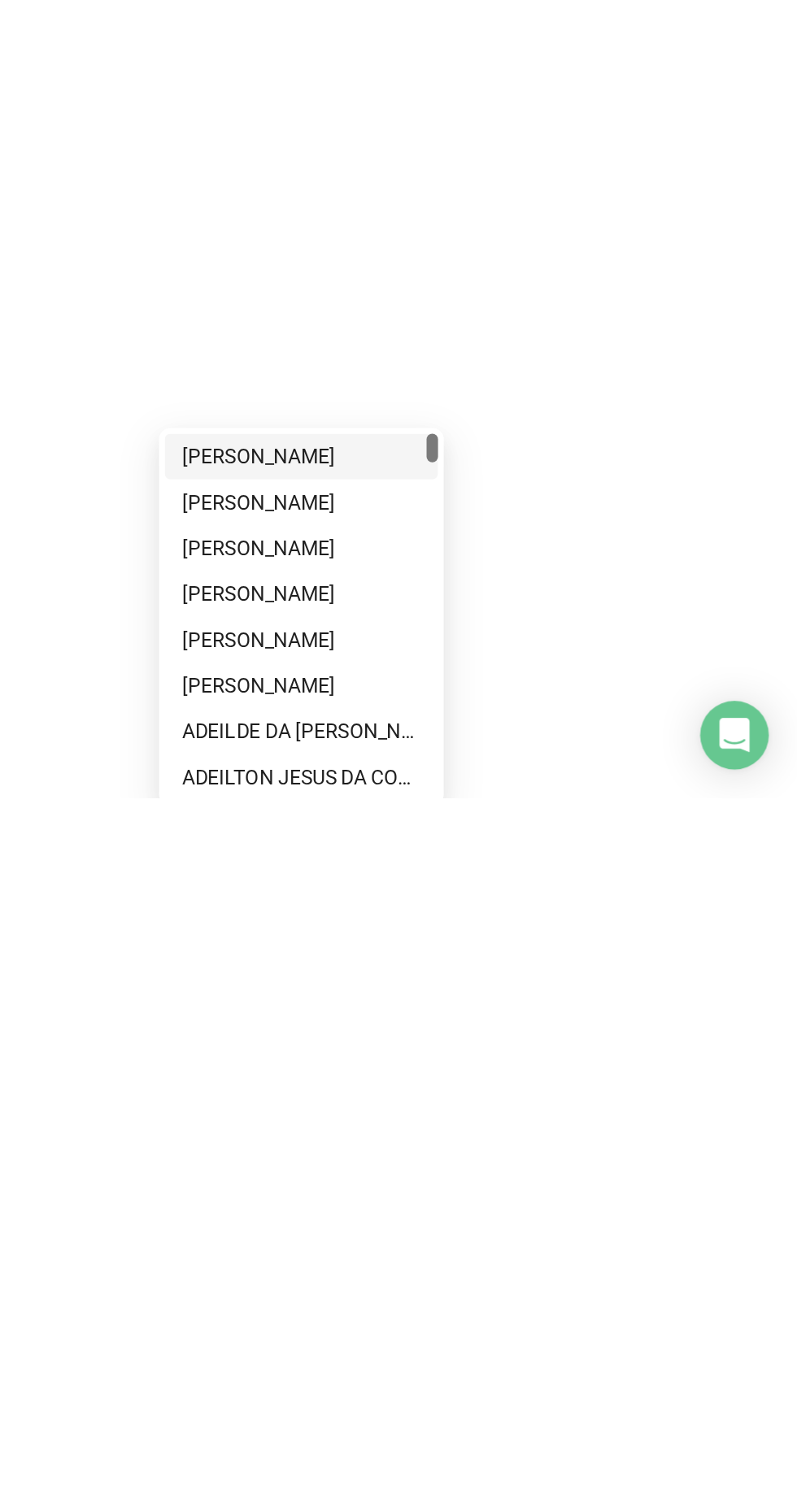
click at [363, 901] on div "Locais de trabalho" at bounding box center [346, 174] width 168 height 1452
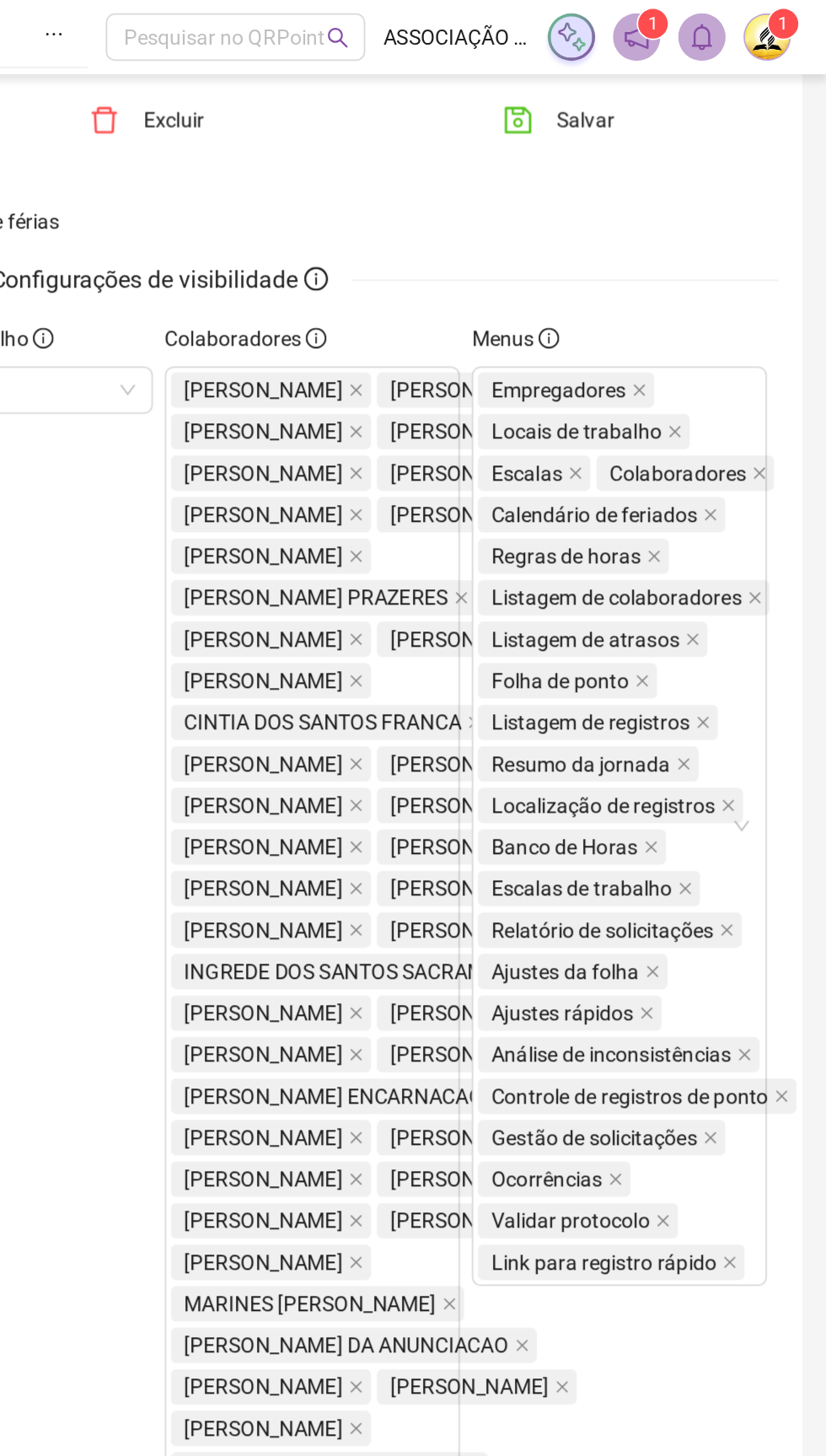
scroll to position [155, 0]
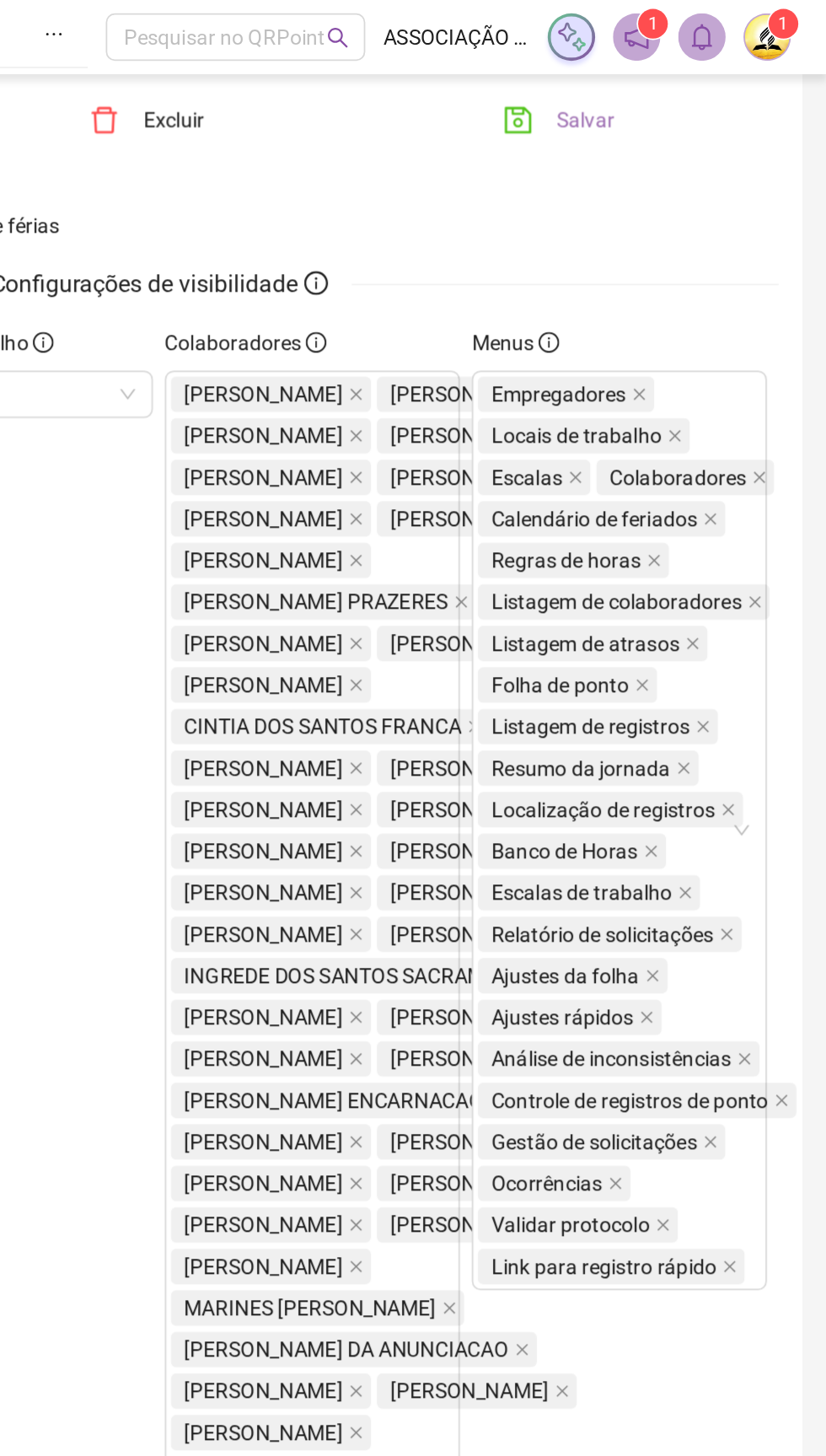
click at [686, 67] on span "Salvar" at bounding box center [689, 68] width 33 height 18
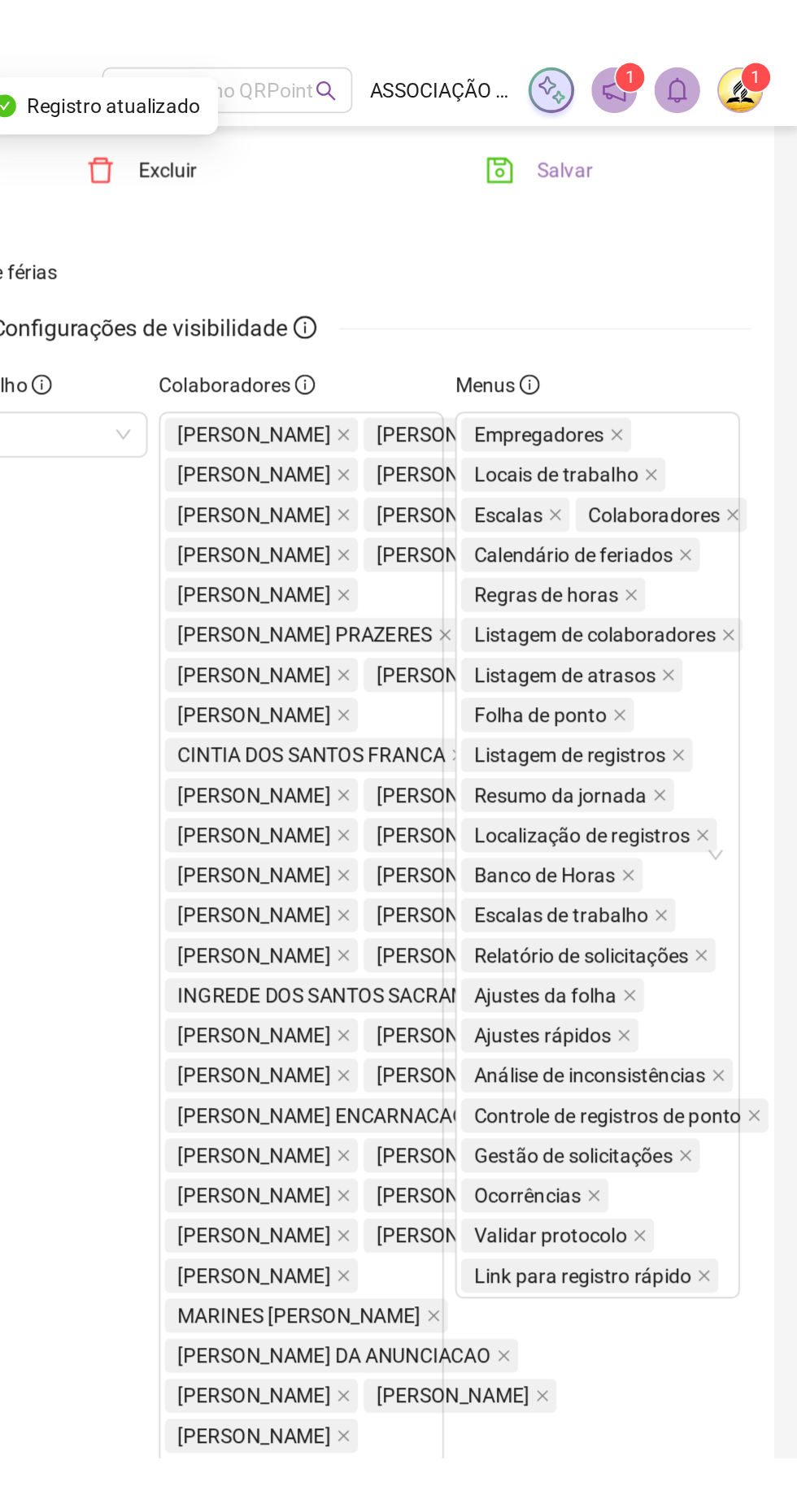
scroll to position [0, 0]
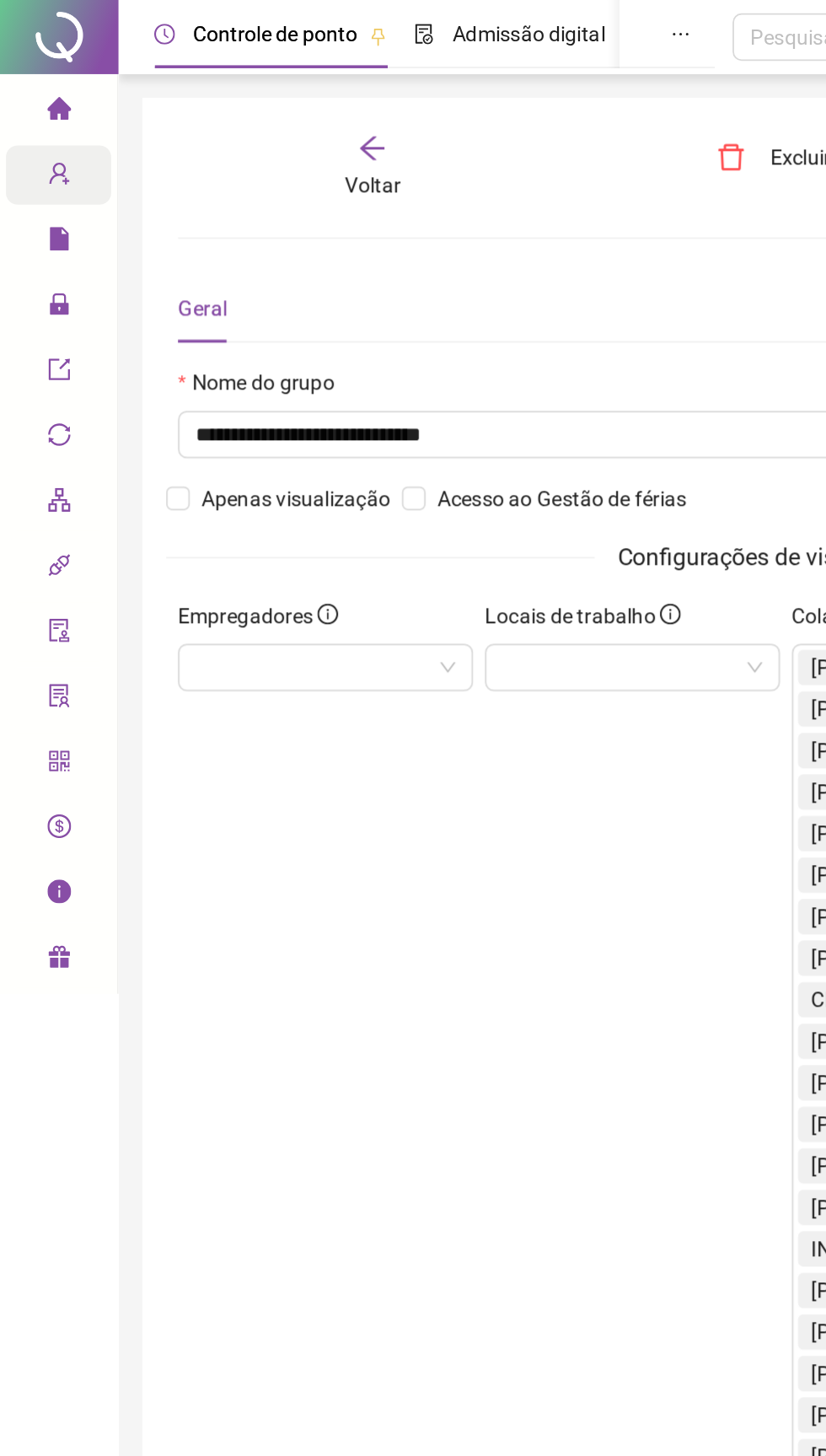
click at [27, 68] on icon "home" at bounding box center [34, 62] width 14 height 14
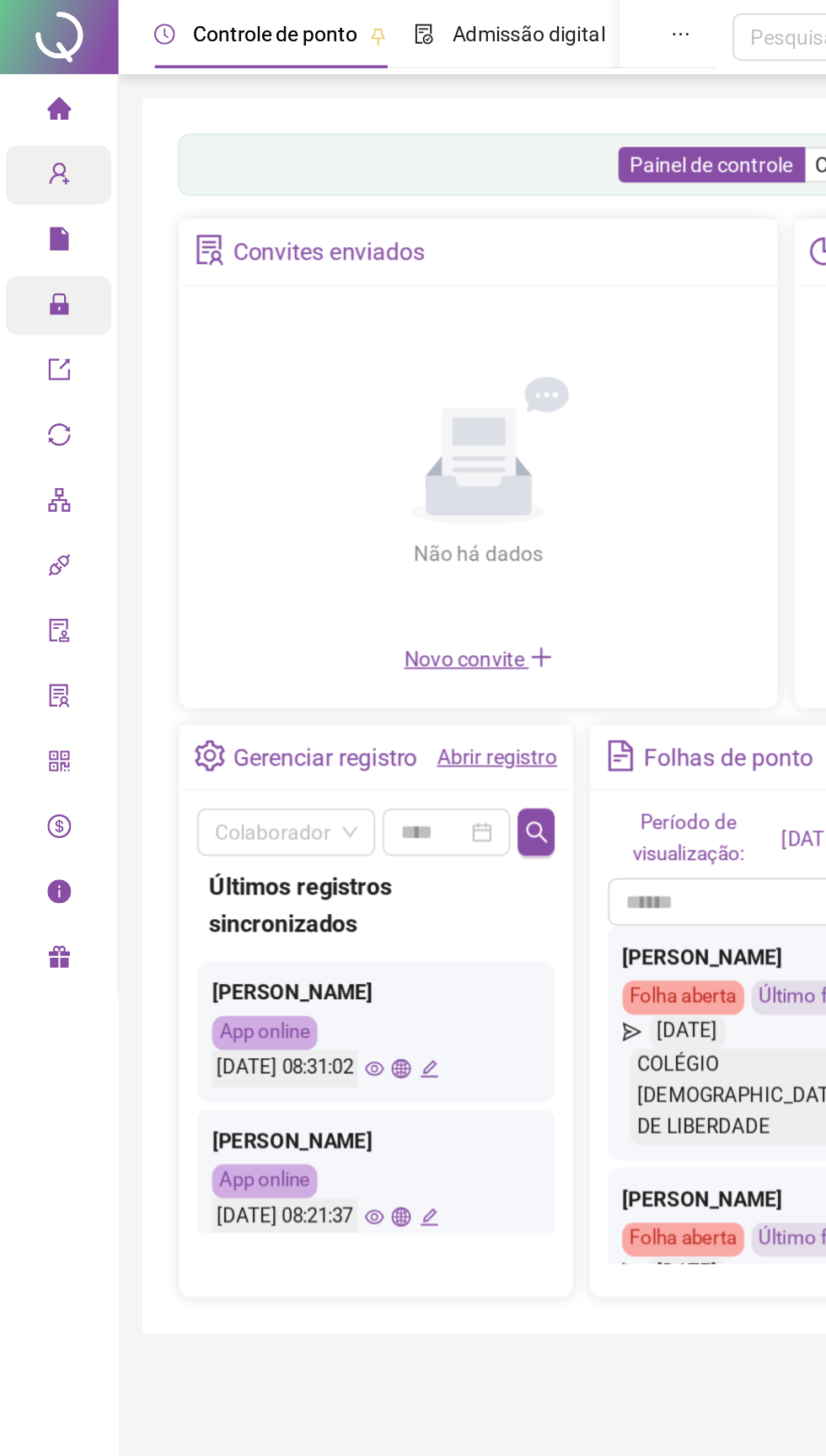
click at [27, 171] on icon "lock" at bounding box center [34, 173] width 14 height 14
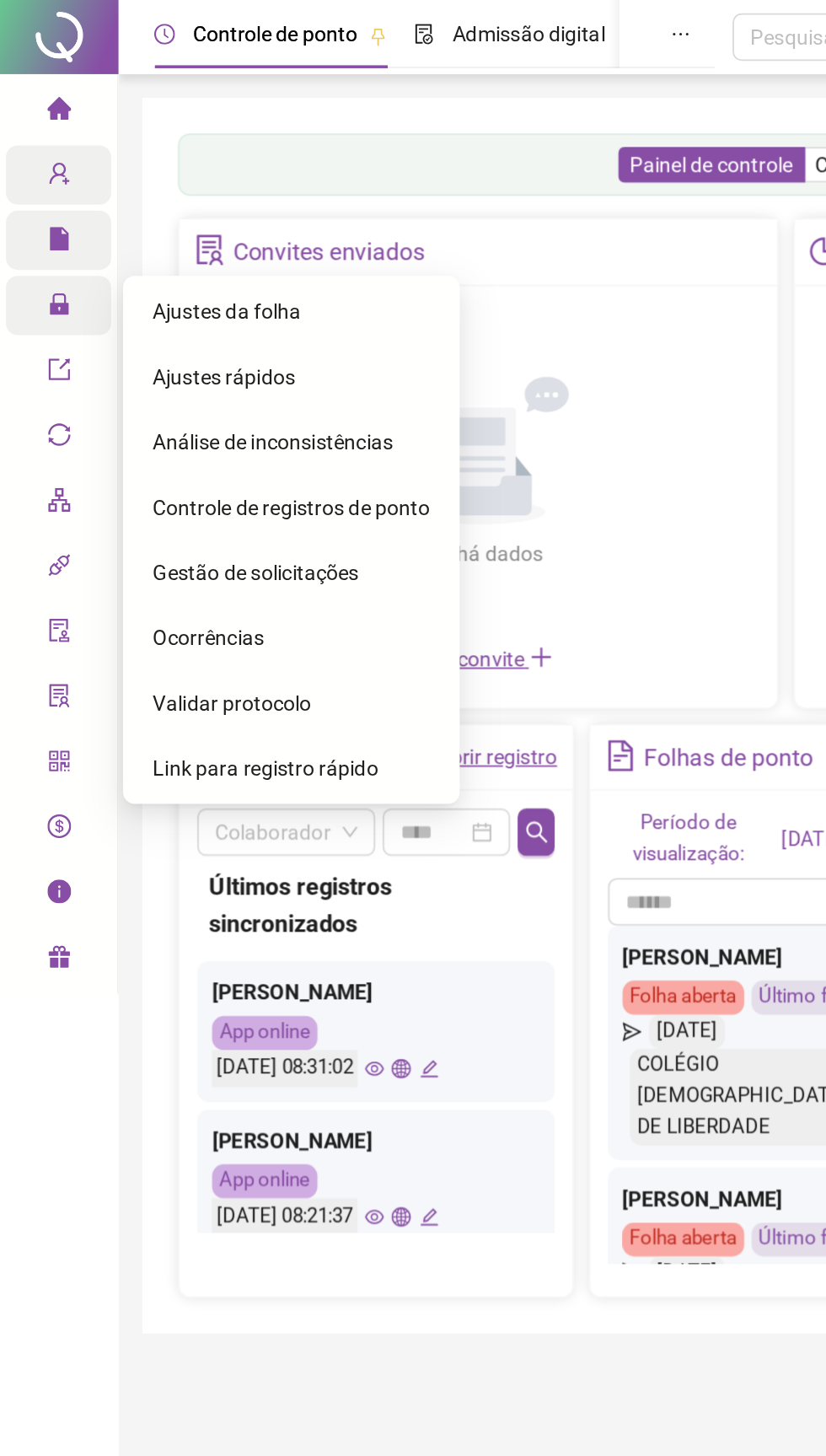
click at [25, 153] on div "Relatórios" at bounding box center [33, 136] width 60 height 34
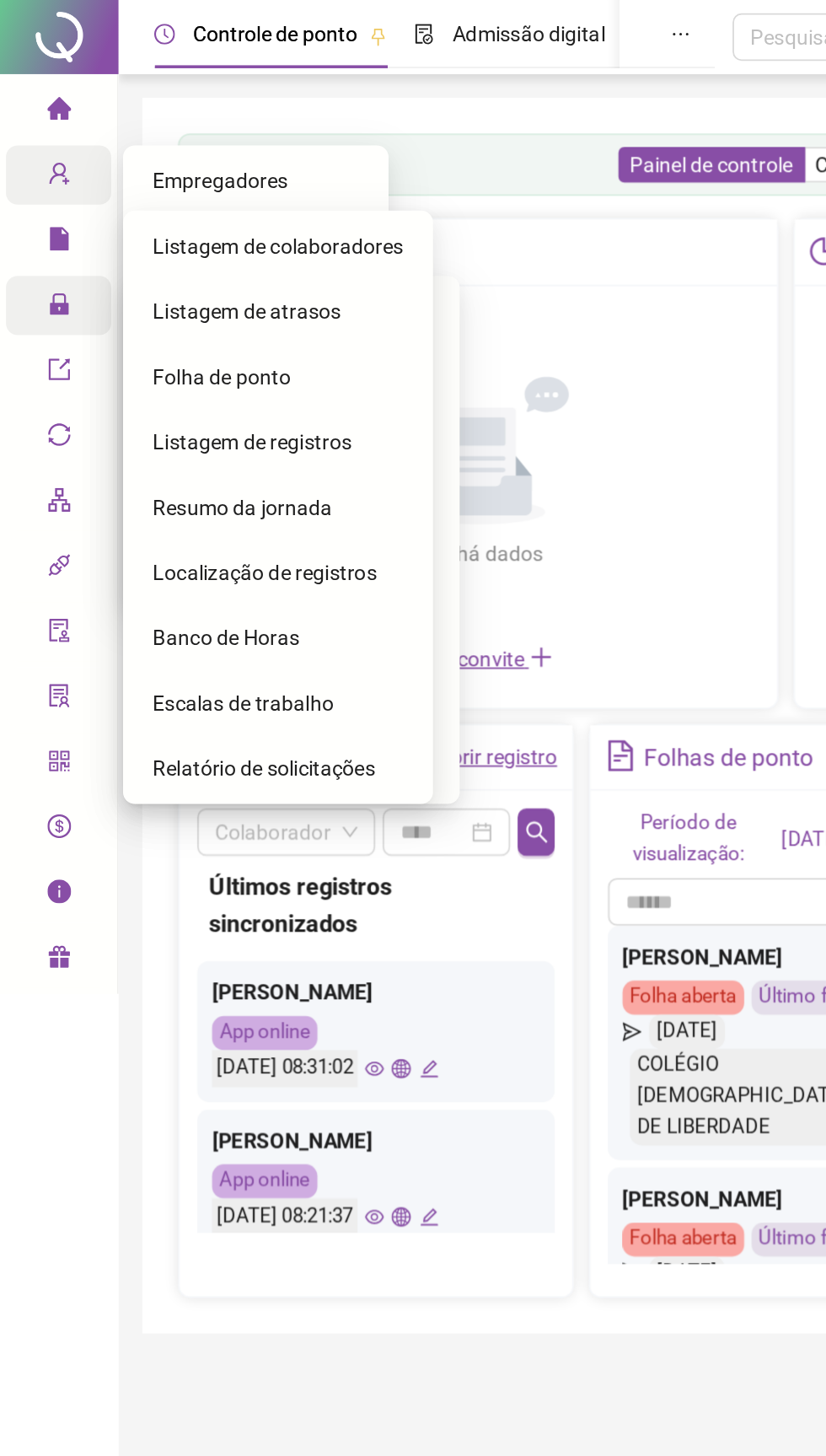
click at [23, 101] on div "Cadastros" at bounding box center [33, 99] width 60 height 34
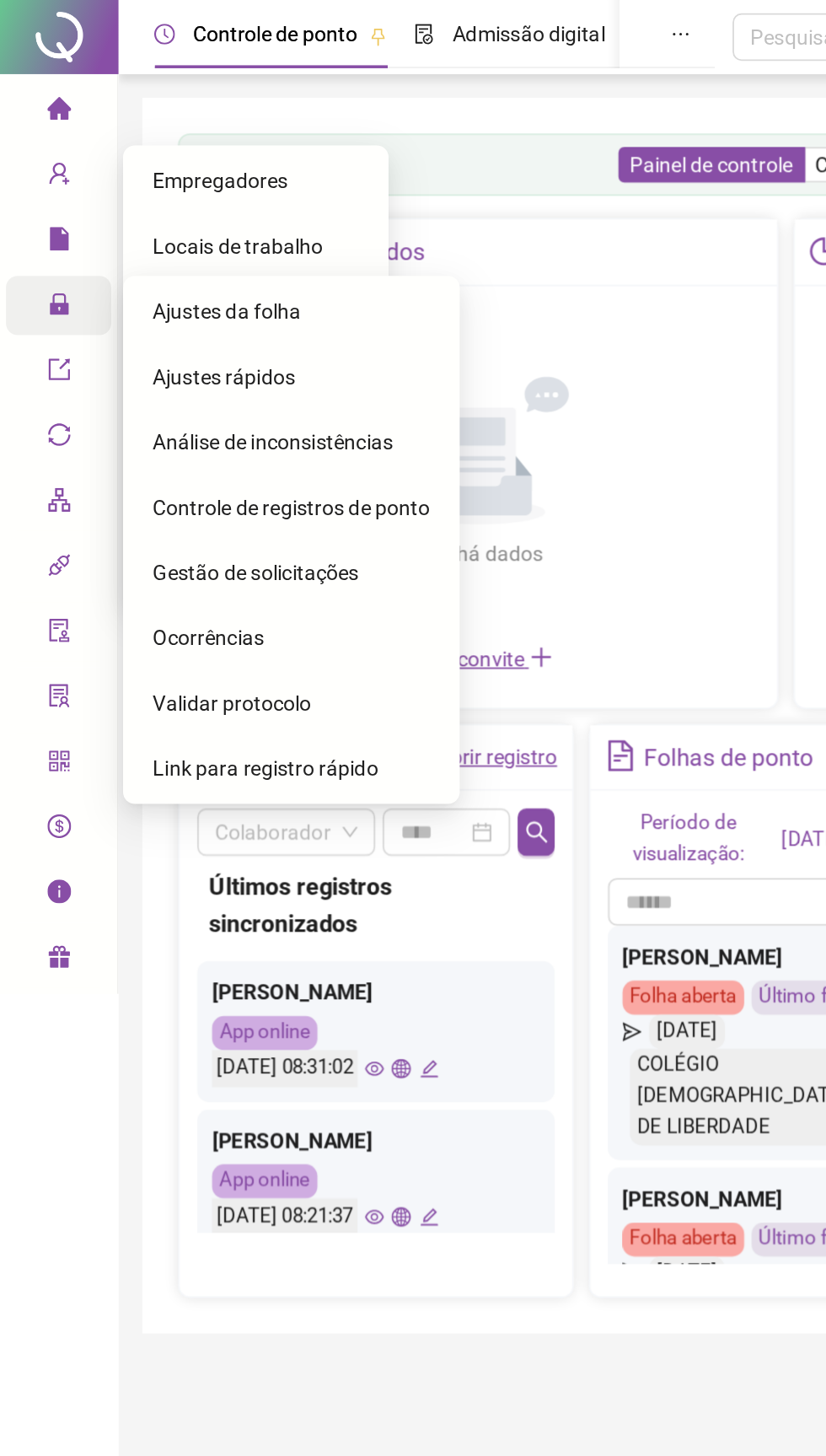
click at [114, 330] on span "Gestão de solicitações" at bounding box center [145, 326] width 117 height 14
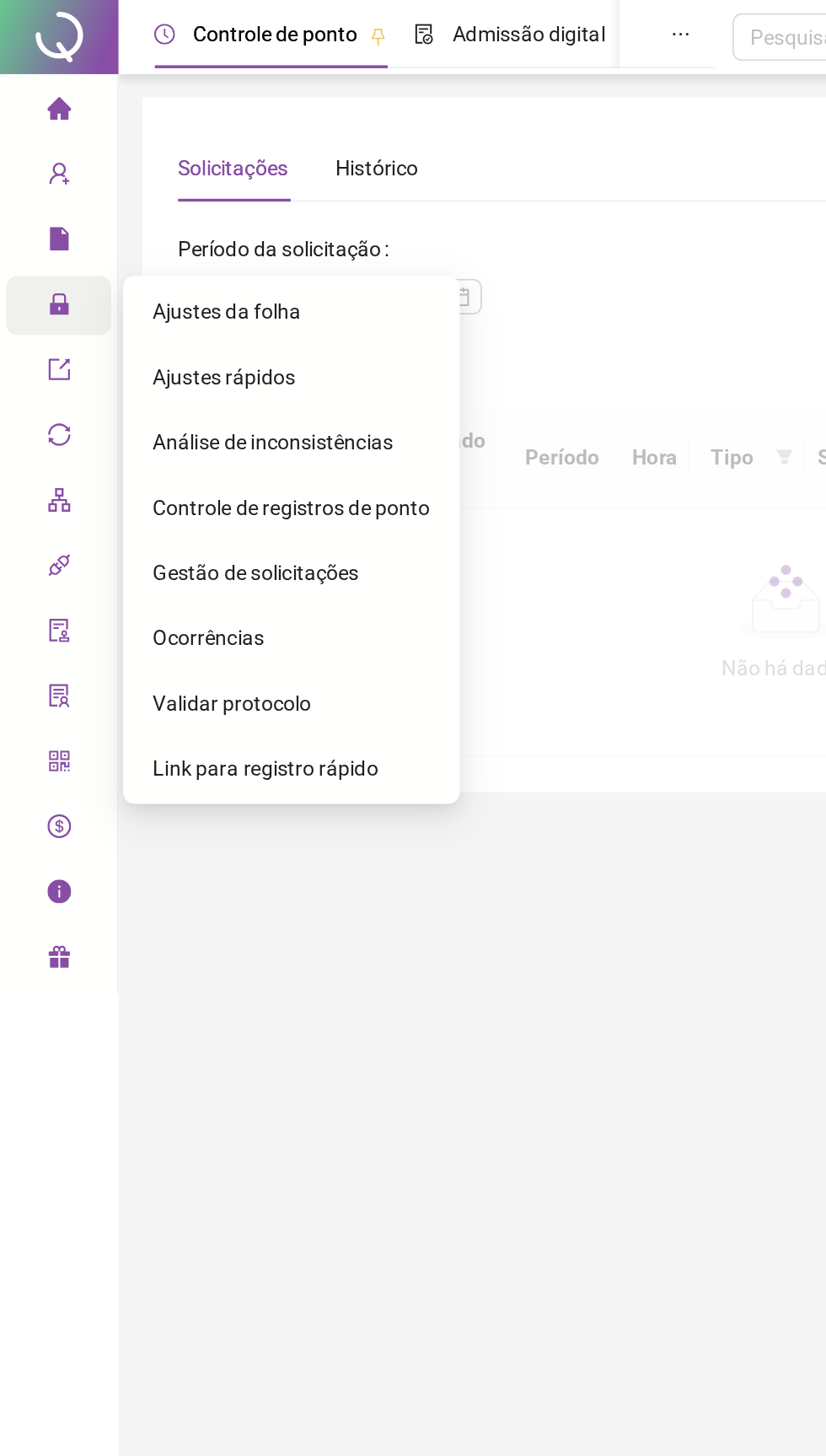
click at [27, 88] on span "user-add" at bounding box center [34, 101] width 14 height 34
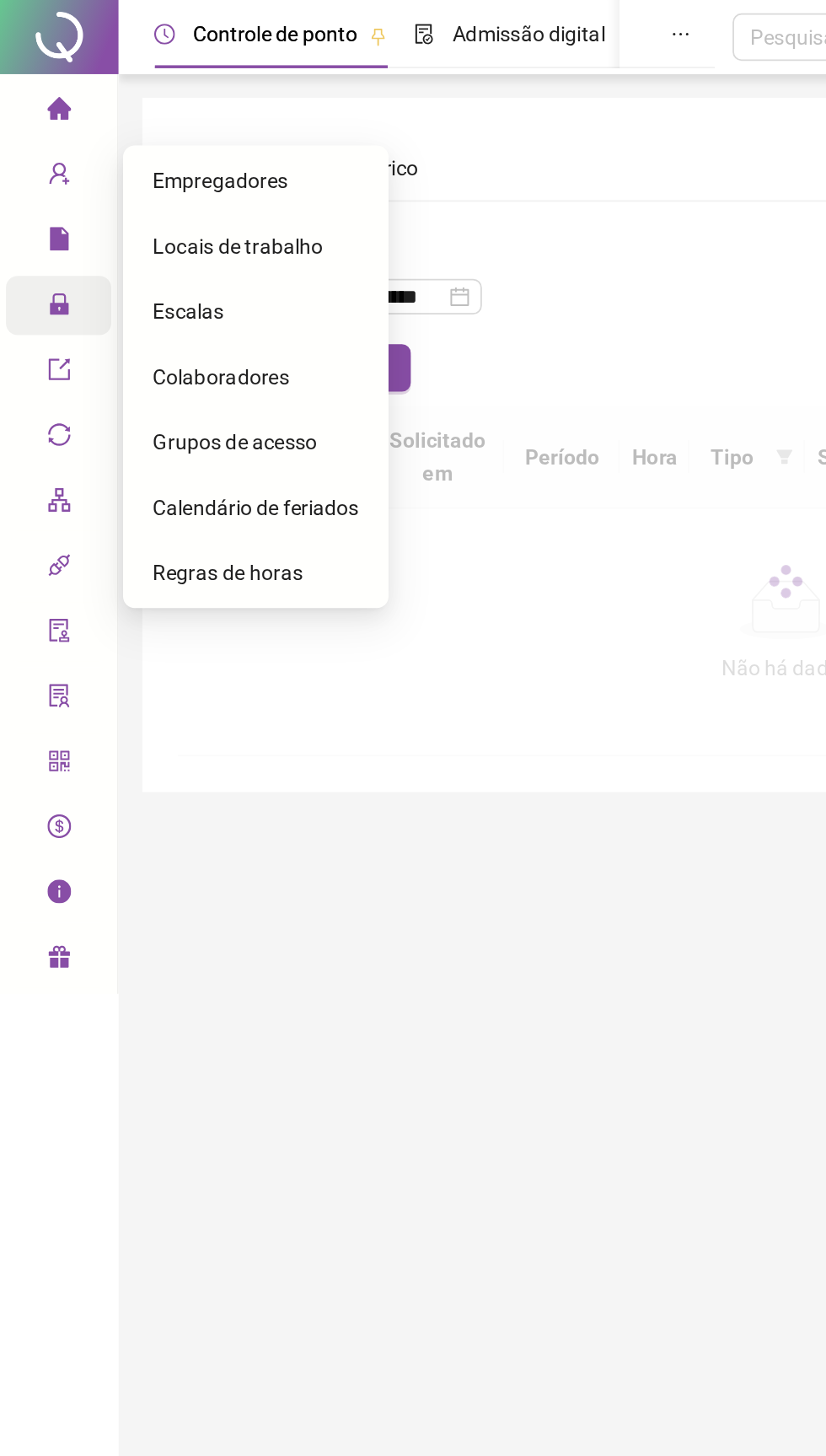
click at [111, 256] on span "Grupos de acesso" at bounding box center [133, 251] width 94 height 14
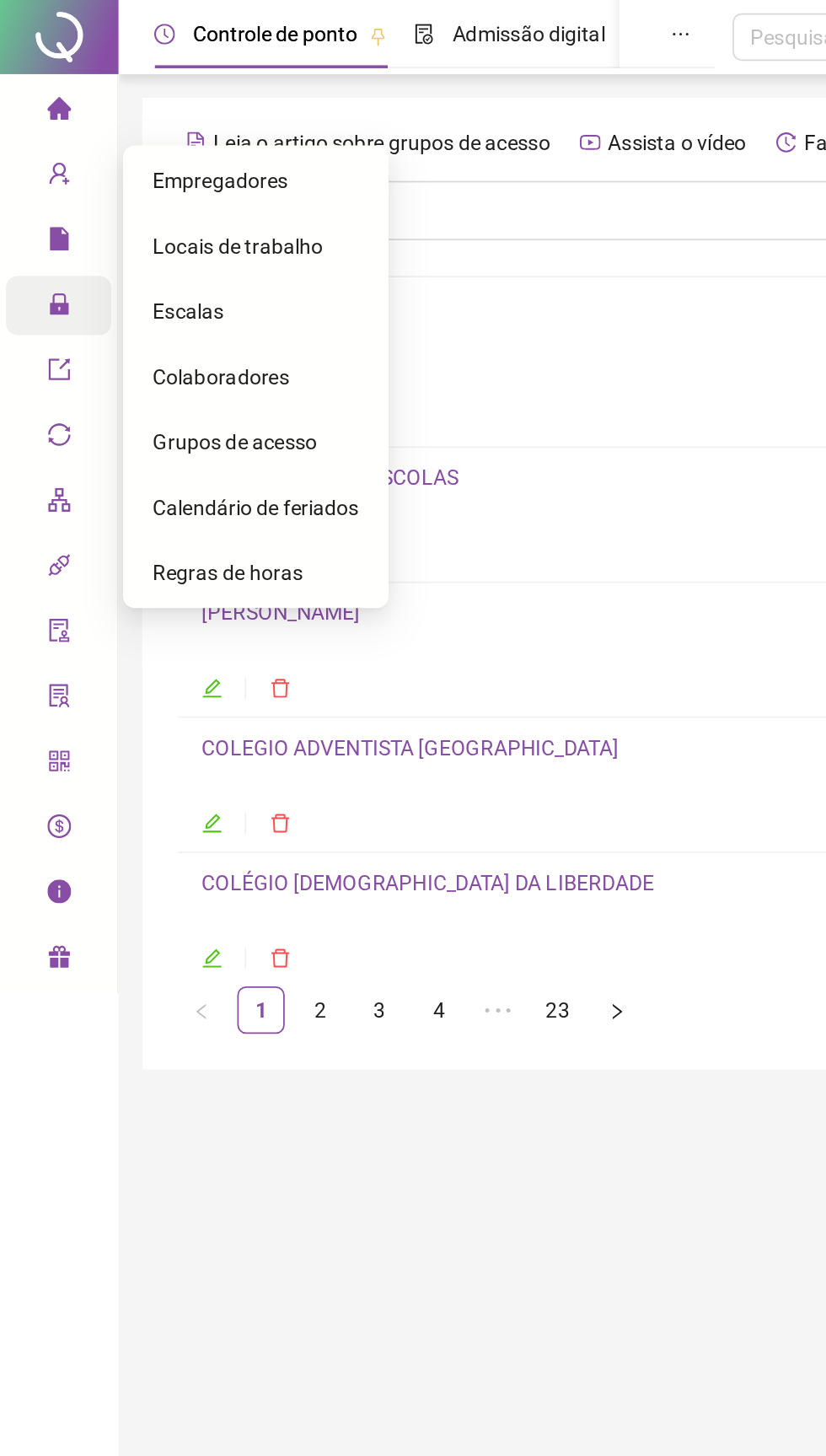
click at [112, 249] on span "Grupos de acesso" at bounding box center [133, 251] width 94 height 14
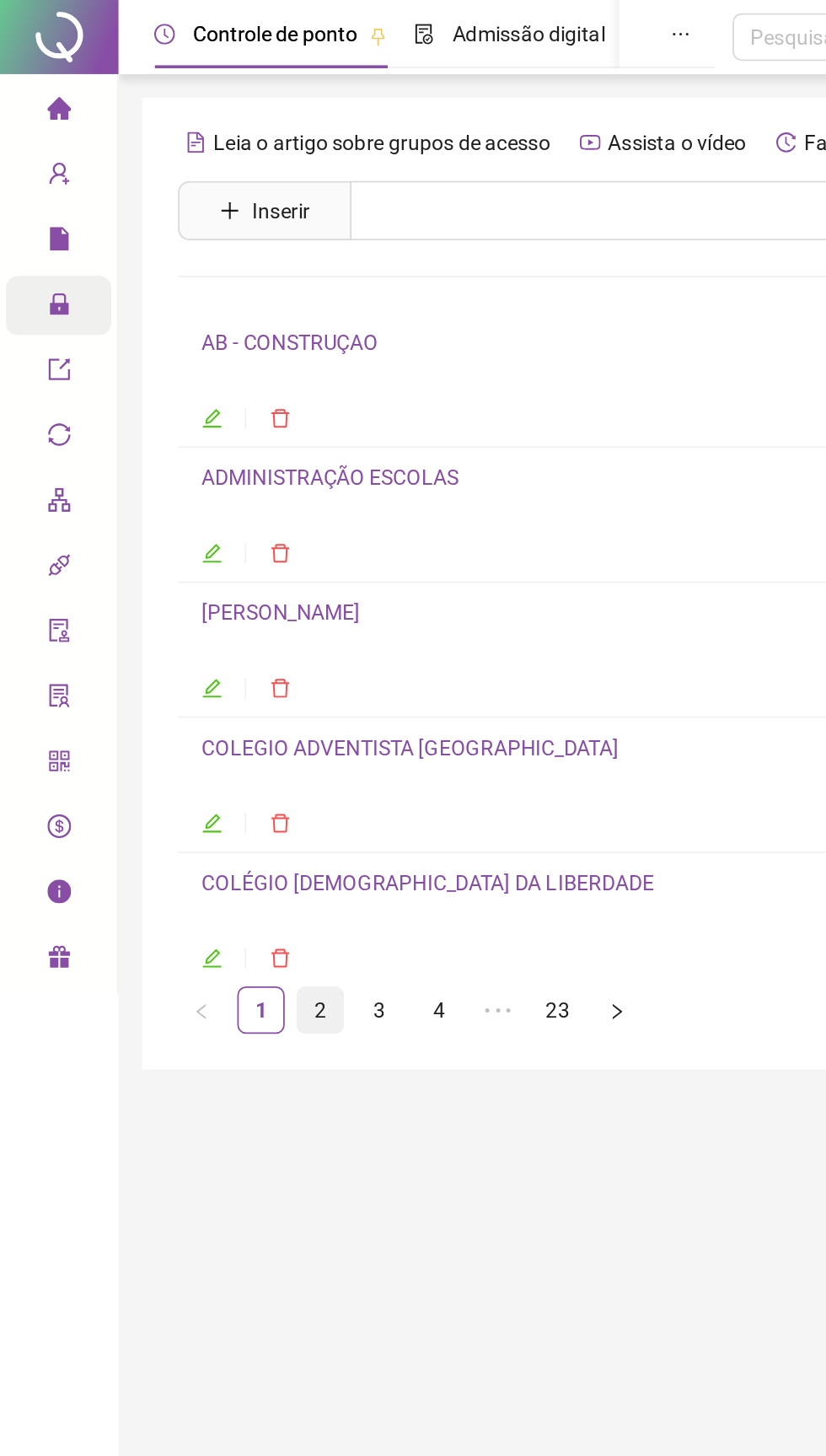
click at [182, 572] on link "2" at bounding box center [182, 574] width 25 height 25
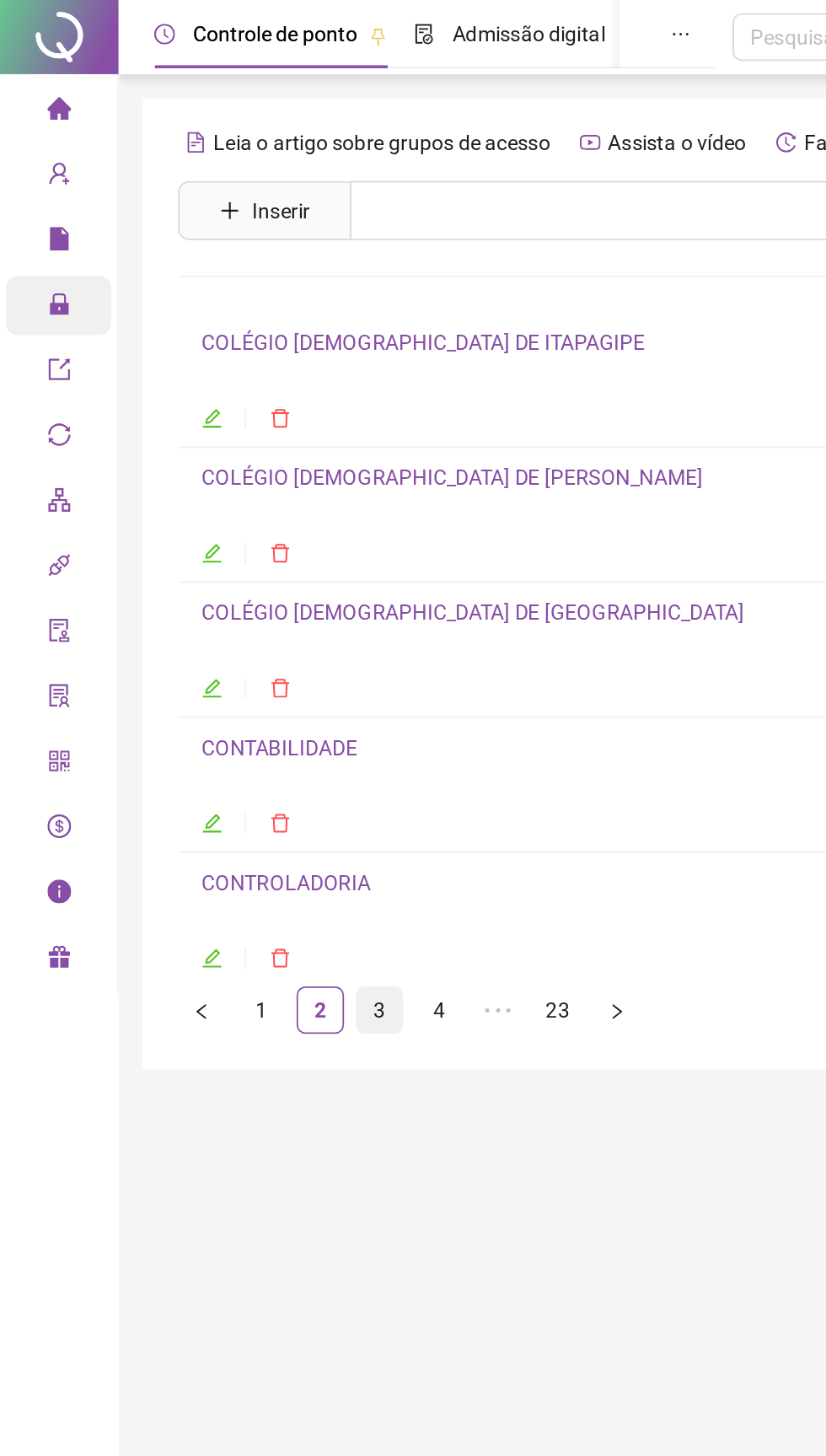
click at [216, 572] on link "3" at bounding box center [215, 574] width 25 height 25
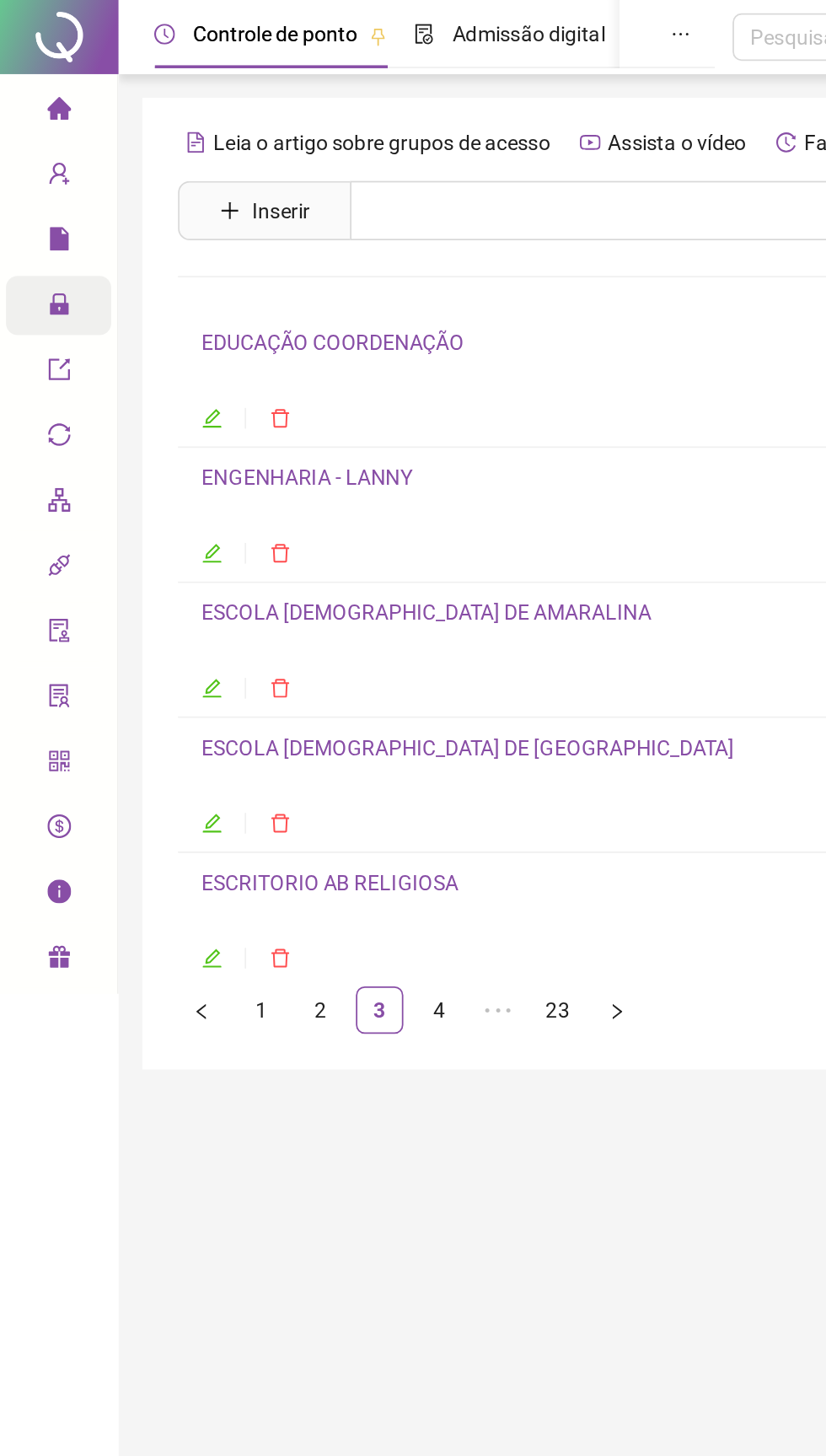
click at [219, 424] on link "ESCOLA ADVENTISTA DE PARIPE" at bounding box center [265, 425] width 302 height 14
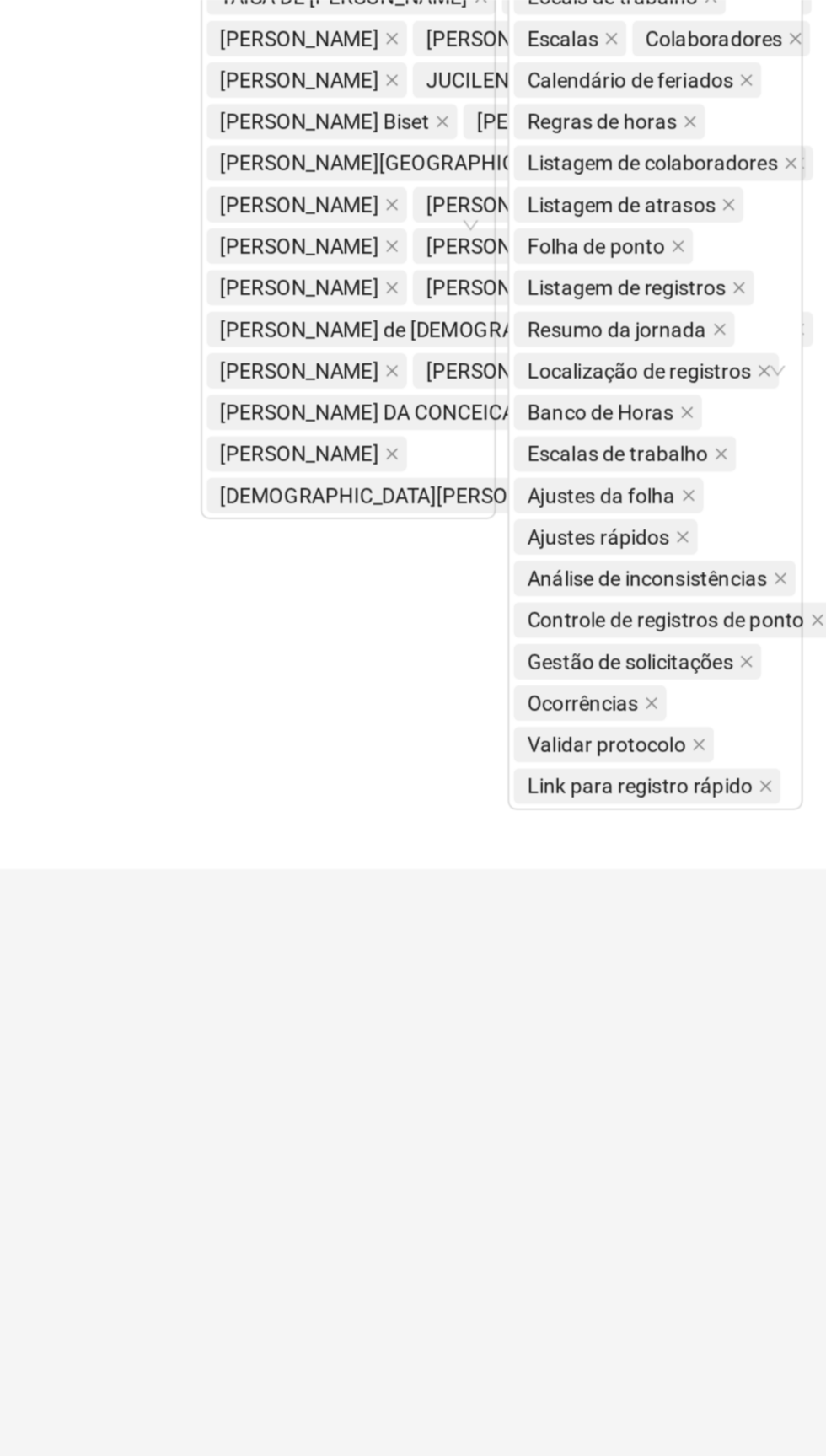
click at [676, 879] on div "Menus Empregadores Locais de trabalho Escalas Colaboradores Calendário de feria…" at bounding box center [708, 609] width 174 height 538
click at [466, 696] on span "CRISTIANE MACIEL DO AMARAL" at bounding box center [602, 686] width 282 height 18
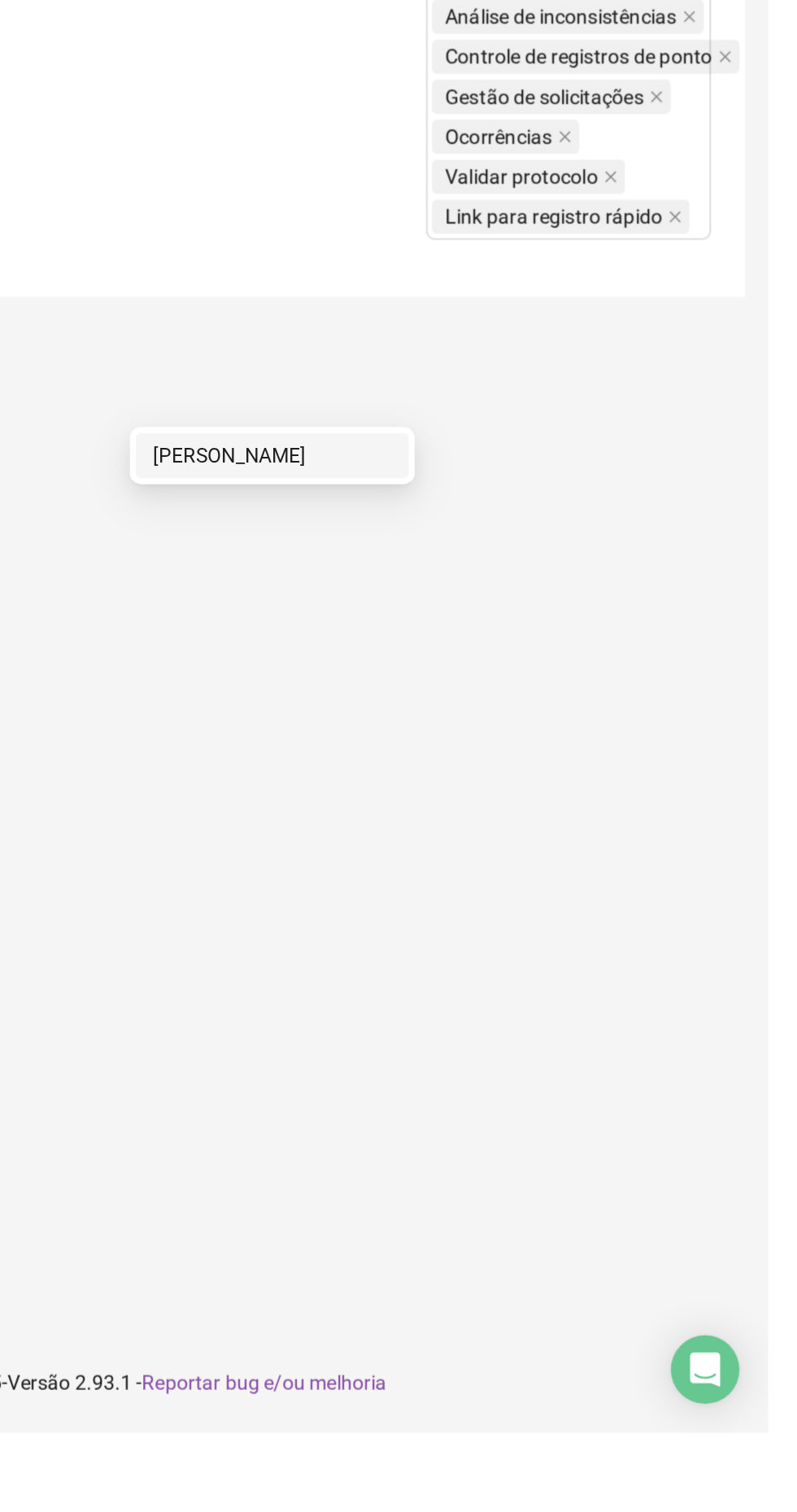
type input "*****"
click at [493, 958] on div "TARCISIA DE MELO SANTANA" at bounding box center [515, 956] width 135 height 18
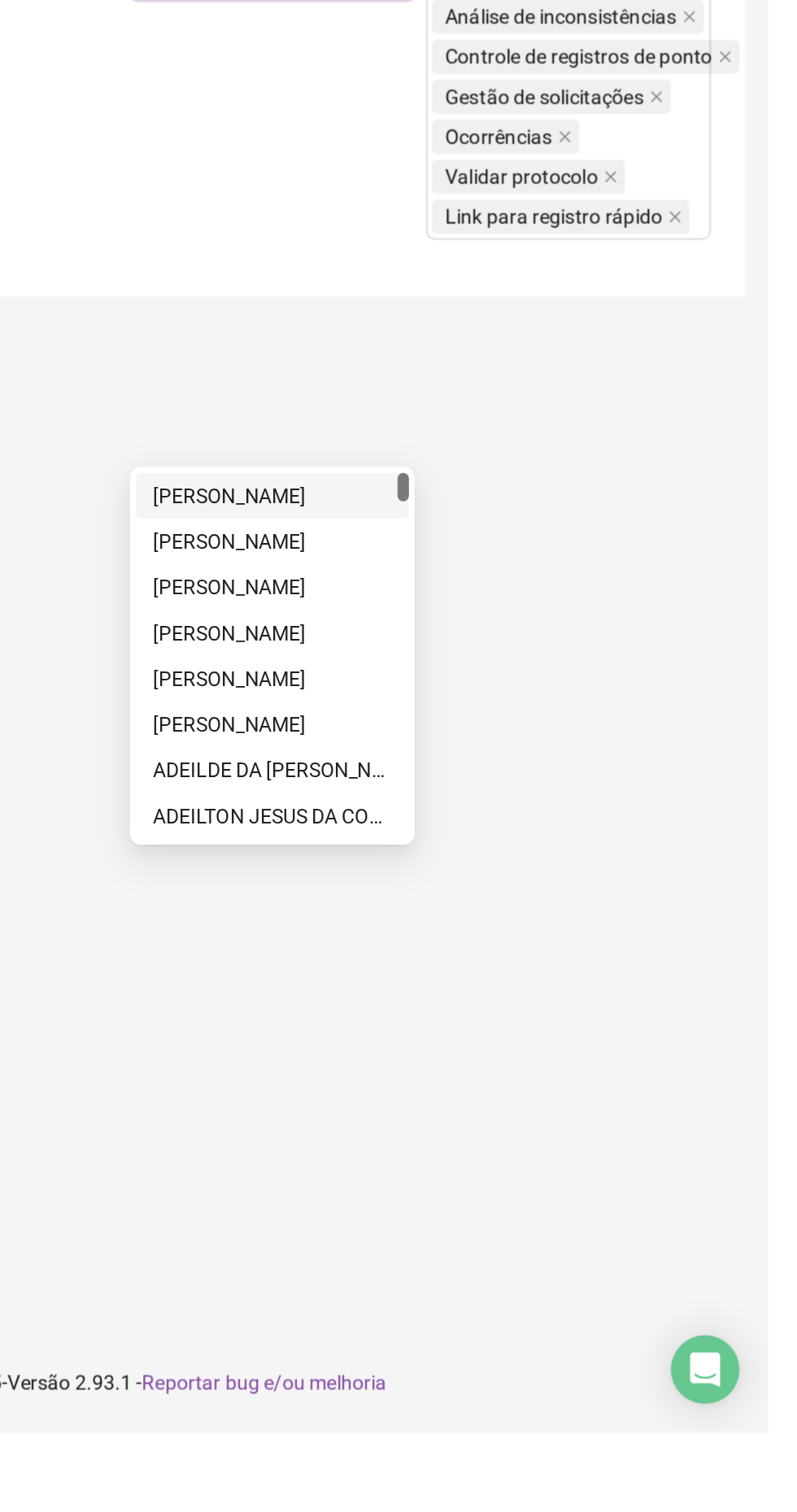
click at [386, 1138] on main "**********" at bounding box center [431, 747] width 706 height 1388
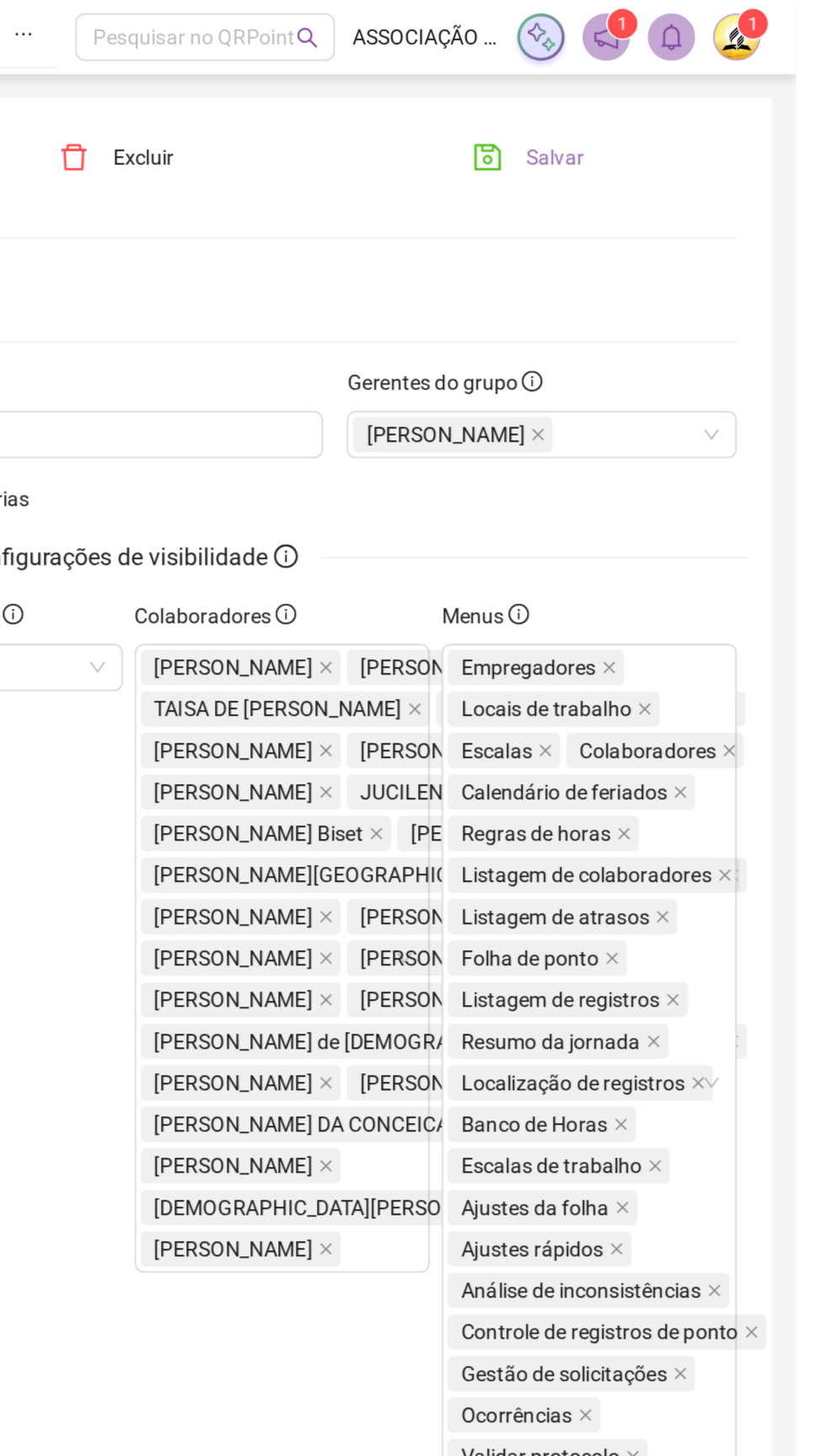
click at [695, 99] on button "Salvar" at bounding box center [674, 89] width 88 height 27
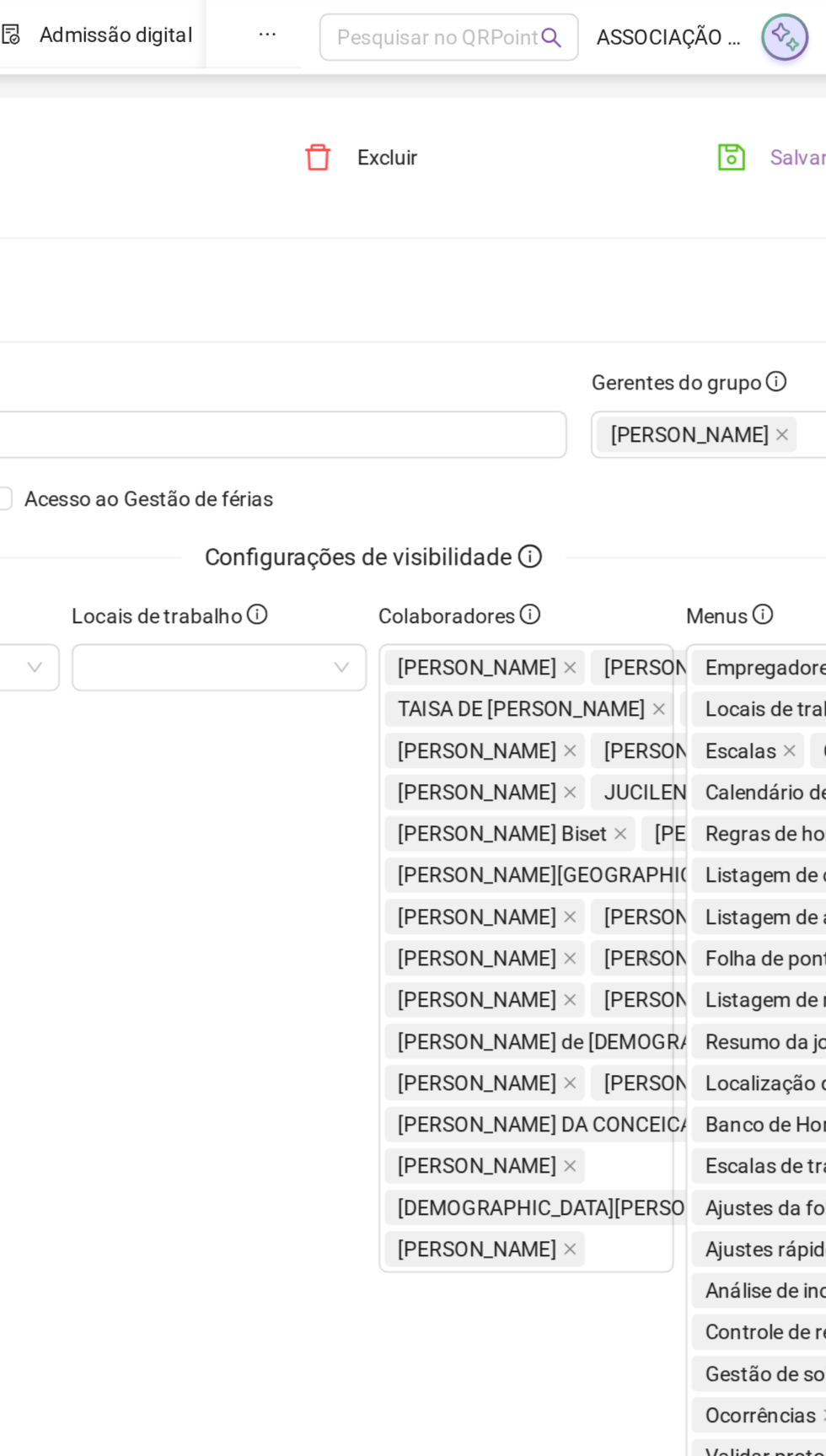
click at [654, 90] on icon "save" at bounding box center [650, 88] width 16 height 16
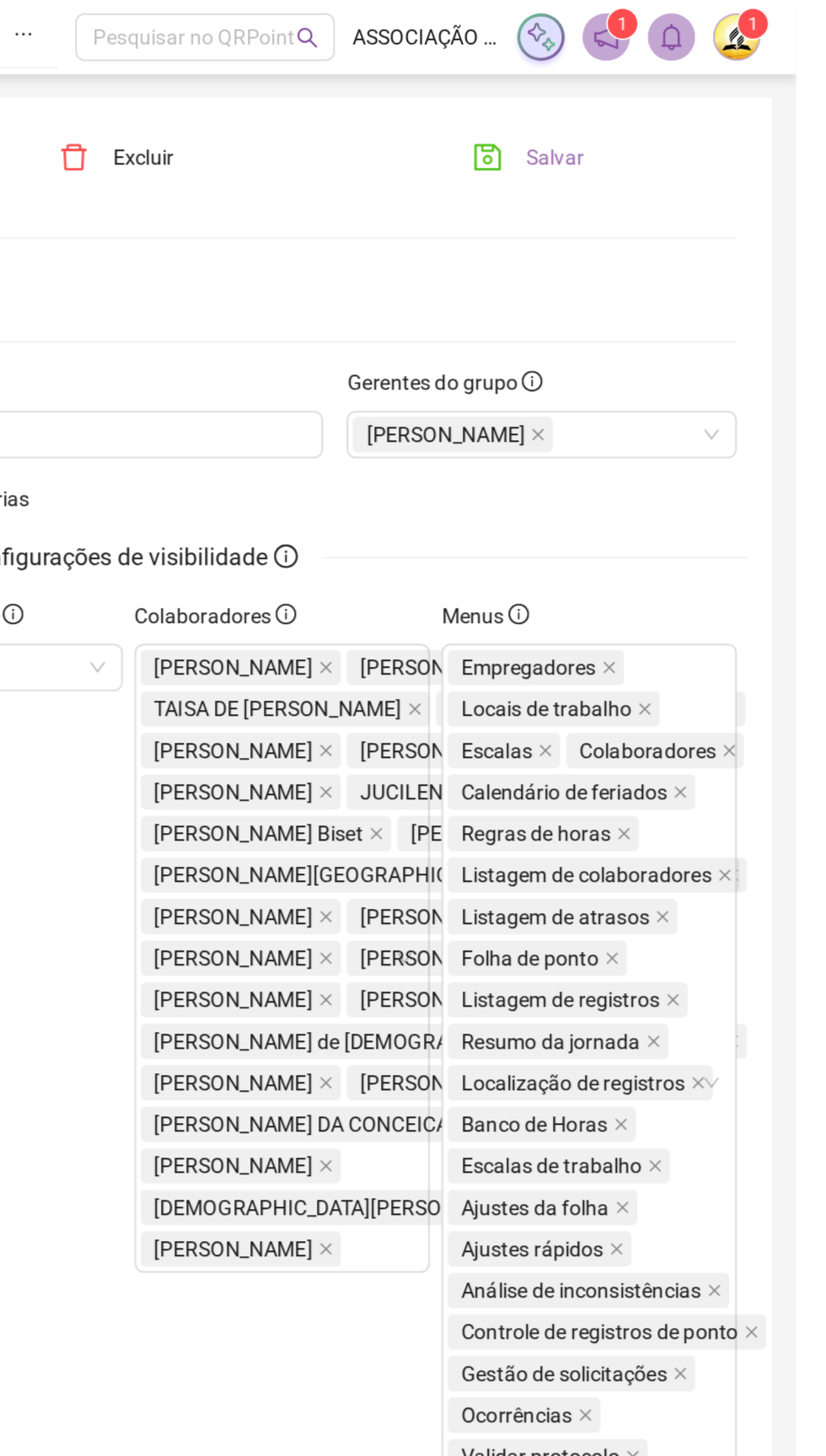
click at [686, 89] on span "Salvar" at bounding box center [689, 88] width 33 height 18
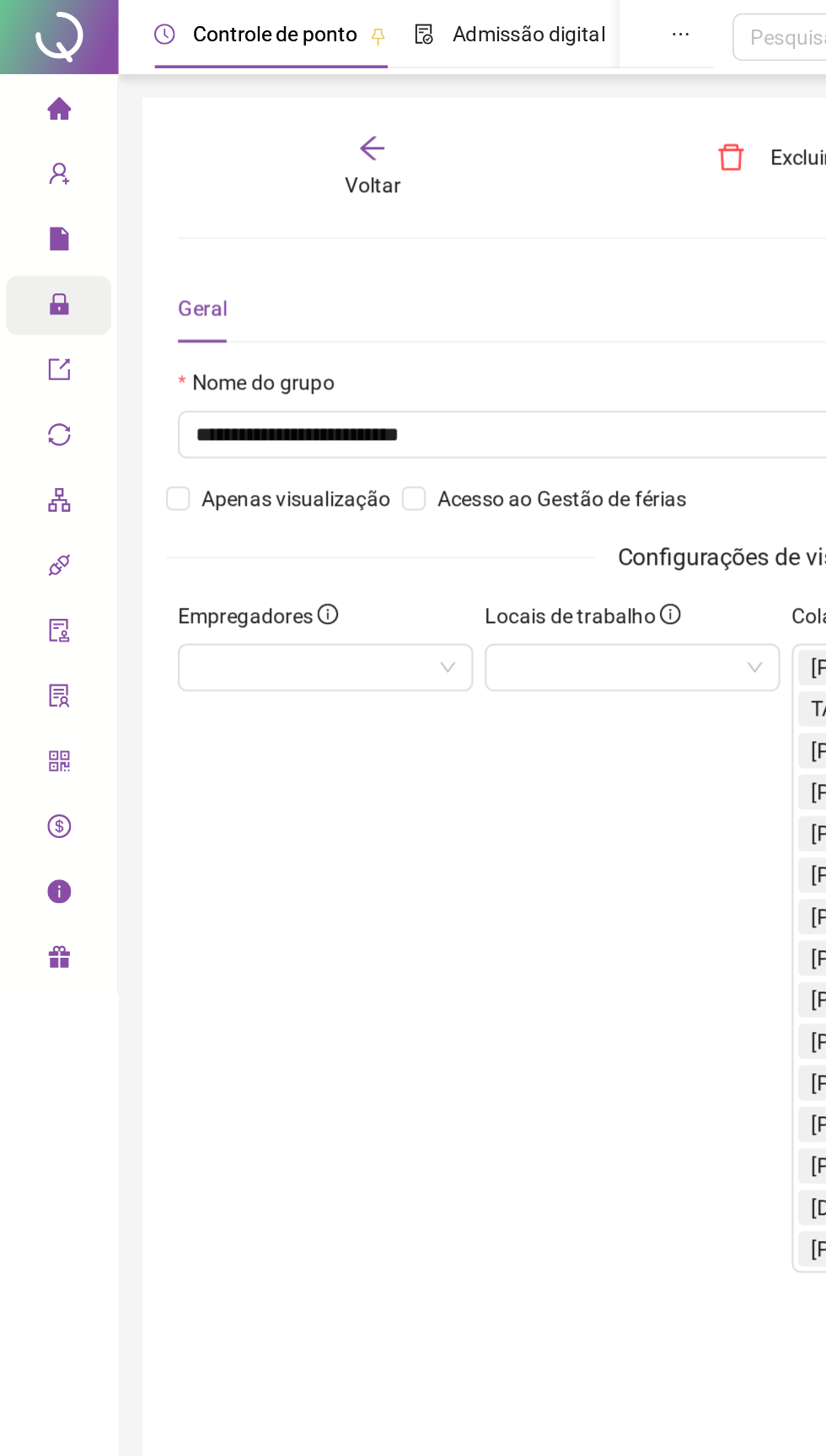
click at [220, 85] on div "Voltar" at bounding box center [212, 95] width 104 height 39
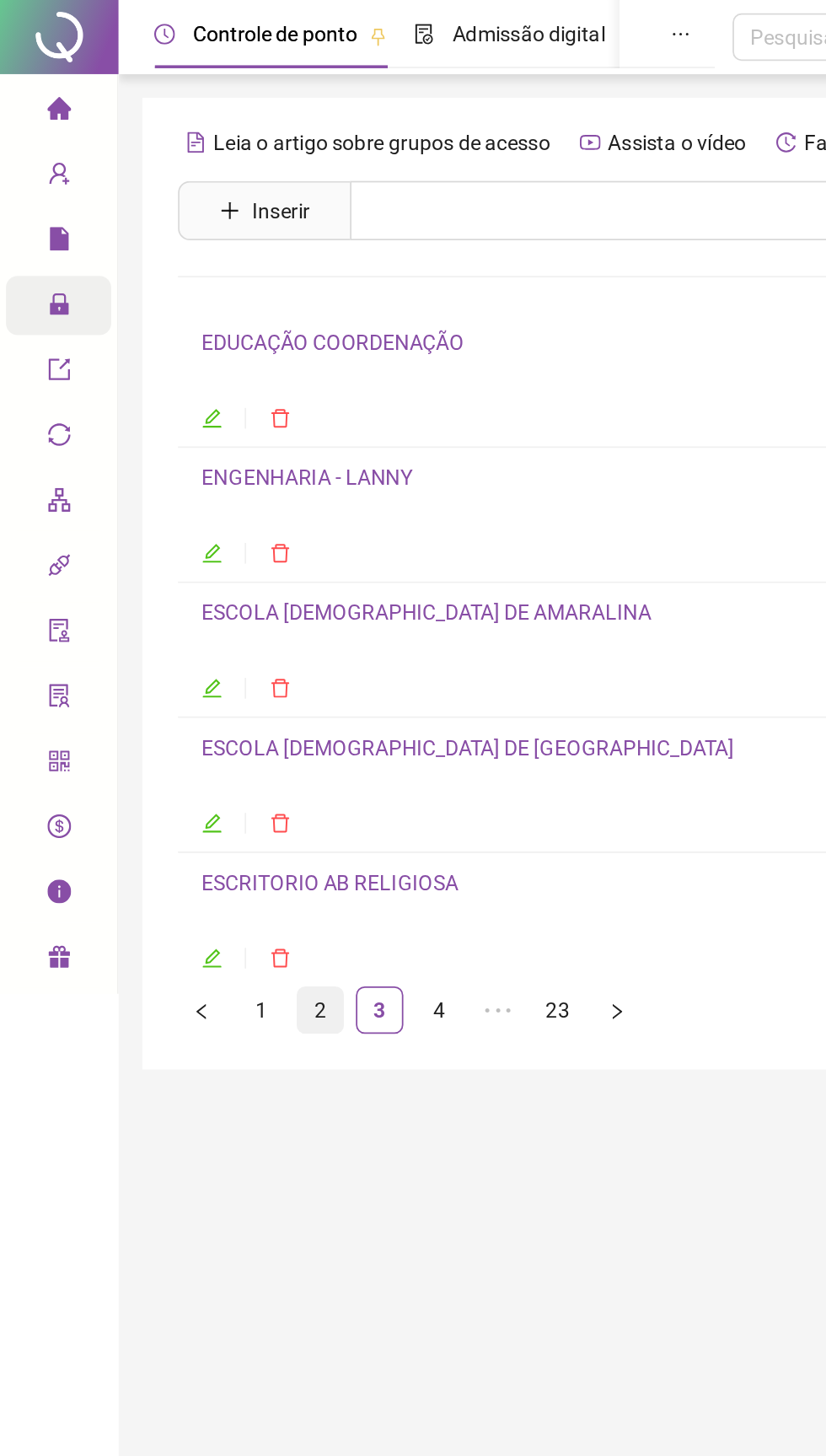
click at [179, 584] on link "2" at bounding box center [182, 574] width 25 height 25
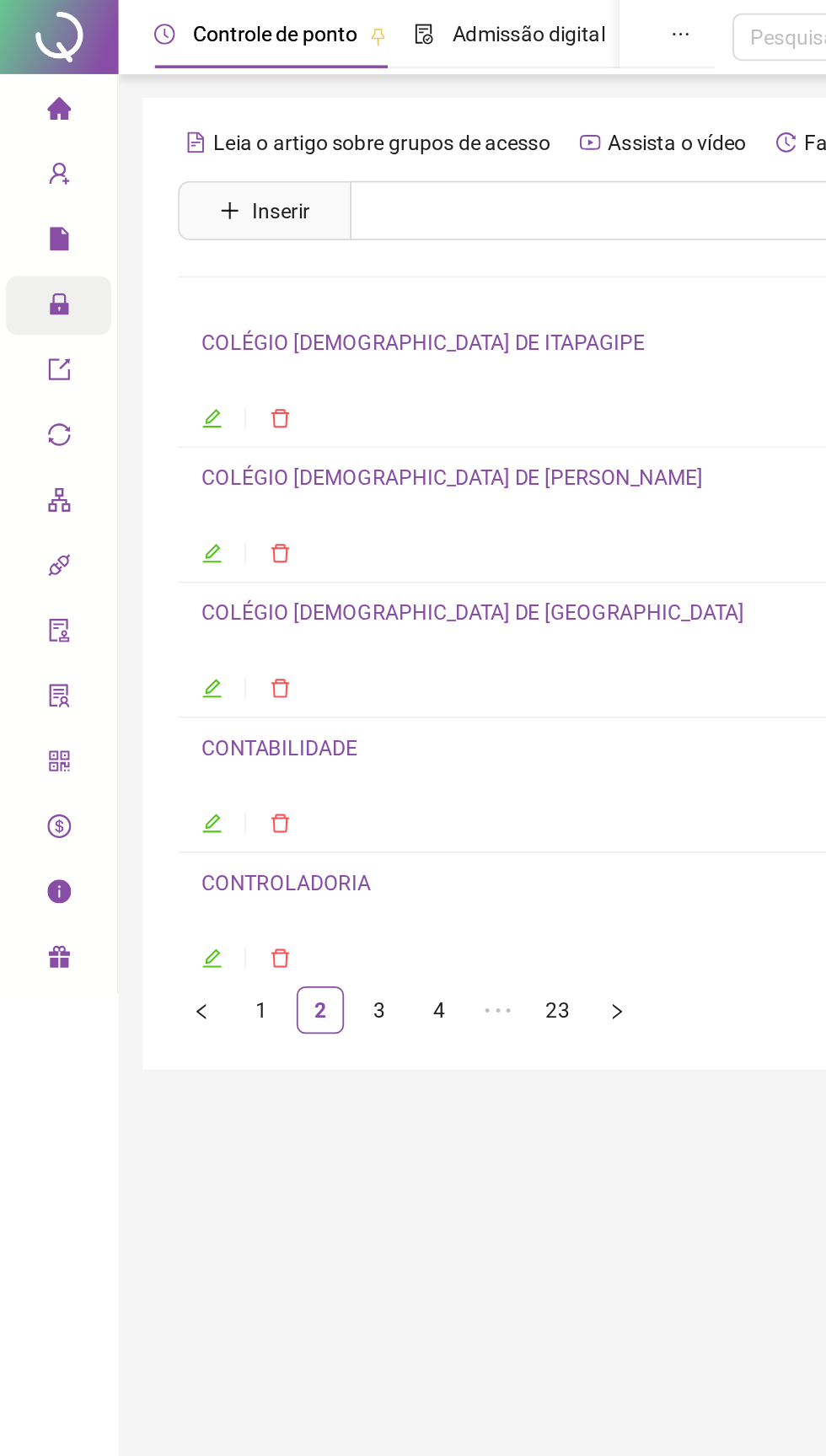
click at [138, 349] on link "COLÉGIO ADVENTISTA DE SALVADOR" at bounding box center [269, 348] width 309 height 14
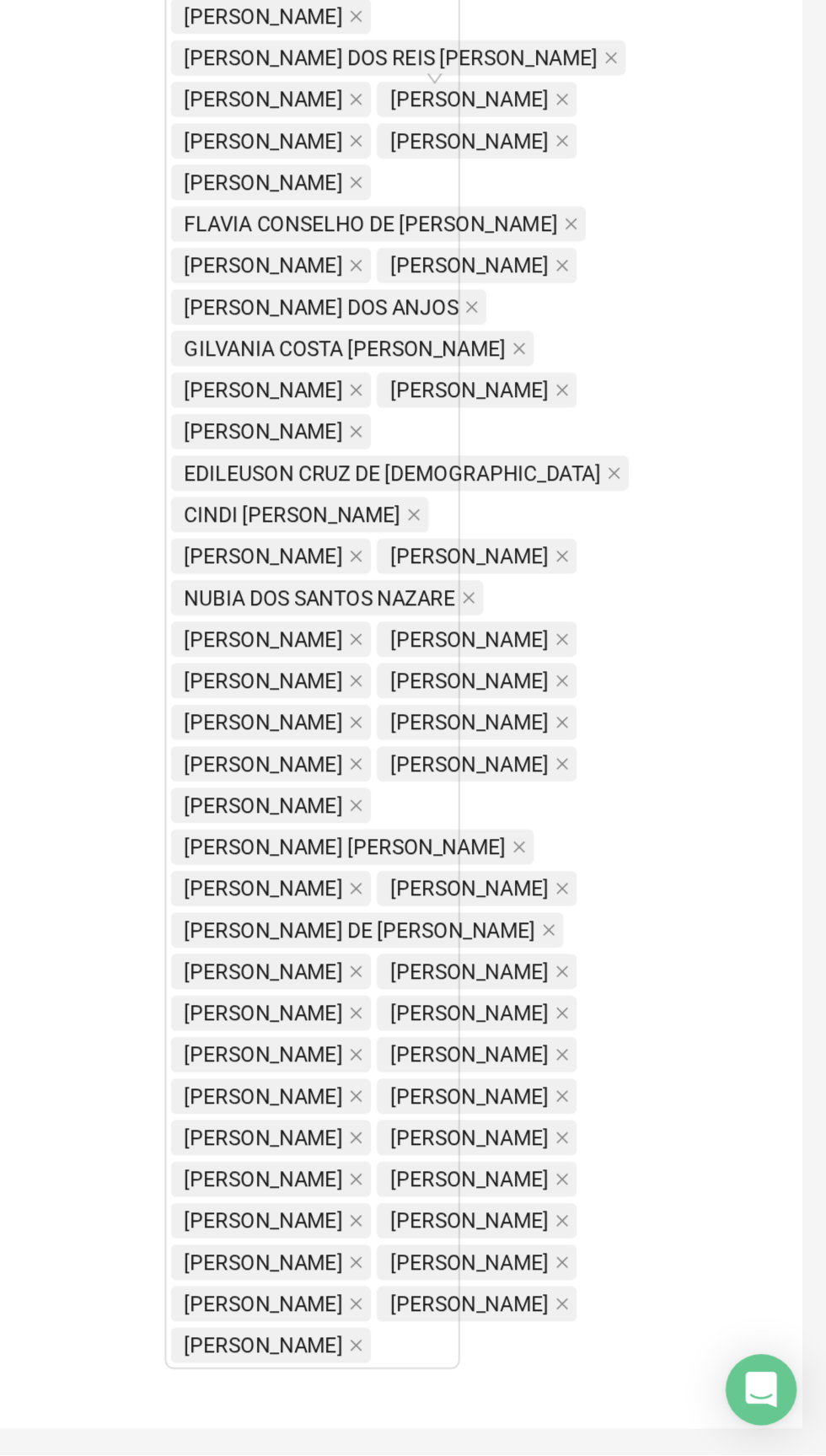
scroll to position [881, 0]
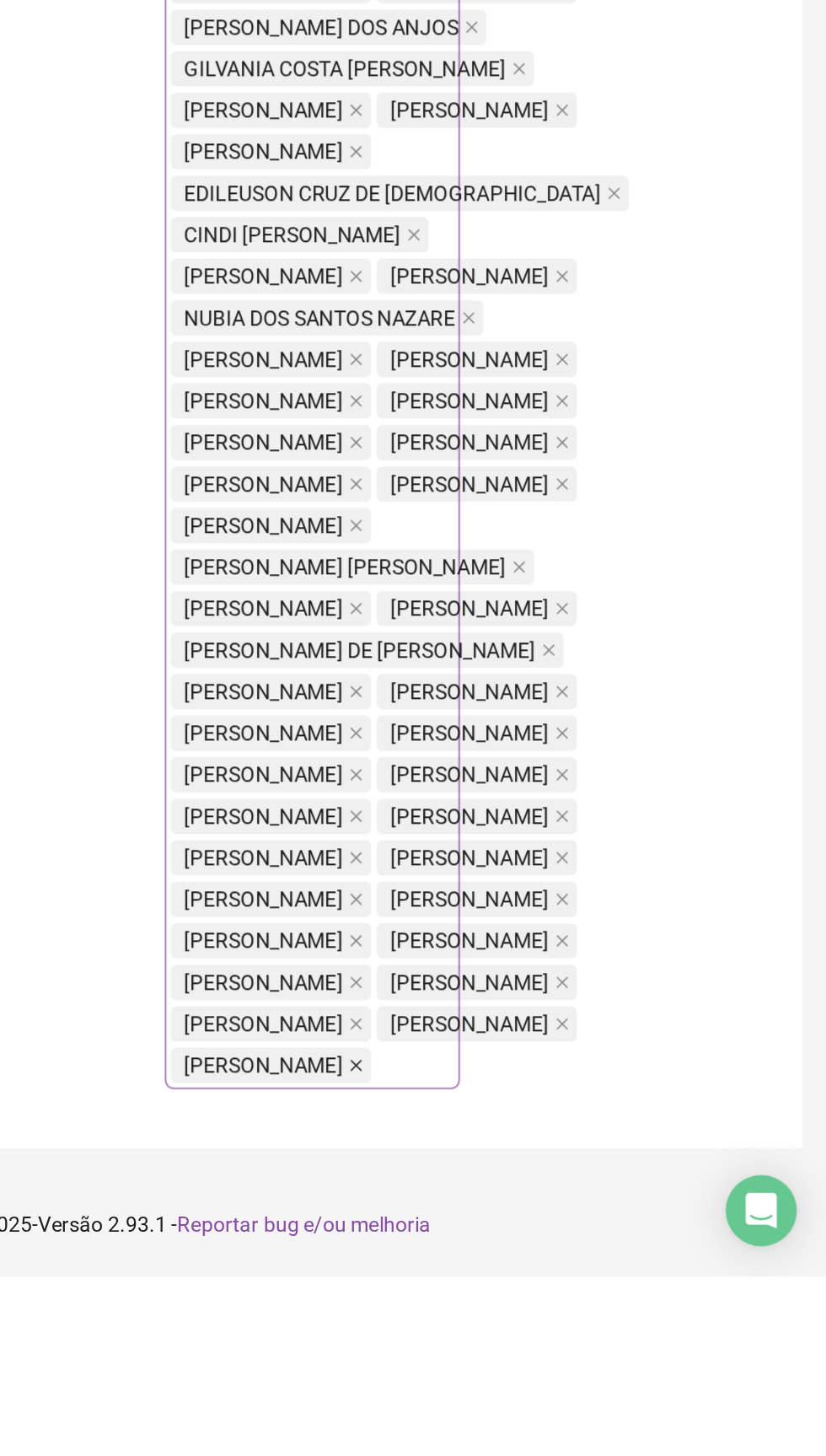
click at [563, 1340] on icon "close" at bounding box center [559, 1336] width 7 height 7
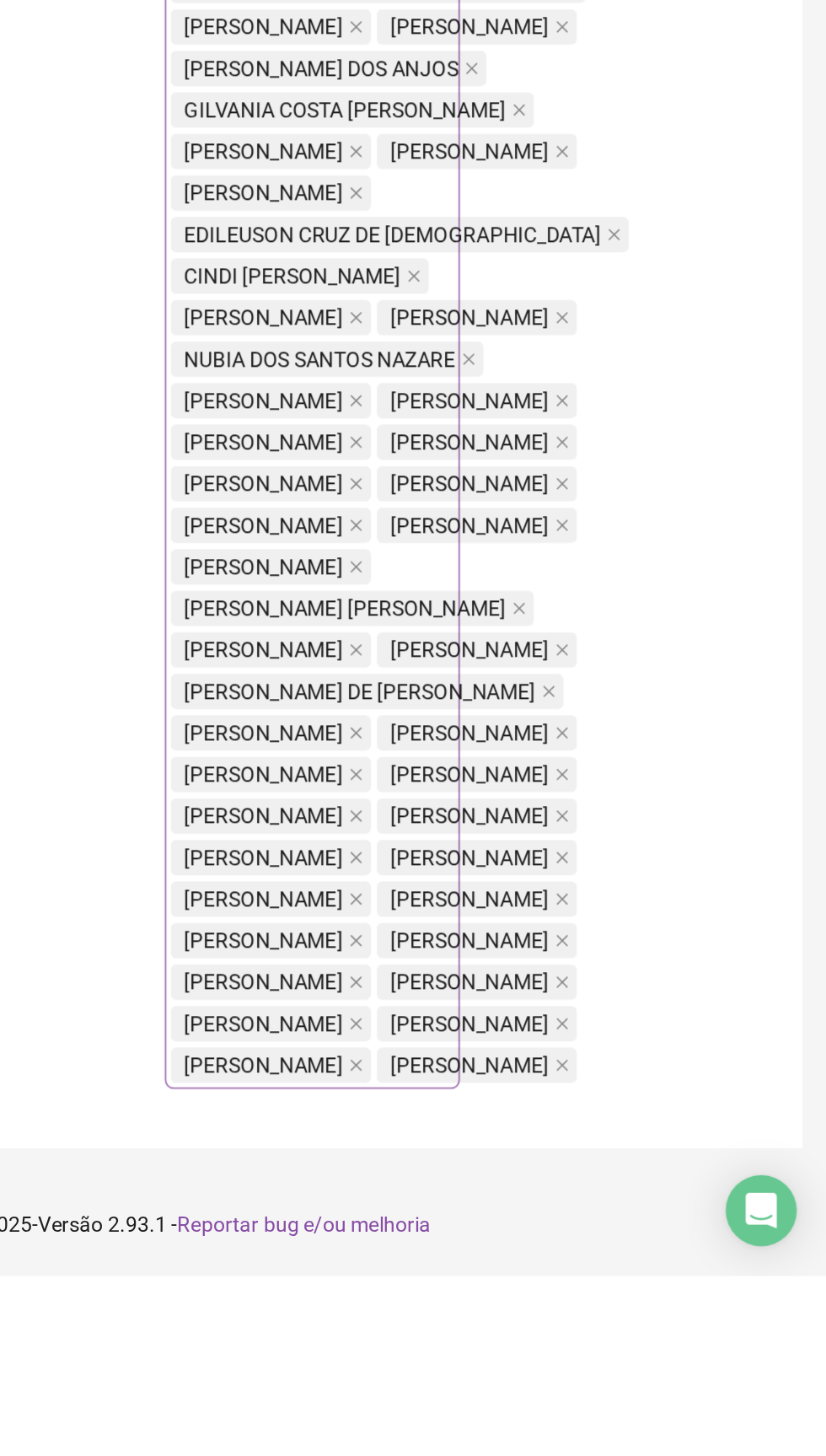
click at [578, 1345] on span "ALEXANDRE NASCIMENTO DOS SANTOS" at bounding box center [623, 1336] width 90 height 18
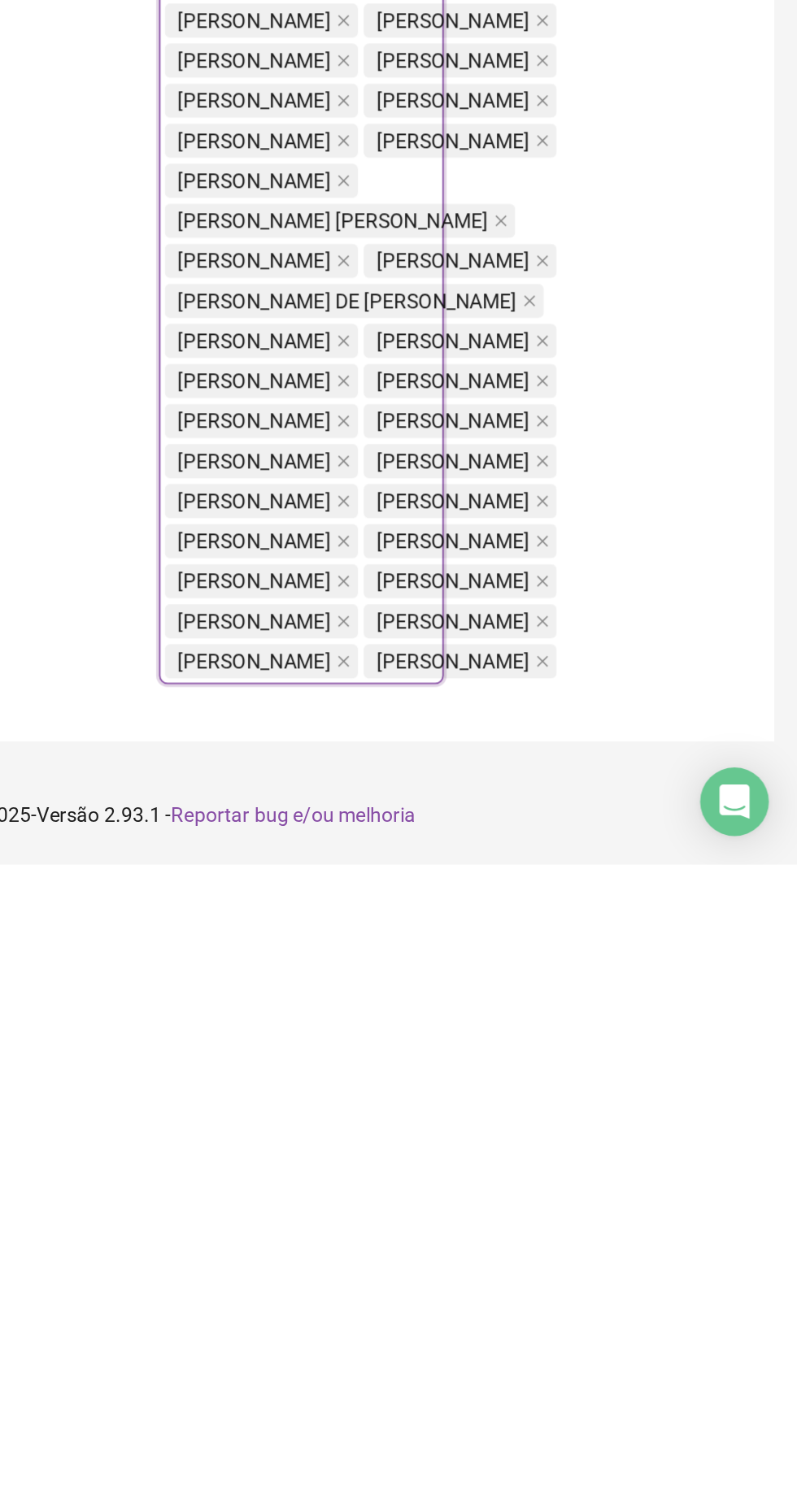
scroll to position [880, 0]
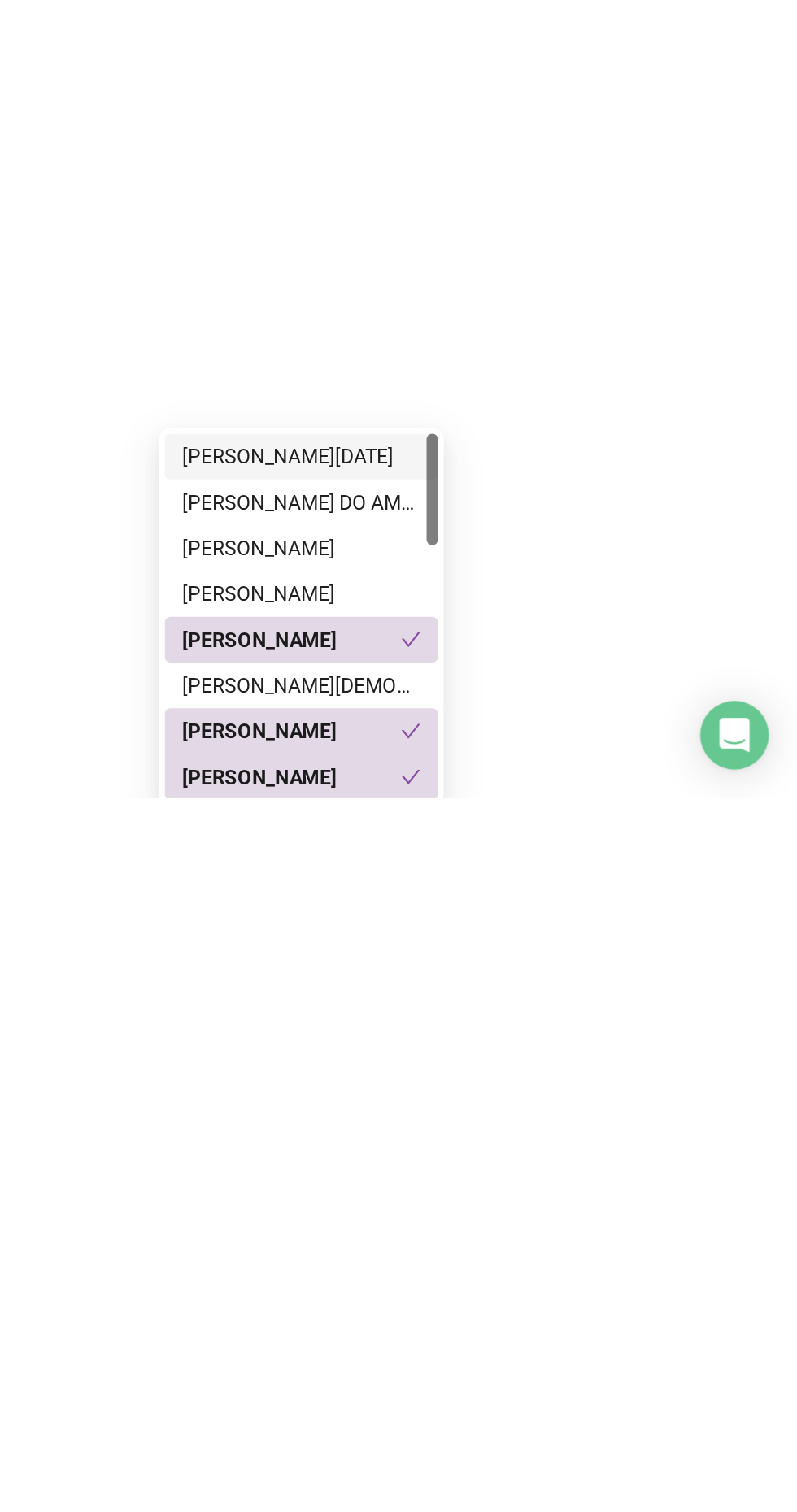
type input "******"
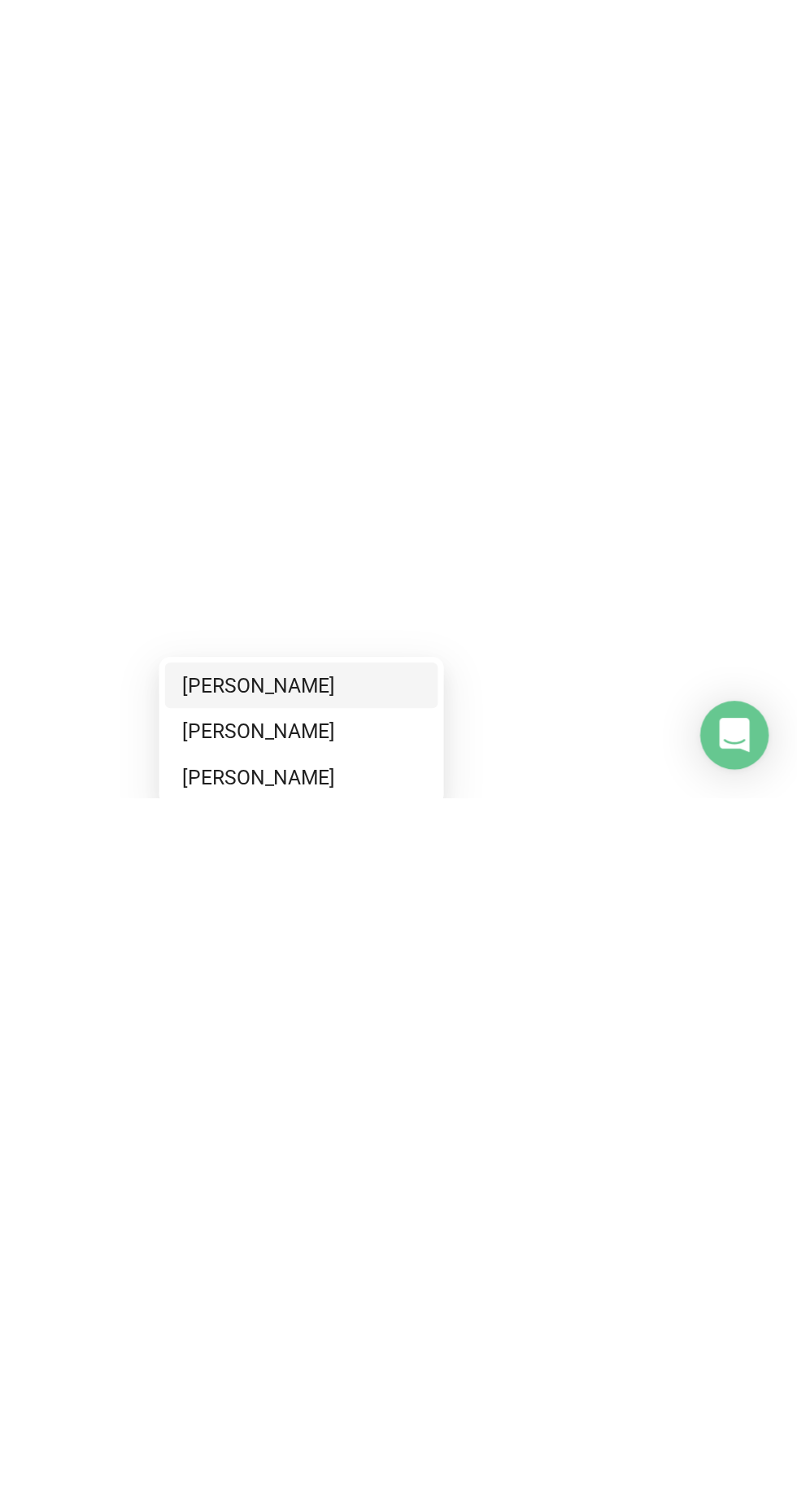
click at [494, 1403] on div "LUCIEL ALVES DA SILVA" at bounding box center [515, 1448] width 135 height 18
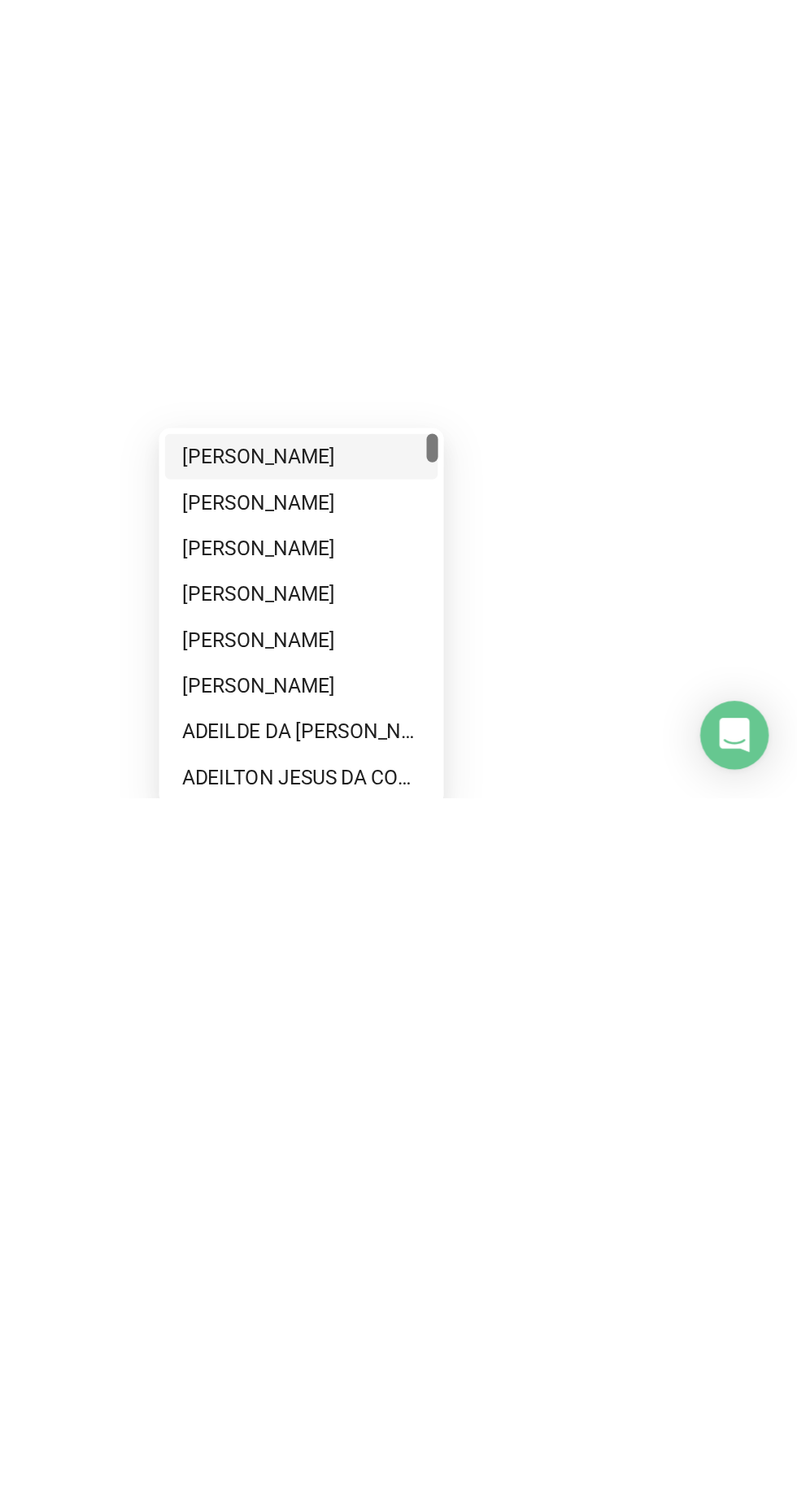
click at [375, 901] on div "Locais de trabalho" at bounding box center [346, 174] width 168 height 1452
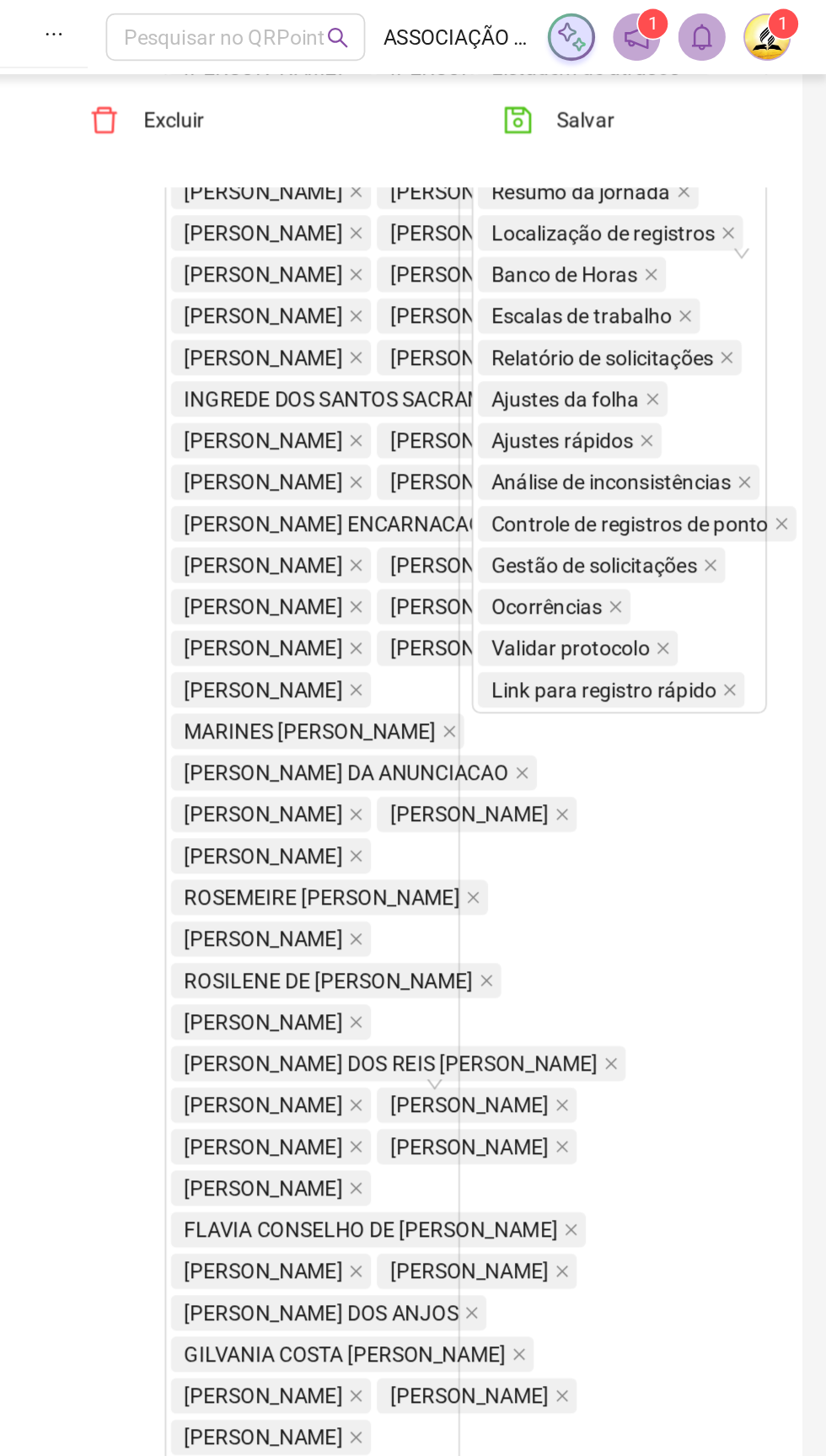
scroll to position [0, 0]
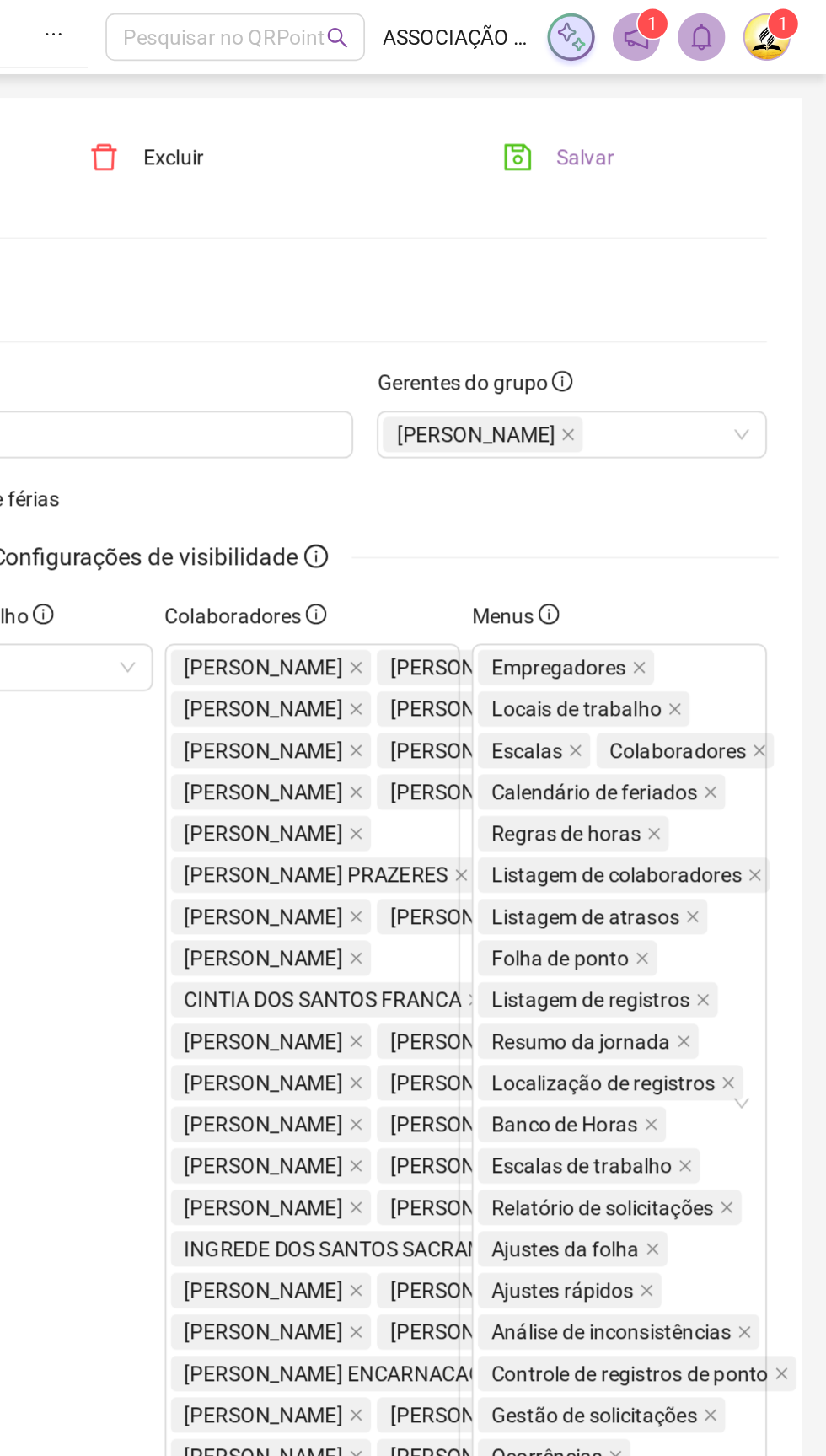
click at [674, 83] on span "Salvar" at bounding box center [689, 88] width 33 height 18
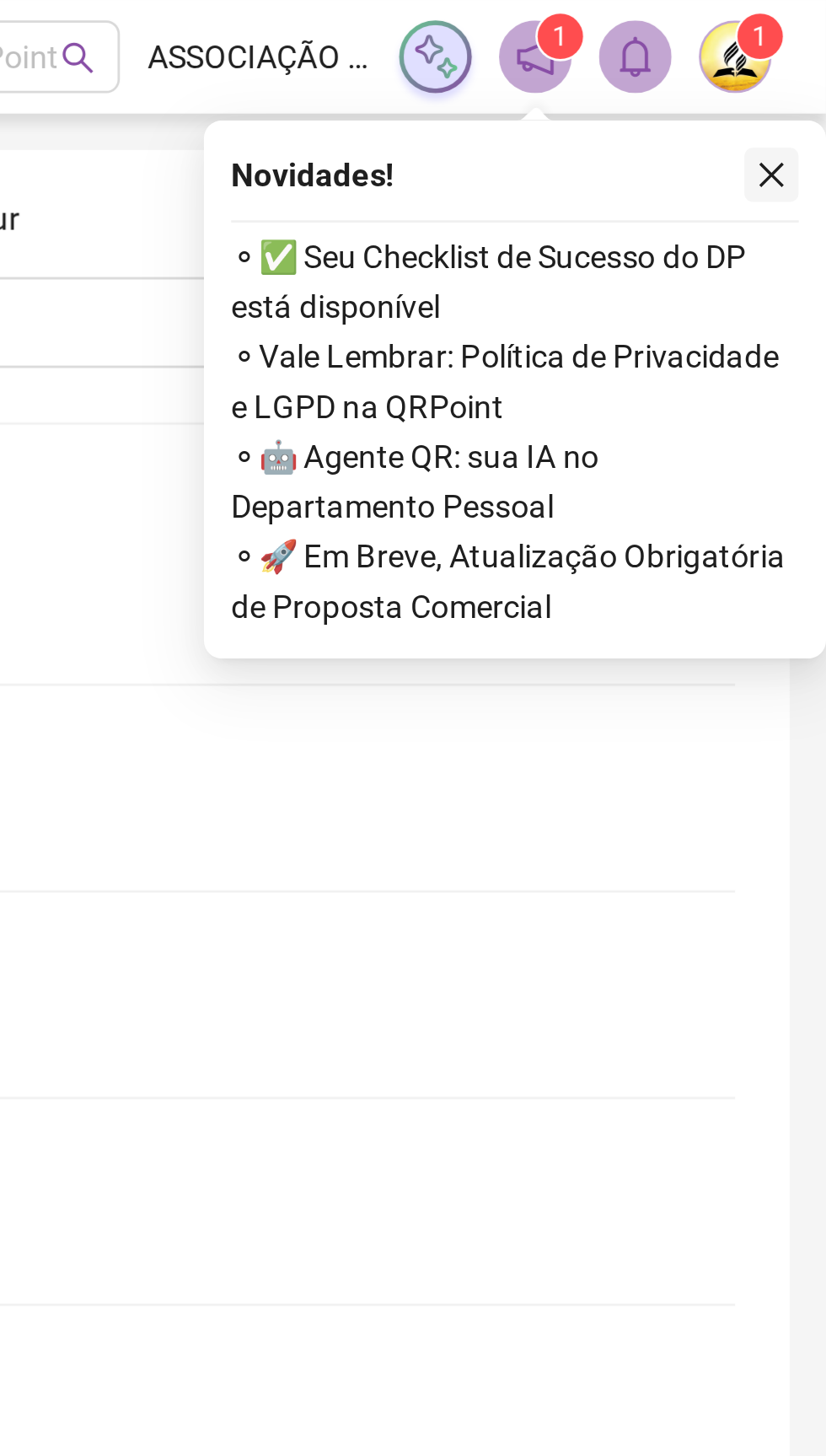
click at [803, 66] on icon "close" at bounding box center [806, 65] width 12 height 12
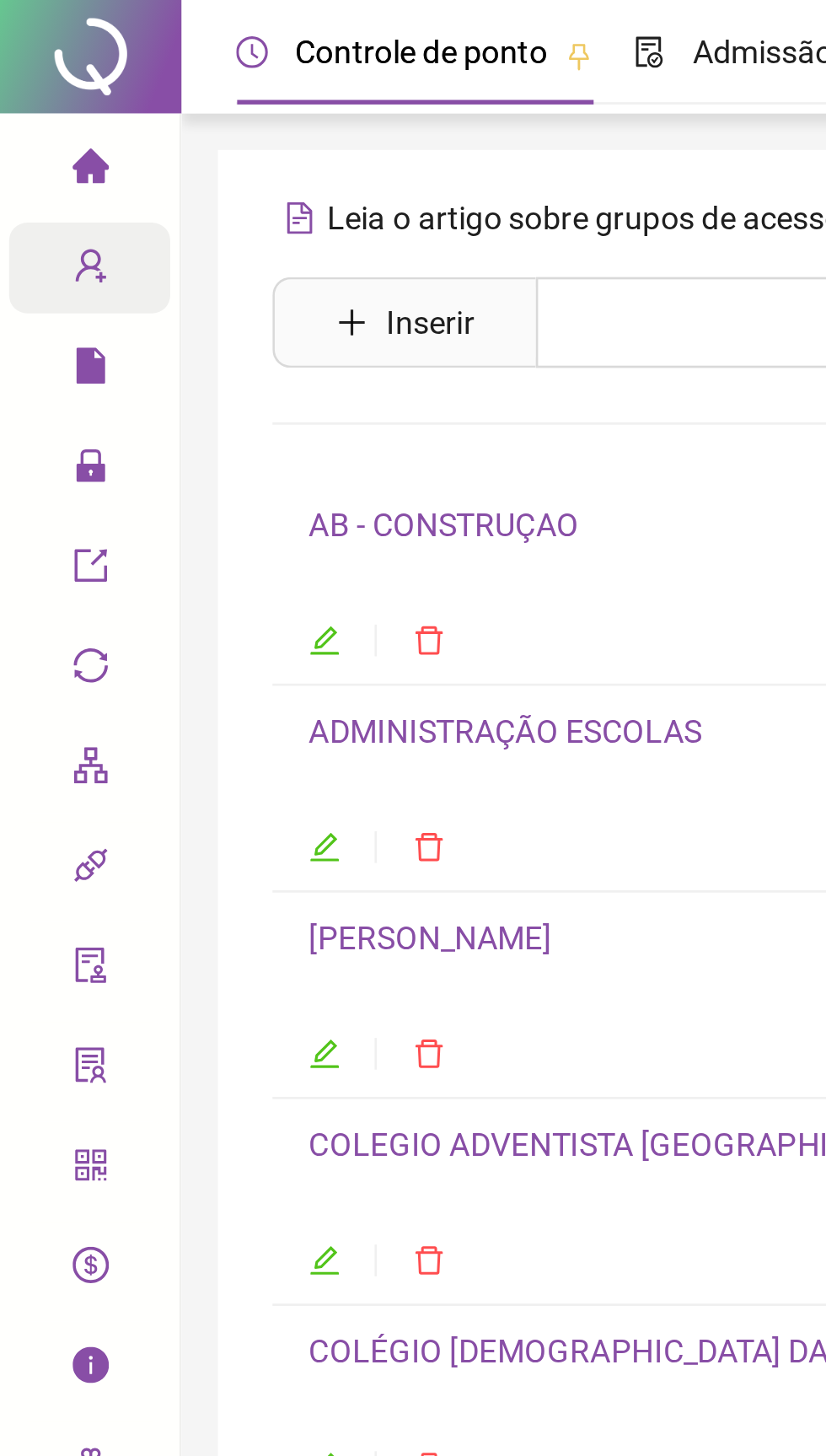
click at [27, 102] on icon "user-add" at bounding box center [34, 99] width 14 height 14
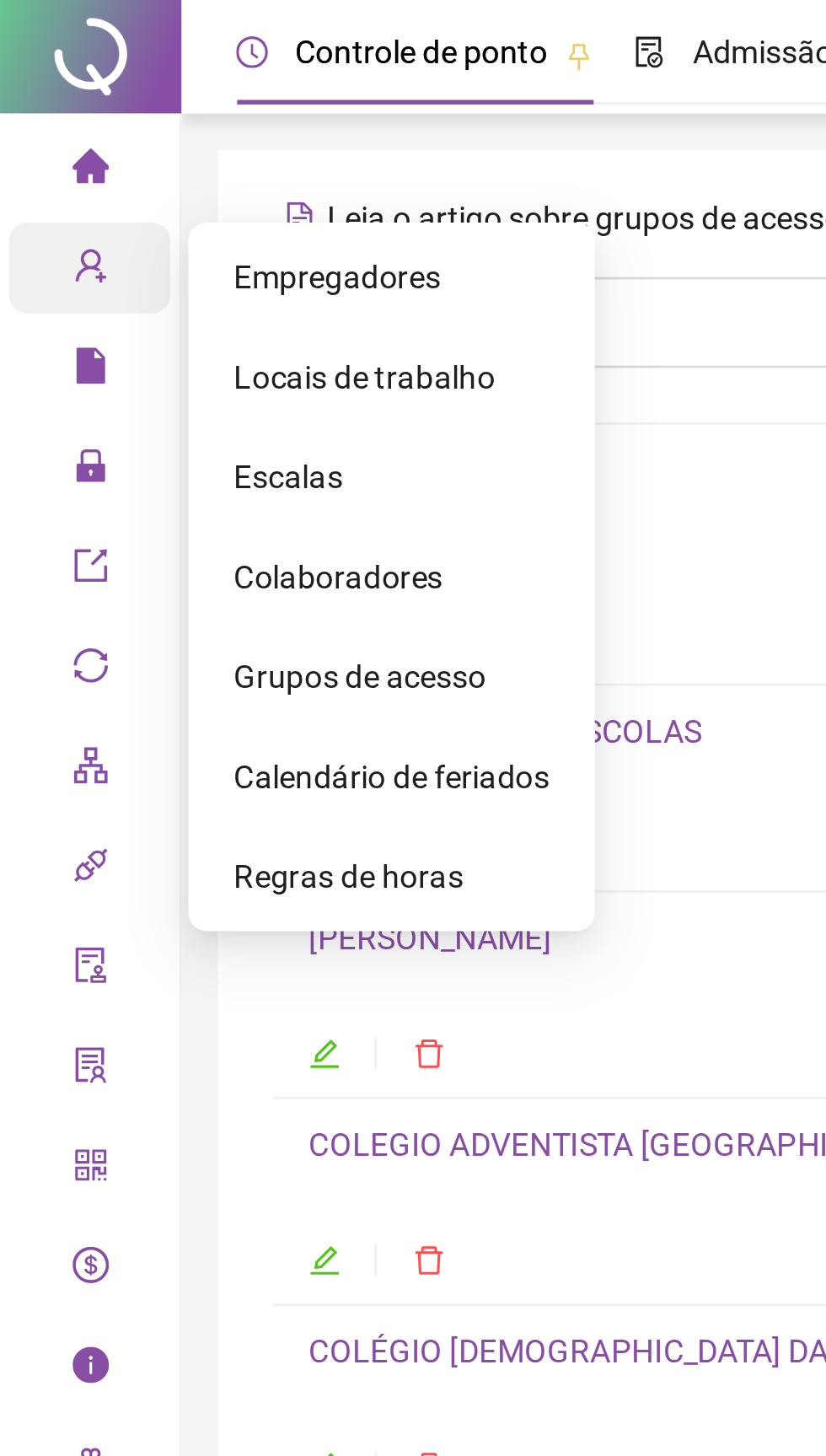
click at [102, 257] on span "Grupos de acesso" at bounding box center [133, 251] width 94 height 14
click at [101, 259] on div "Grupos de acesso" at bounding box center [145, 250] width 117 height 34
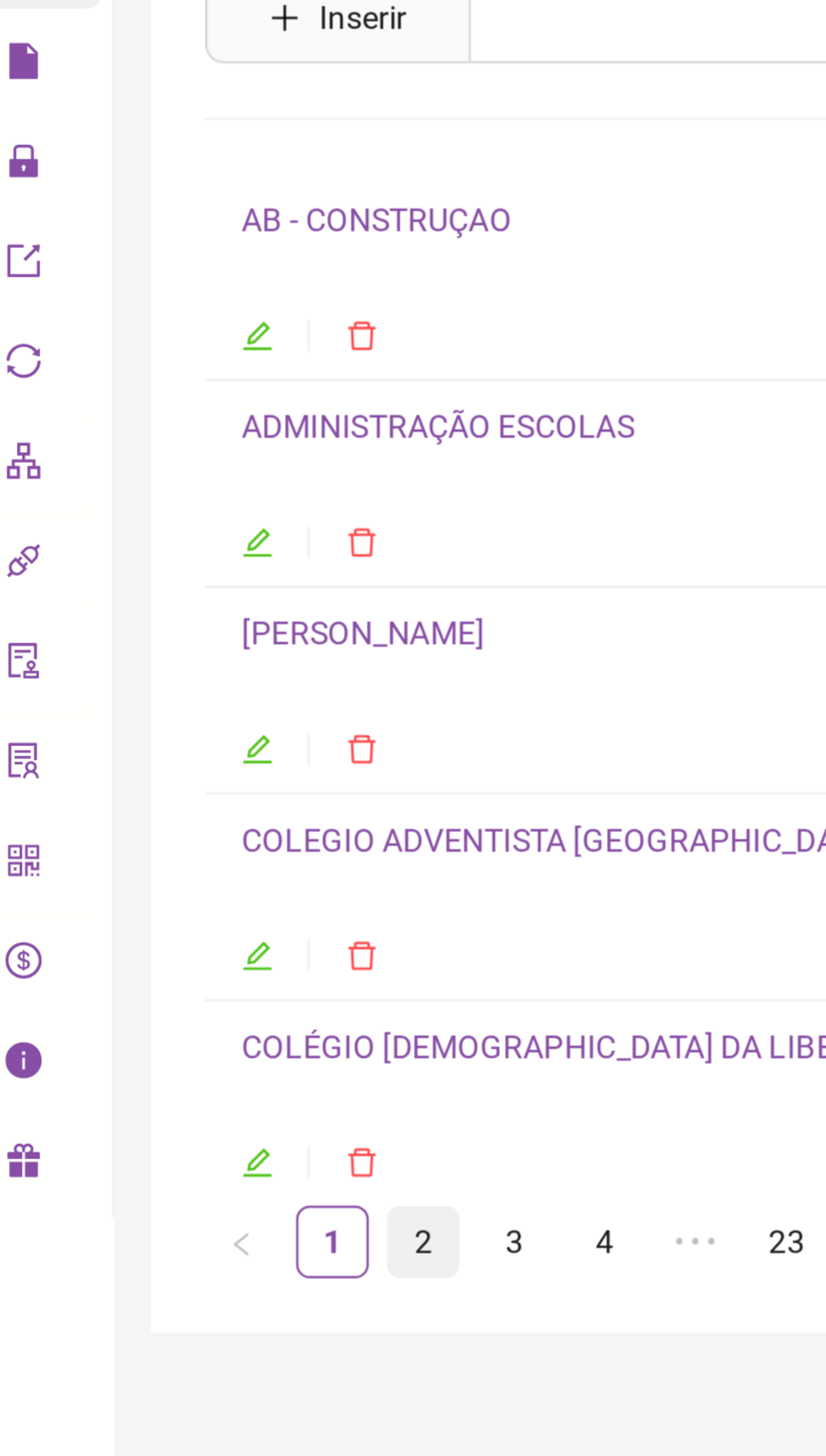
click at [186, 574] on link "2" at bounding box center [182, 574] width 25 height 25
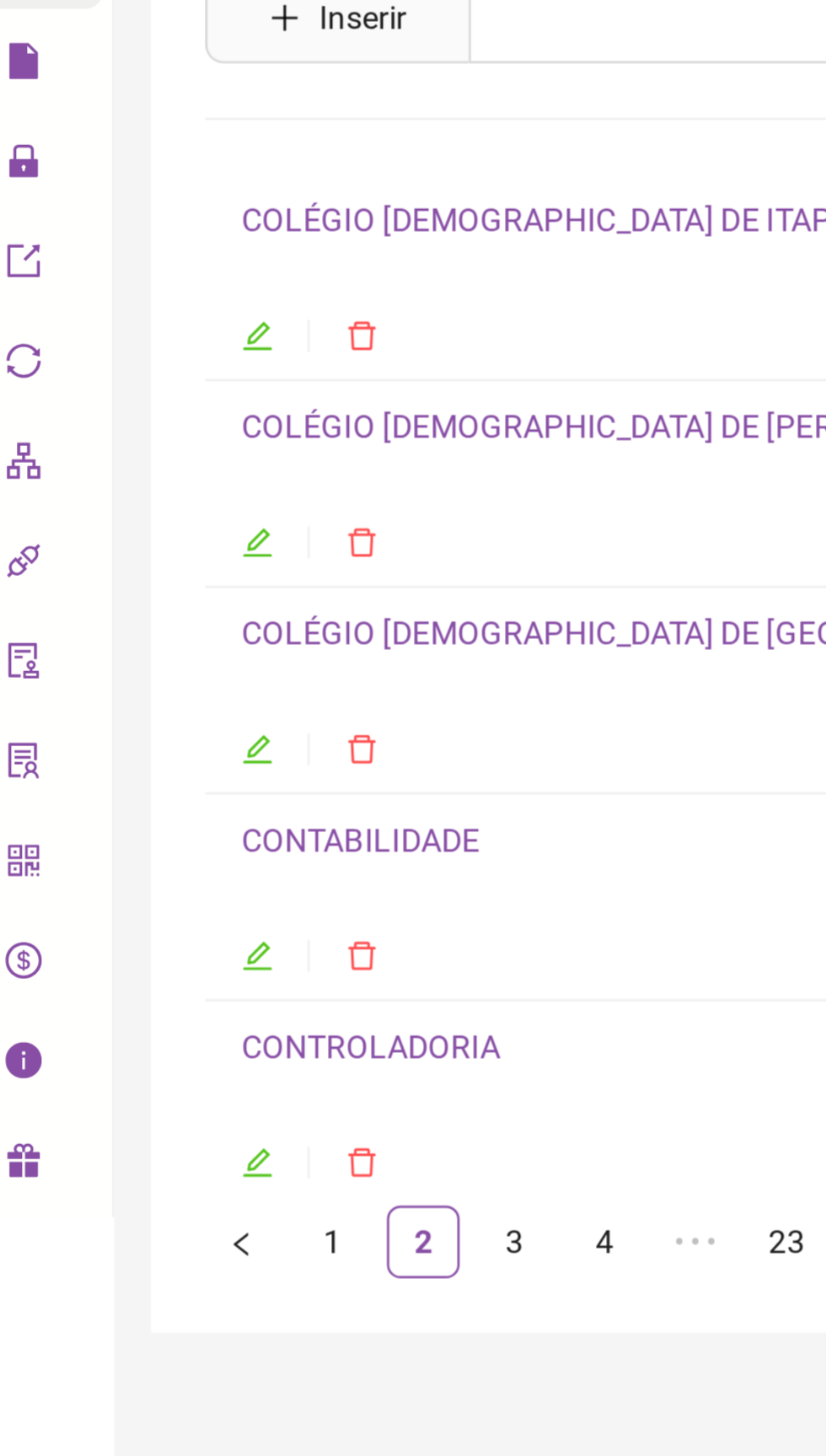
click at [132, 349] on link "COLÉGIO ADVENTISTA DE SALVADOR" at bounding box center [269, 348] width 309 height 14
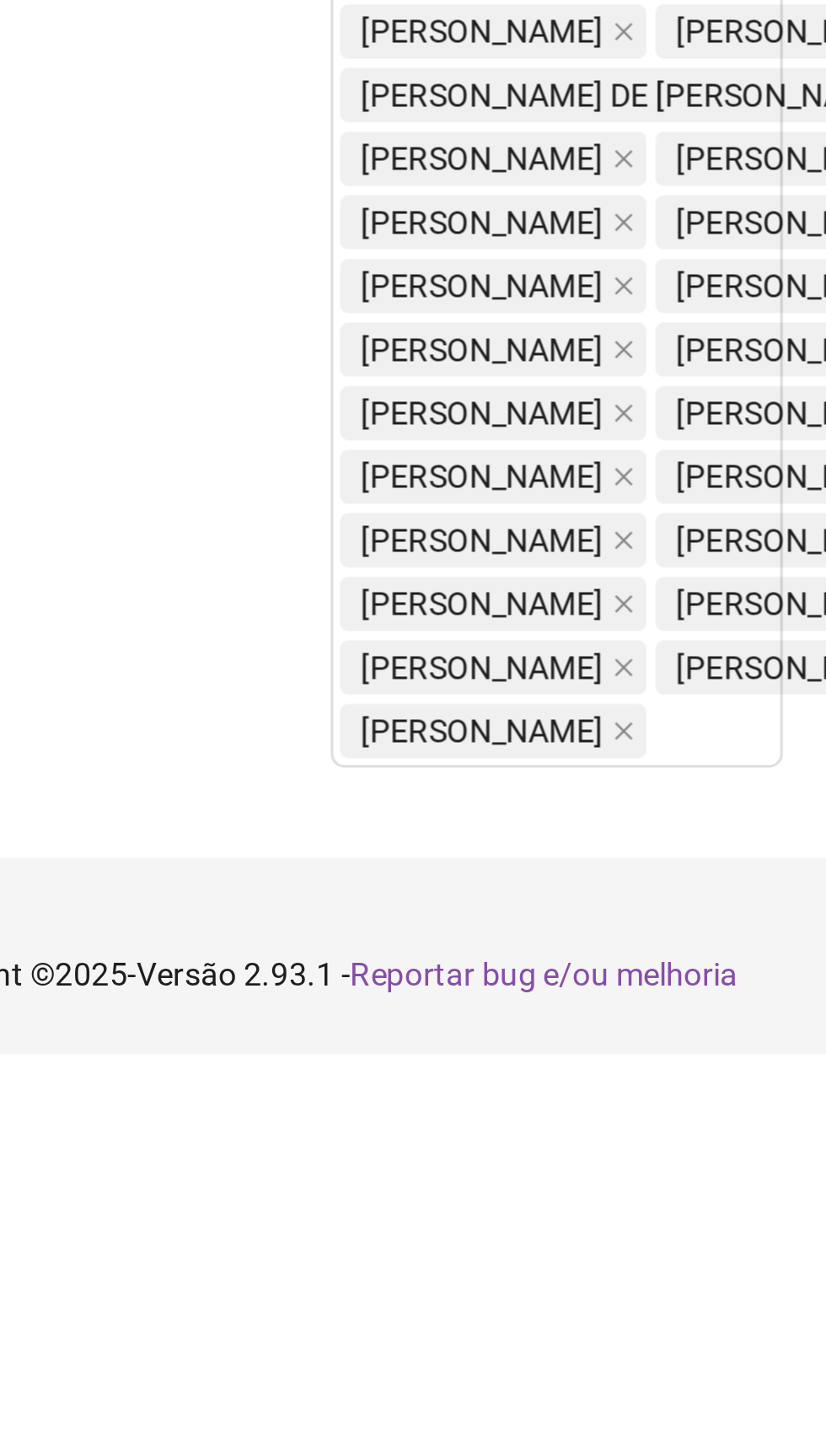
scroll to position [881, 0]
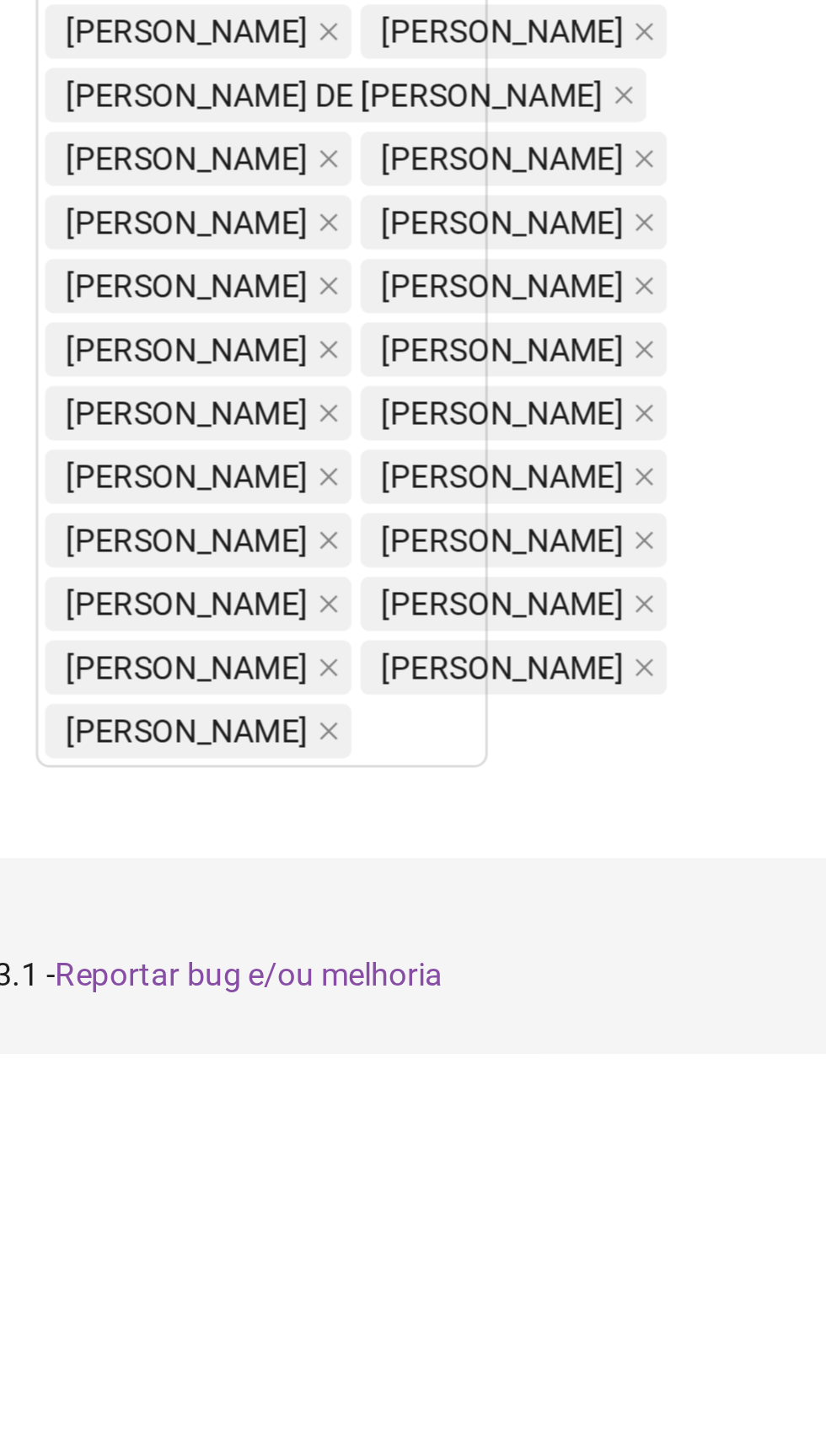
click at [688, 1363] on div "Menus Empregadores Locais de trabalho Escalas Colaboradores Calendário de feria…" at bounding box center [708, 610] width 174 height 1505
click at [675, 1363] on div "Menus Empregadores Locais de trabalho Escalas Colaboradores Calendário de feria…" at bounding box center [708, 610] width 174 height 1505
click at [684, 1363] on div "Menus Empregadores Locais de trabalho Escalas Colaboradores Calendário de feria…" at bounding box center [708, 610] width 174 height 1505
click at [675, 1363] on div "Menus Empregadores Locais de trabalho Escalas Colaboradores Calendário de feria…" at bounding box center [708, 610] width 174 height 1505
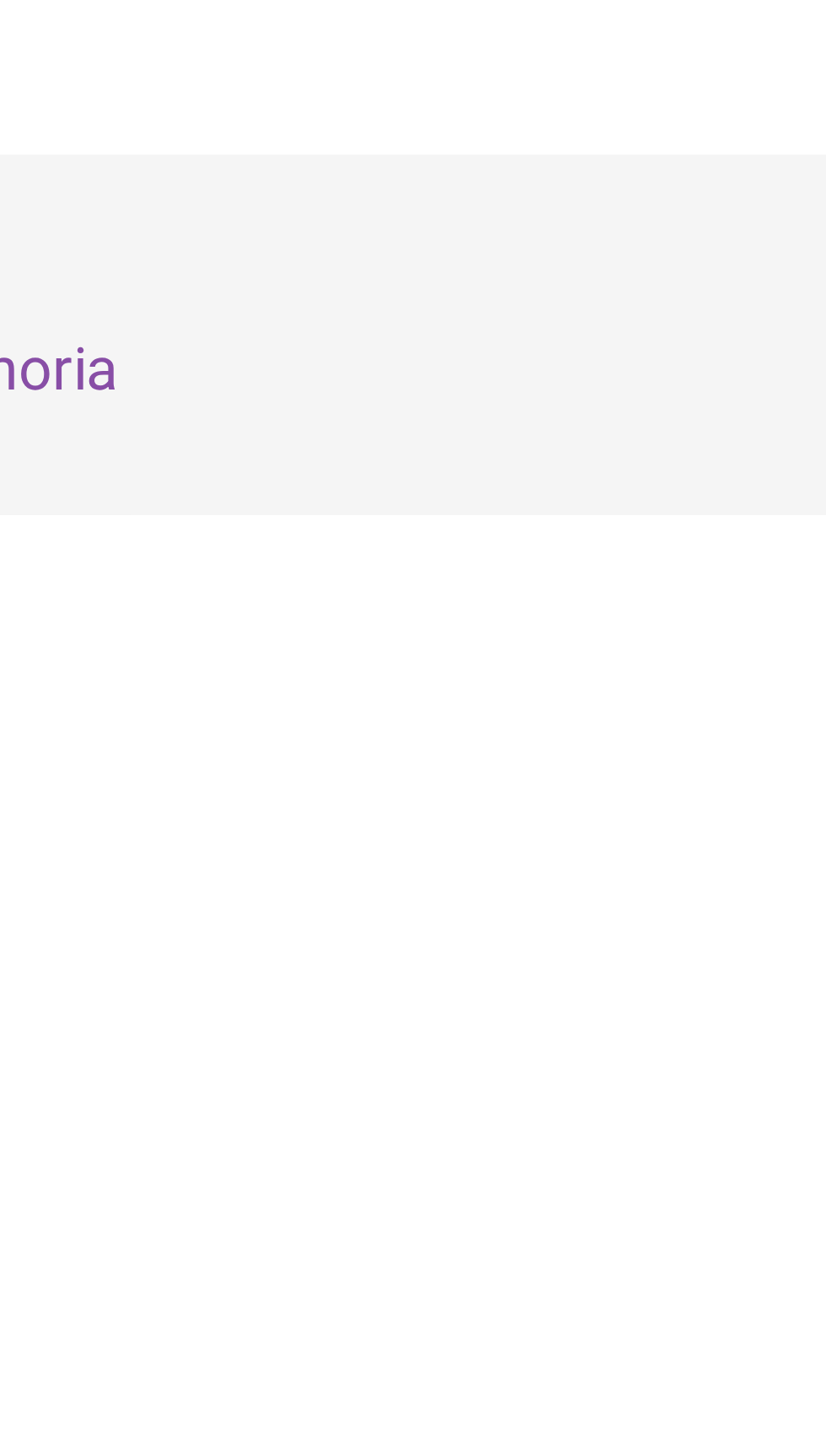
click at [682, 1363] on div "Menus Empregadores Locais de trabalho Escalas Colaboradores Calendário de feria…" at bounding box center [708, 610] width 174 height 1505
click at [681, 1363] on div "Menus Empregadores Locais de trabalho Escalas Colaboradores Calendário de feria…" at bounding box center [708, 610] width 174 height 1505
click at [686, 1363] on div "Menus Empregadores Locais de trabalho Escalas Colaboradores Calendário de feria…" at bounding box center [708, 610] width 174 height 1505
click at [688, 1363] on div "Menus Empregadores Locais de trabalho Escalas Colaboradores Calendário de feria…" at bounding box center [708, 610] width 174 height 1505
click at [578, 1322] on span "ALEXANDRE NASCIMENTO DOS SANTOS" at bounding box center [623, 1312] width 90 height 18
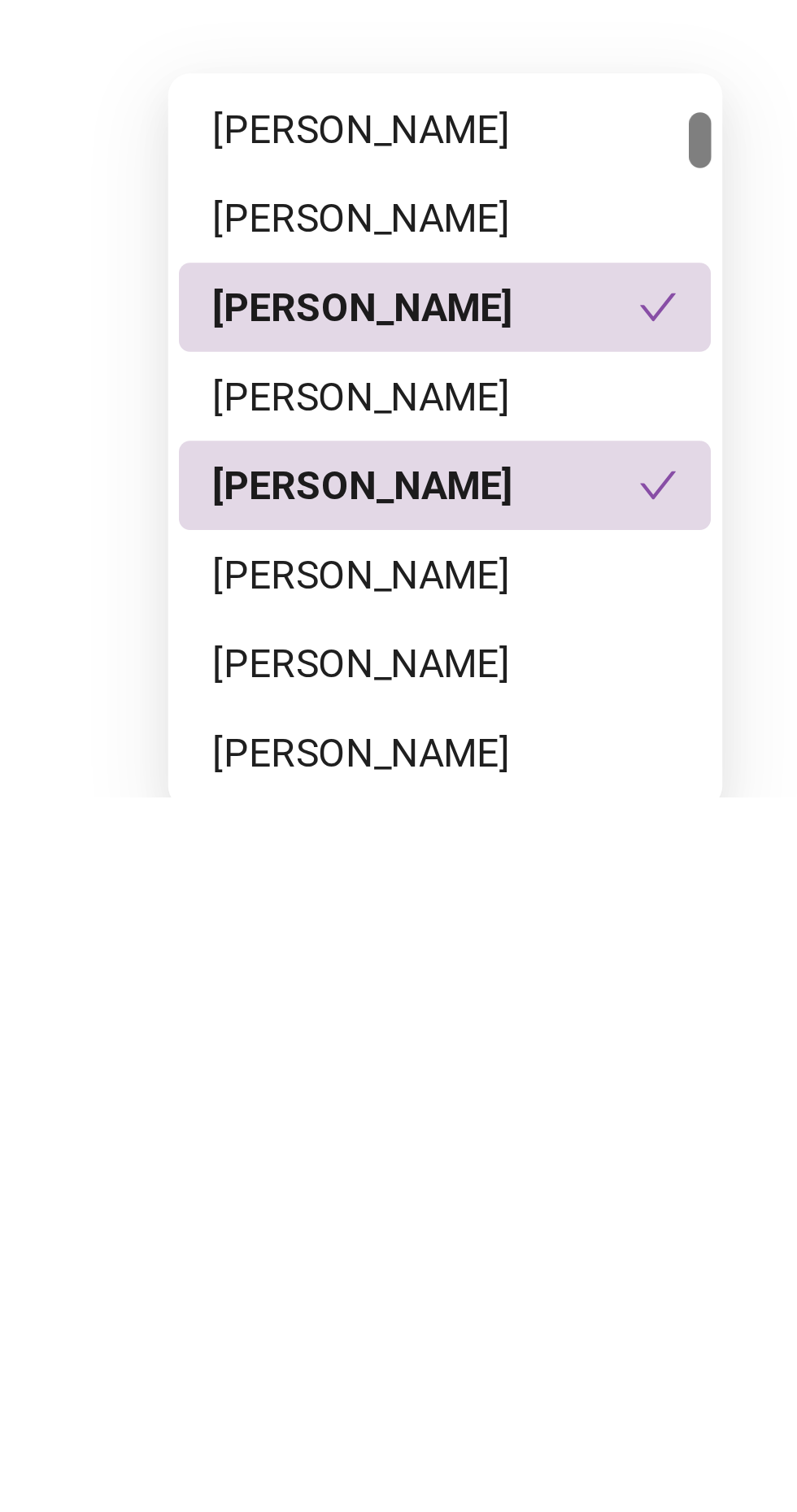
scroll to position [886, 0]
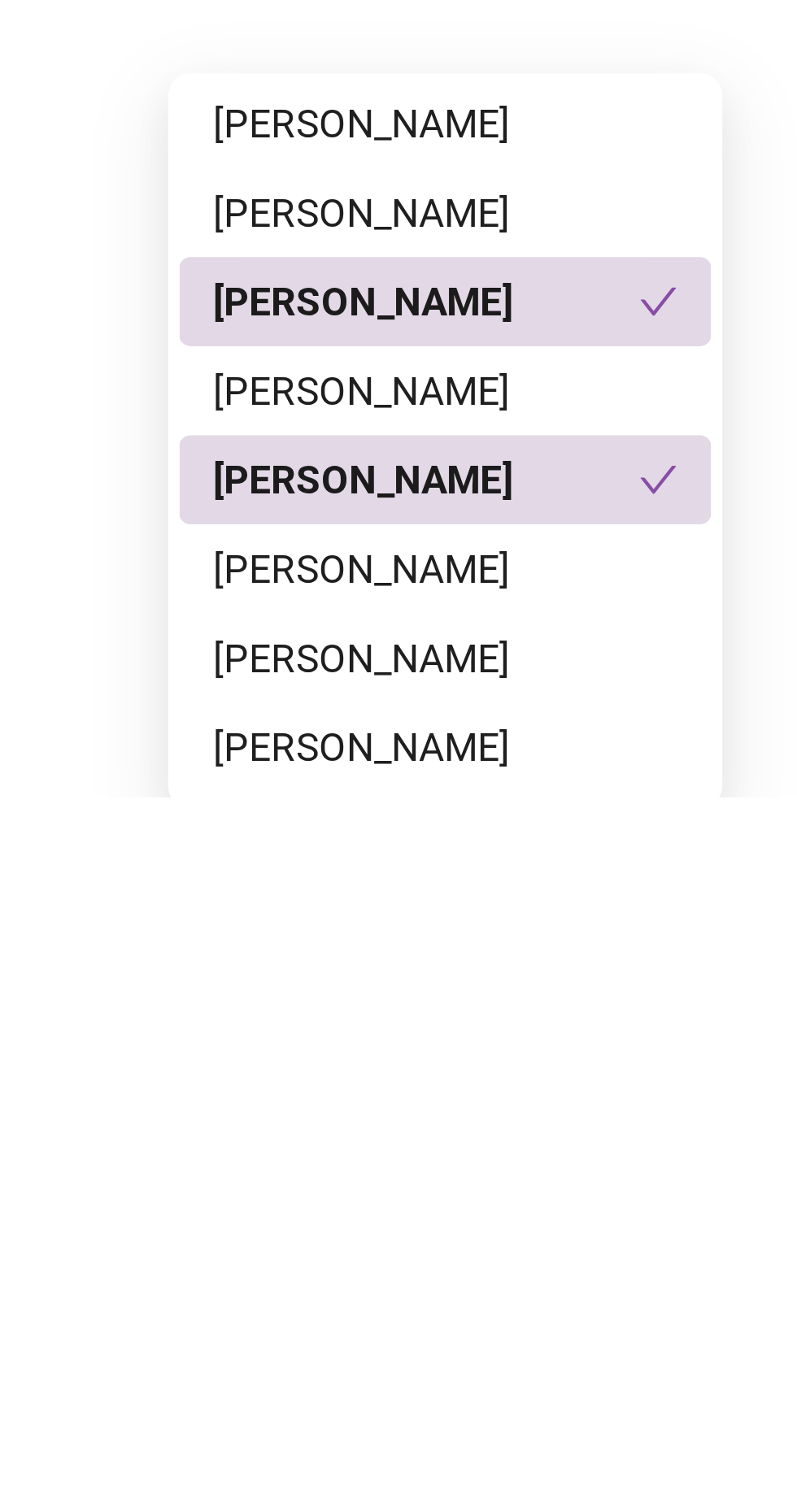
click at [552, 1351] on div "ALEXANDRE DE ALMEIDA NASCIMENTO" at bounding box center [515, 1341] width 156 height 26
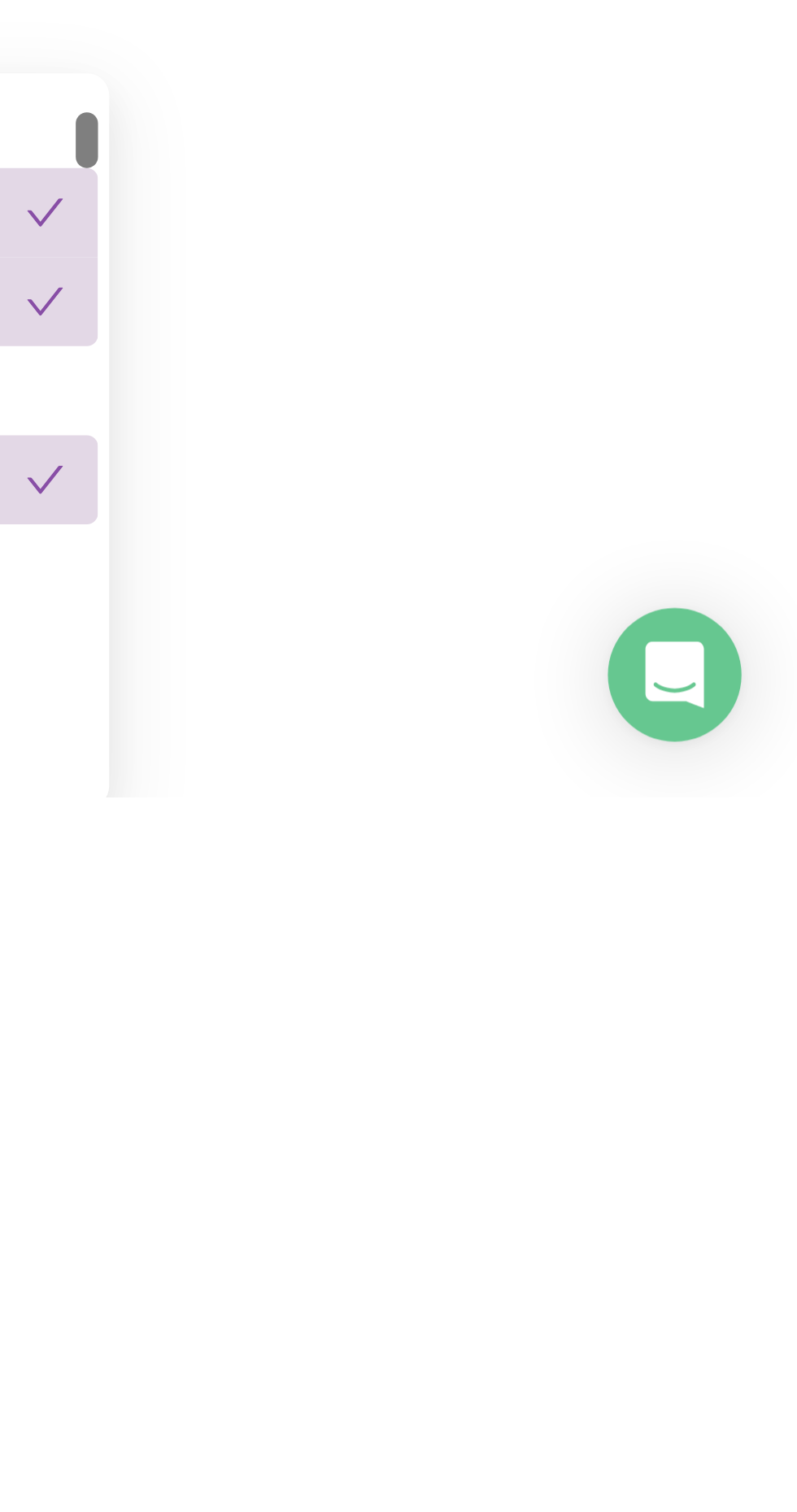
scroll to position [994, 0]
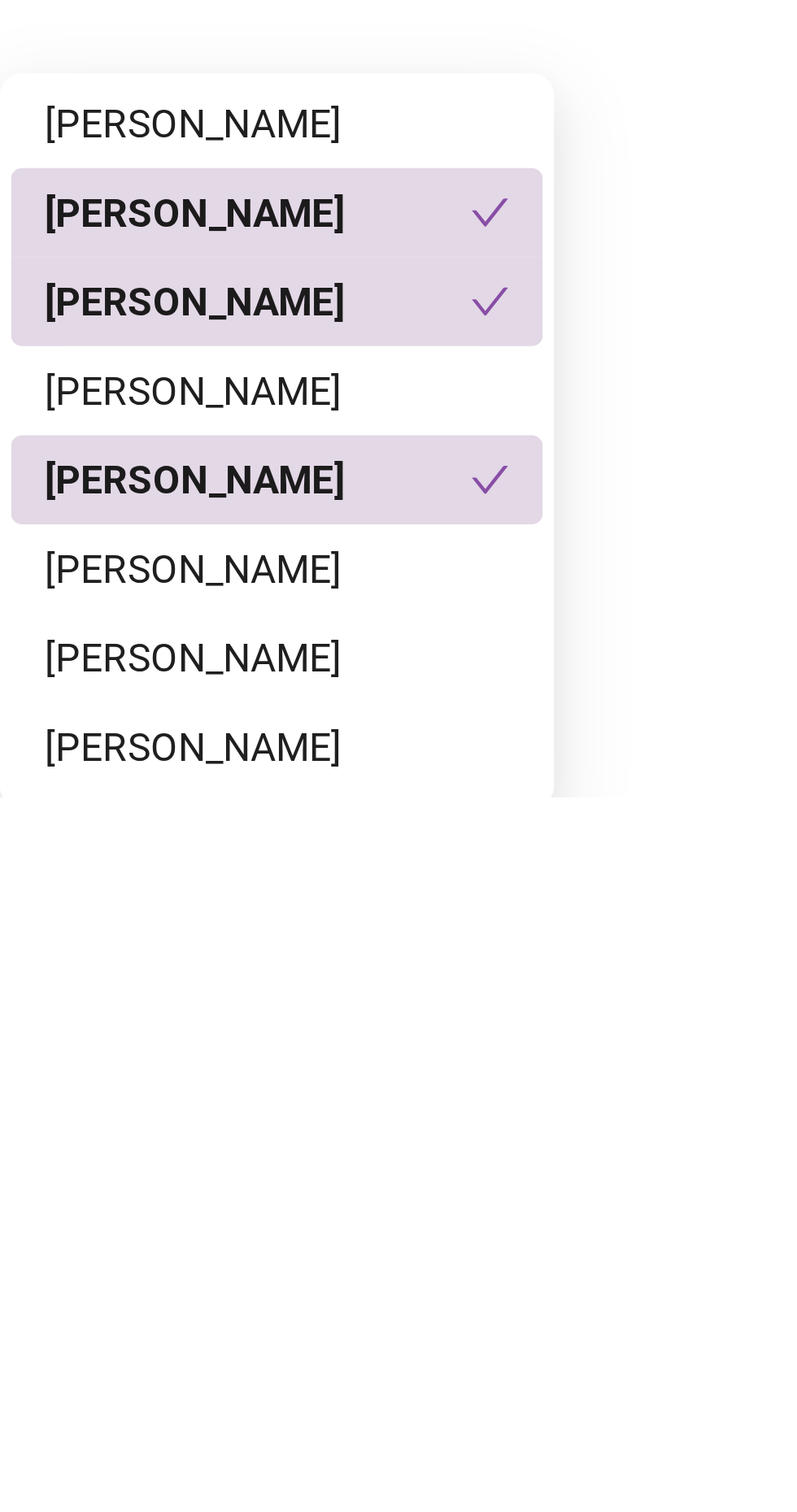
click at [575, 1371] on icon "check" at bounding box center [578, 1367] width 12 height 12
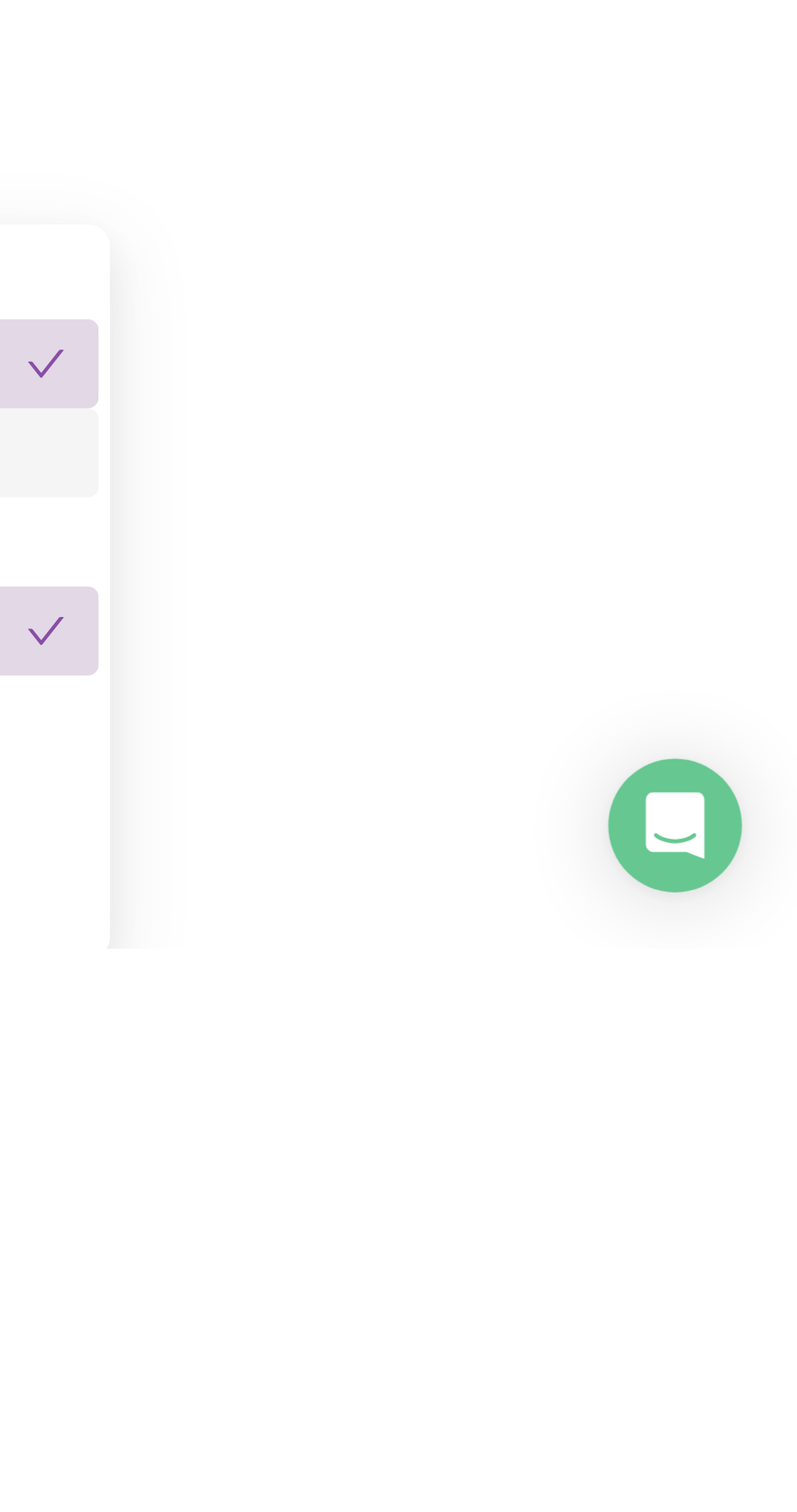
click at [734, 787] on div "Menus Empregadores Locais de trabalho Escalas Colaboradores Calendário de feria…" at bounding box center [683, 60] width 168 height 1452
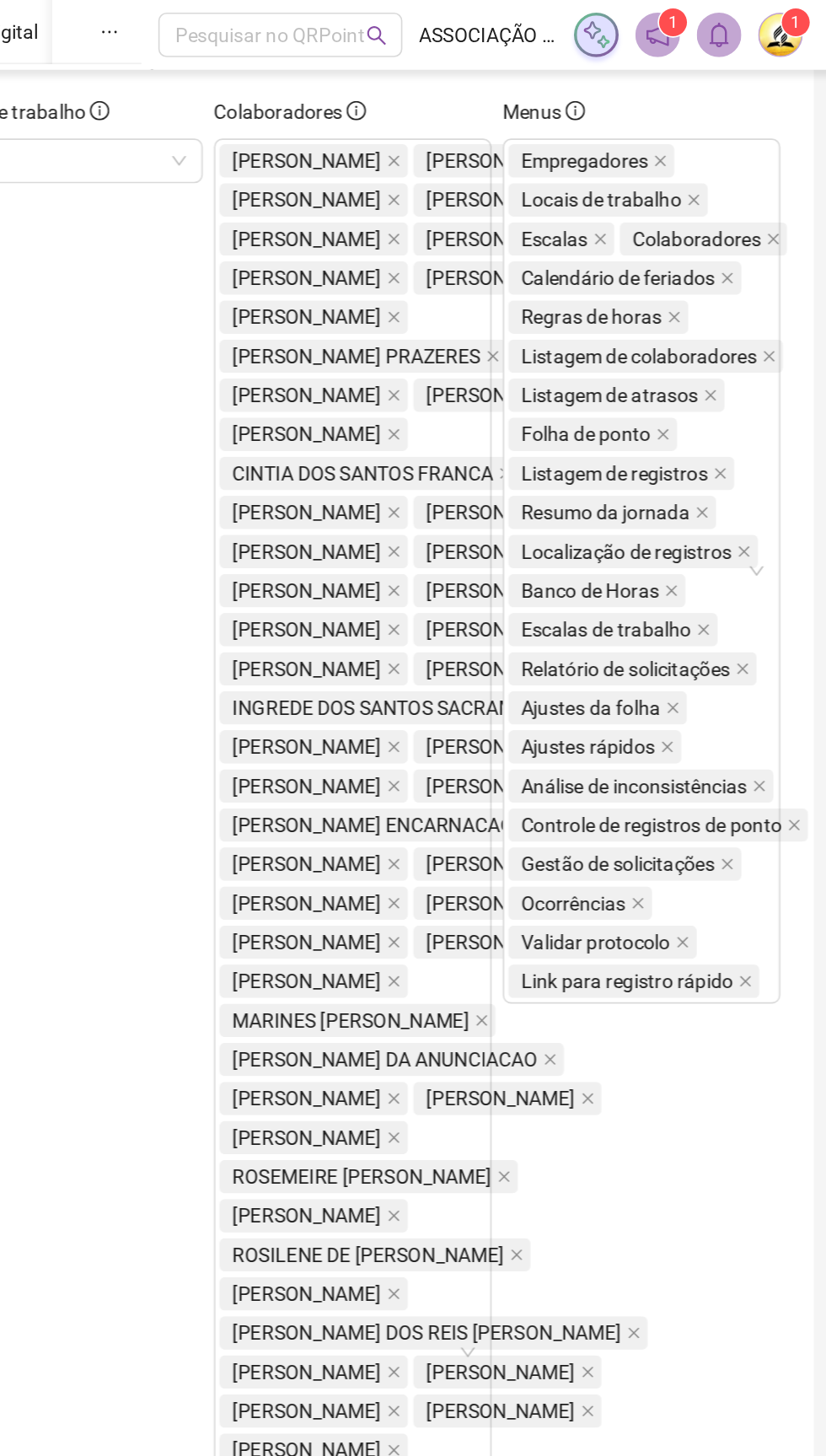
scroll to position [0, 0]
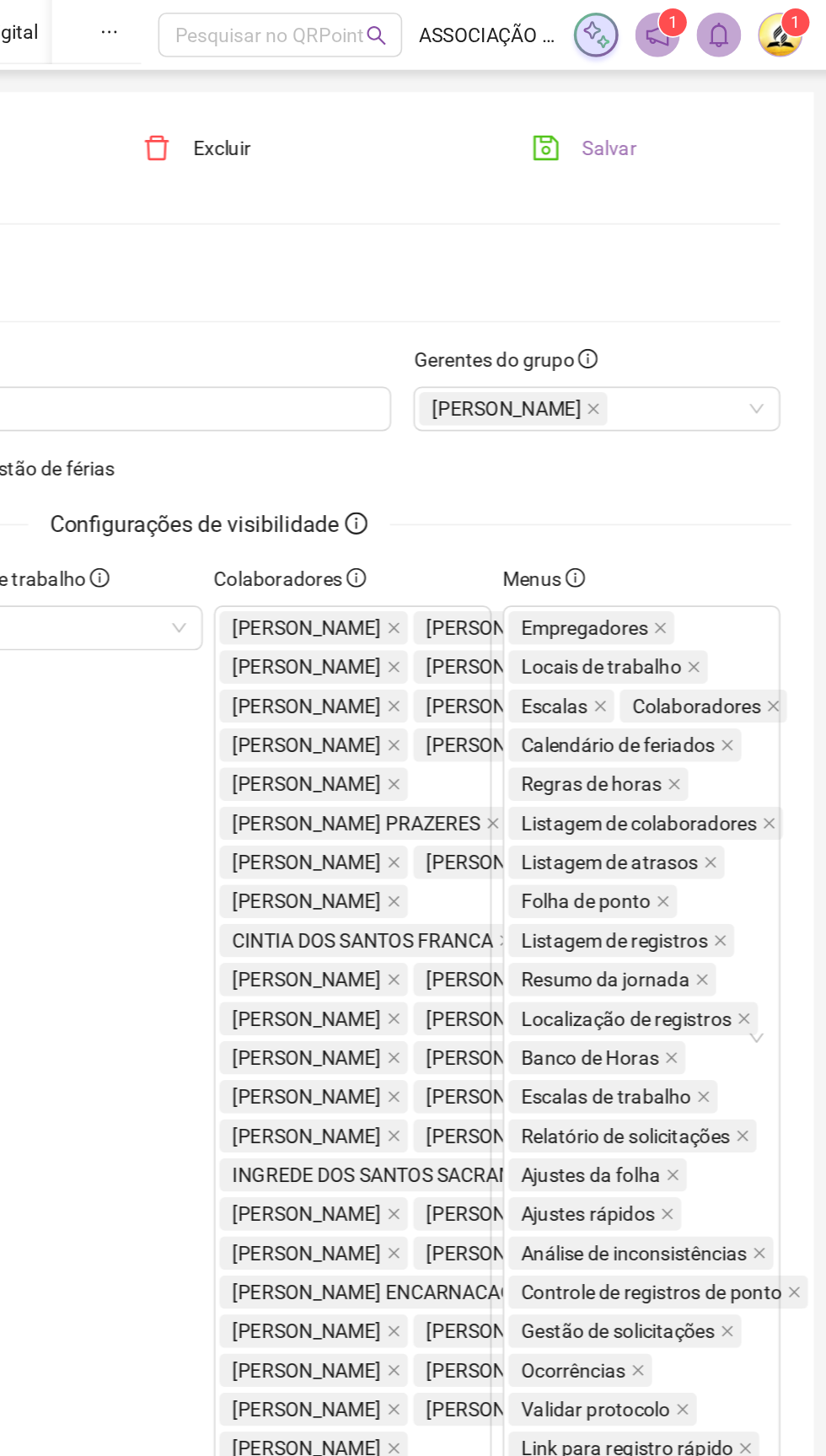
click at [667, 89] on button "Salvar" at bounding box center [674, 89] width 88 height 27
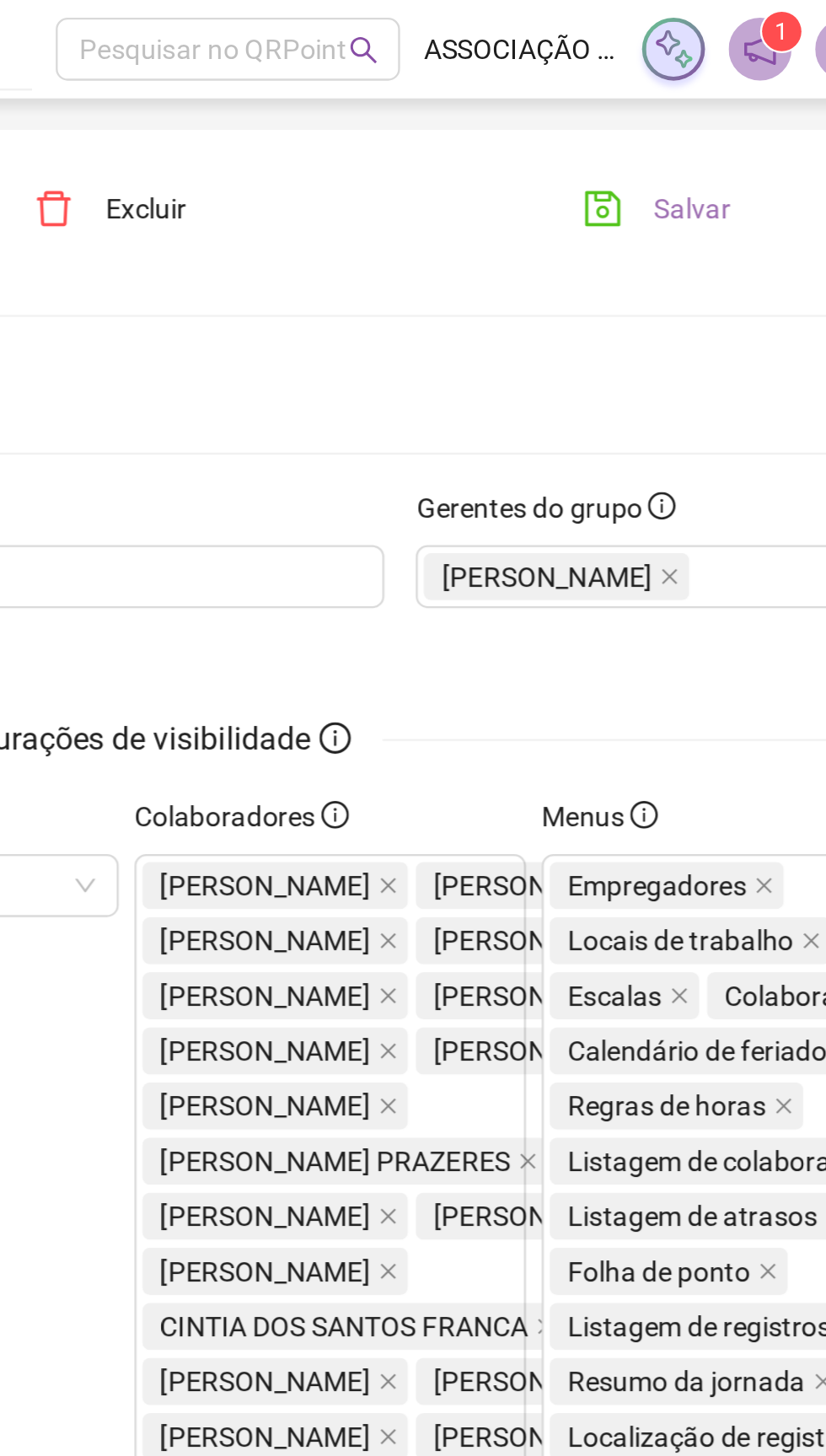
click at [682, 98] on span "Salvar" at bounding box center [689, 88] width 33 height 18
